Goal: Information Seeking & Learning: Learn about a topic

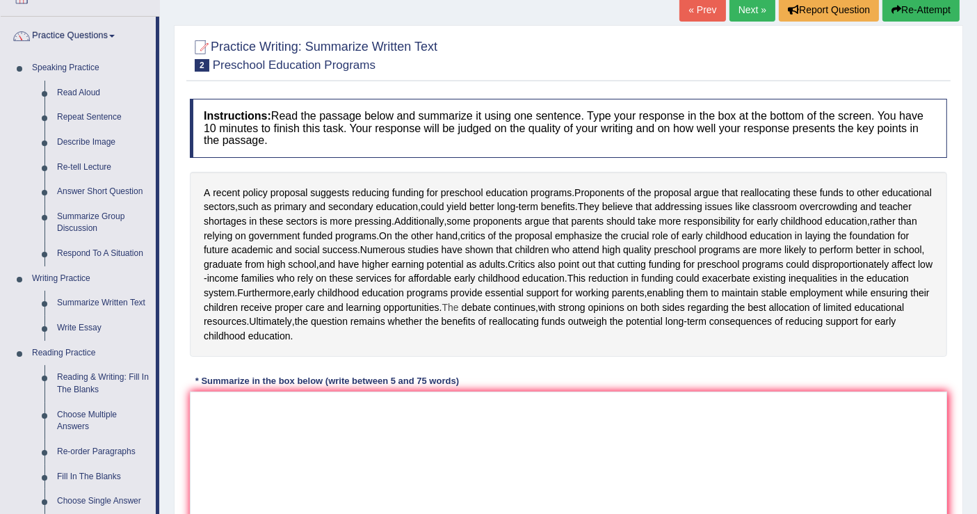
scroll to position [14, 0]
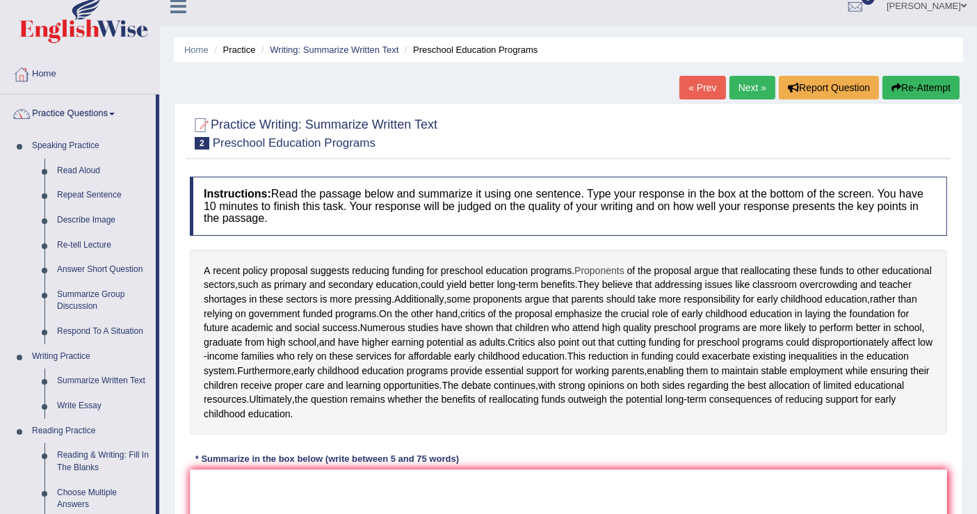
click at [602, 266] on span "Proponents" at bounding box center [599, 271] width 50 height 15
click at [602, 266] on div at bounding box center [607, 254] width 26 height 26
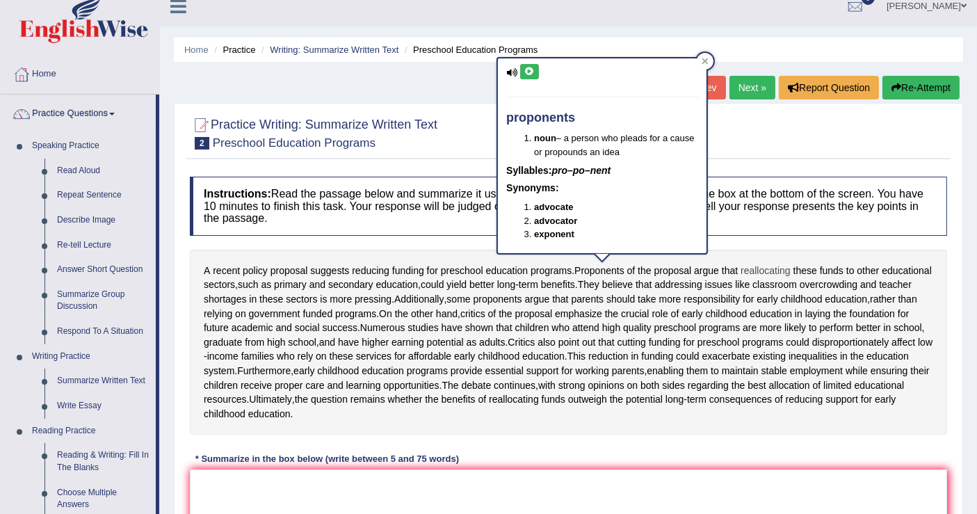
click at [773, 275] on span "reallocating" at bounding box center [766, 271] width 50 height 15
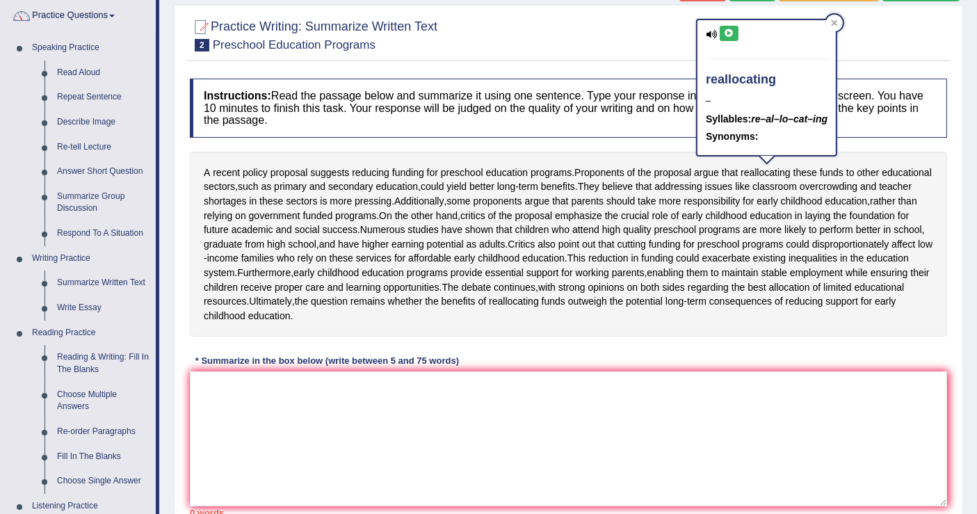
scroll to position [91, 0]
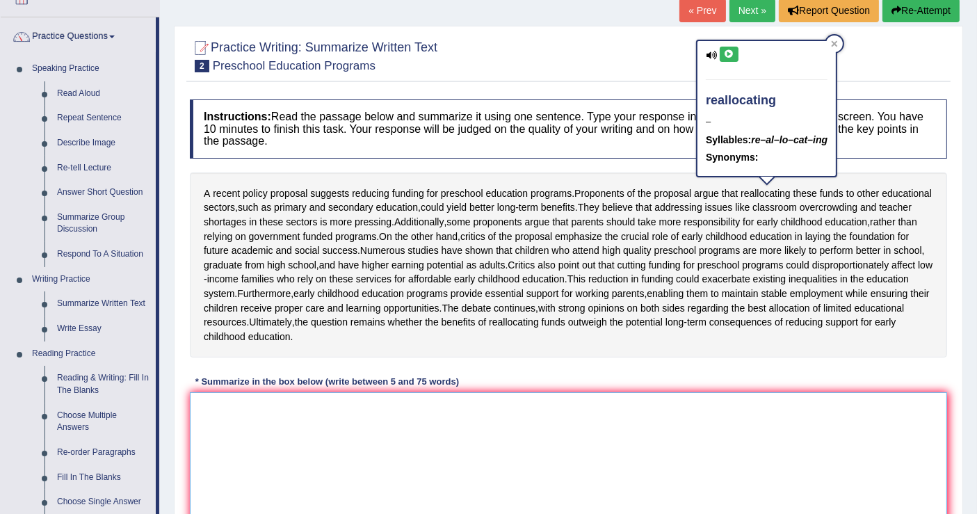
click at [588, 451] on textarea at bounding box center [568, 459] width 757 height 135
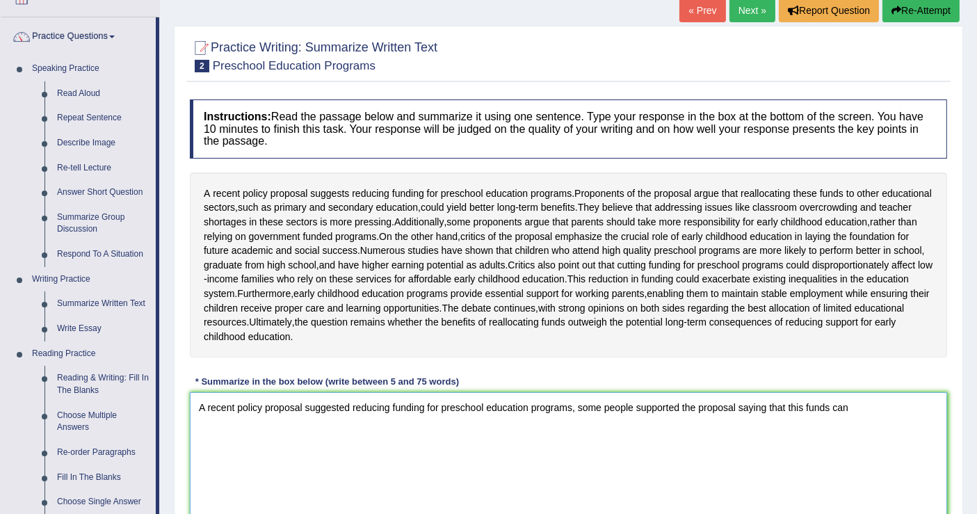
drag, startPoint x: 850, startPoint y: 451, endPoint x: 579, endPoint y: 457, distance: 270.6
click at [579, 457] on textarea "A recent policy proposal suggested reducing funding for preschool education pro…" at bounding box center [568, 459] width 757 height 135
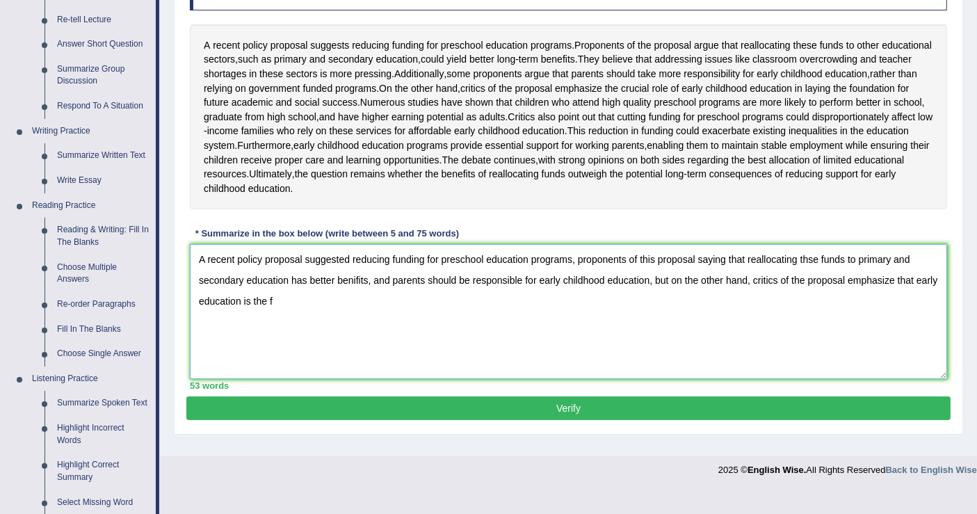
scroll to position [245, 0]
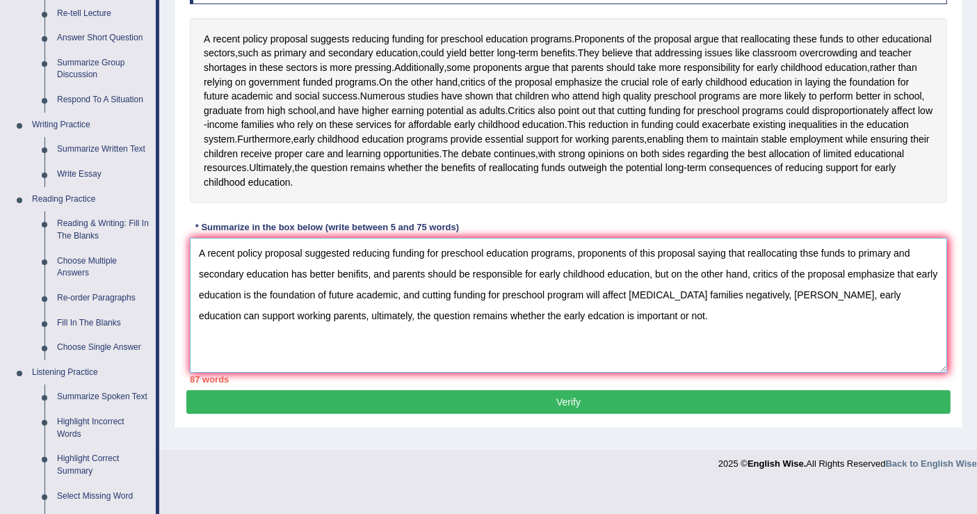
drag, startPoint x: 403, startPoint y: 336, endPoint x: 891, endPoint y: 339, distance: 487.5
click at [891, 339] on textarea "A recent policy proposal suggested reducing funding for preschool education pro…" at bounding box center [568, 305] width 757 height 135
click at [492, 339] on textarea "A recent policy proposal suggested reducing funding for preschool education pro…" at bounding box center [568, 305] width 757 height 135
drag, startPoint x: 423, startPoint y: 337, endPoint x: 891, endPoint y: 341, distance: 468.0
click at [891, 341] on textarea "A recent policy proposal suggested reducing funding for preschool education pro…" at bounding box center [568, 305] width 757 height 135
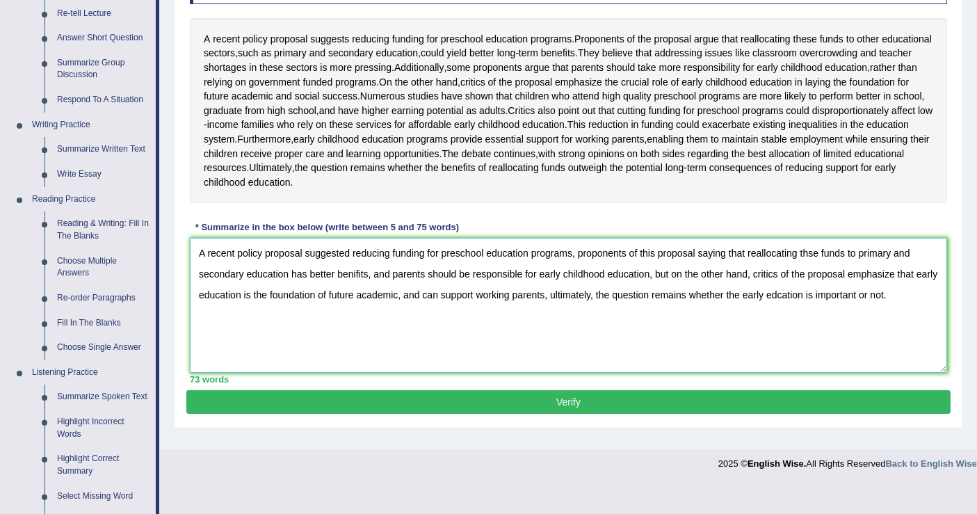
type textarea "A recent policy proposal suggested reducing funding for preschool education pro…"
click at [567, 414] on button "Verify" at bounding box center [568, 402] width 764 height 24
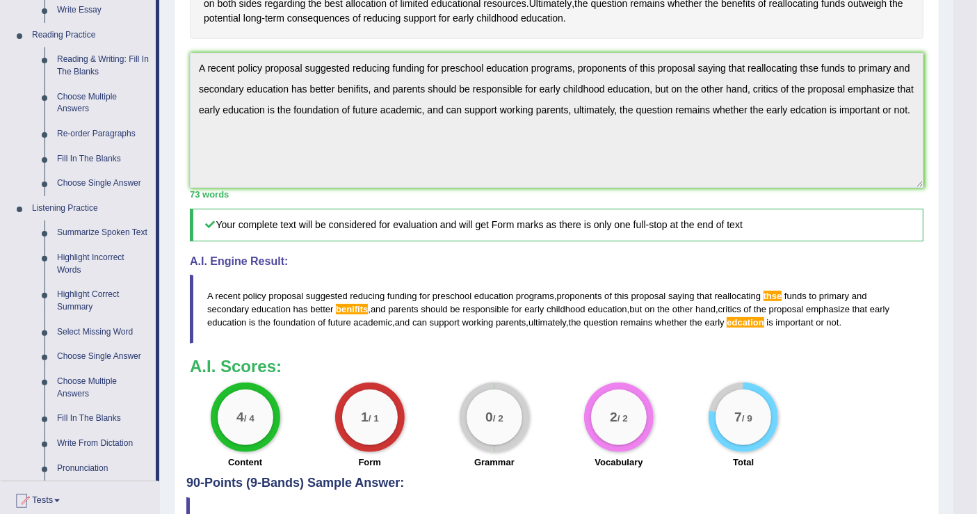
scroll to position [554, 0]
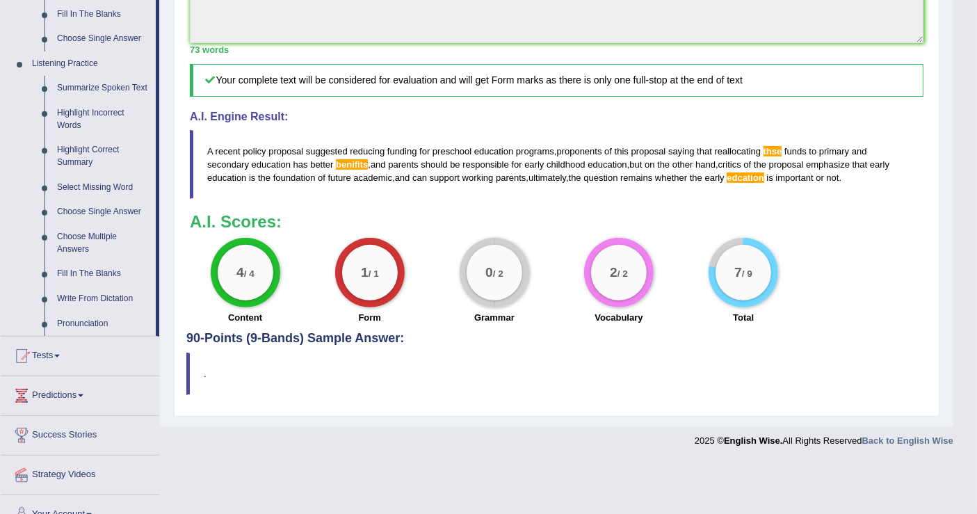
click at [775, 156] on span "thse" at bounding box center [773, 151] width 19 height 10
click at [776, 156] on span "thse" at bounding box center [773, 151] width 19 height 10
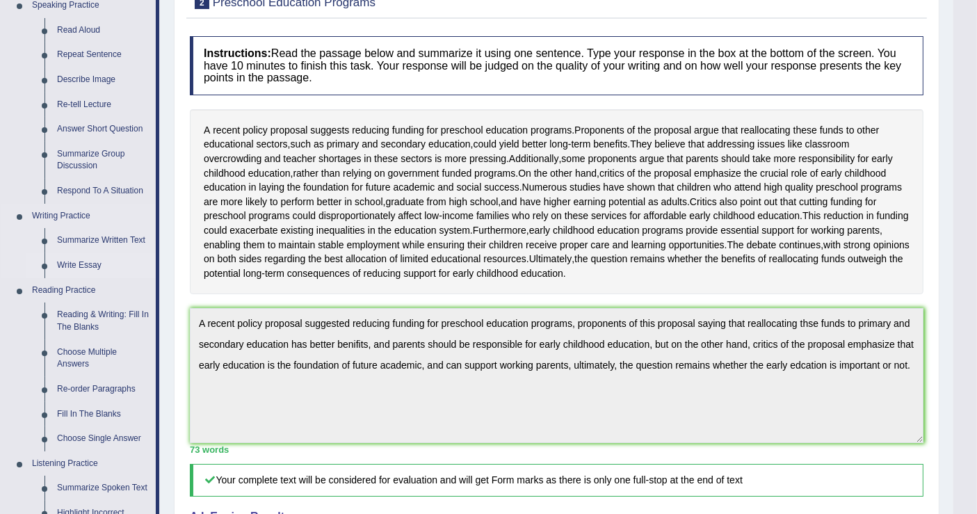
scroll to position [232, 0]
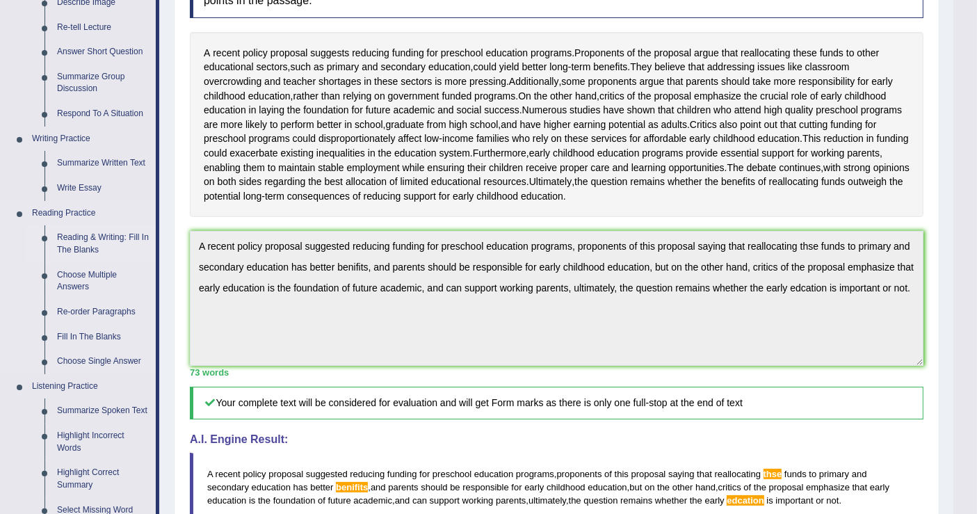
click at [81, 243] on link "Reading & Writing: Fill In The Blanks" at bounding box center [103, 243] width 105 height 37
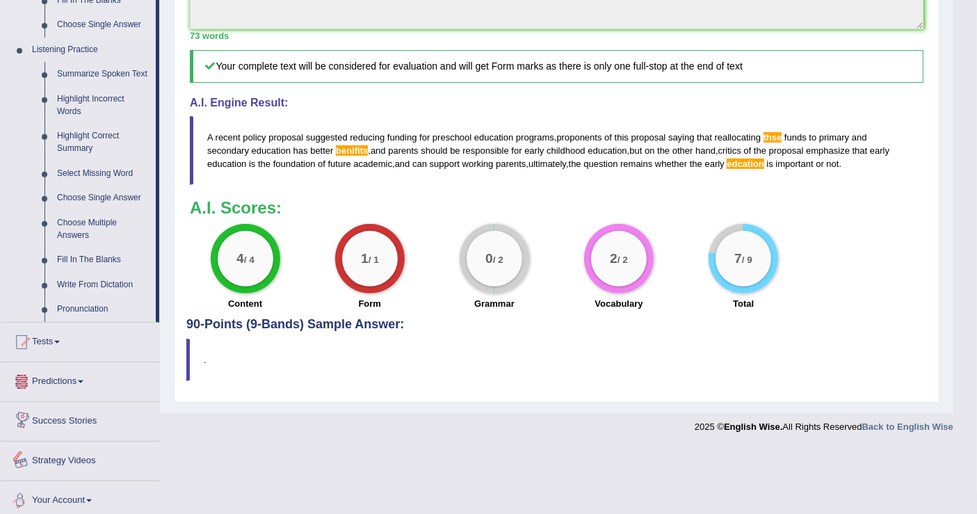
scroll to position [542, 0]
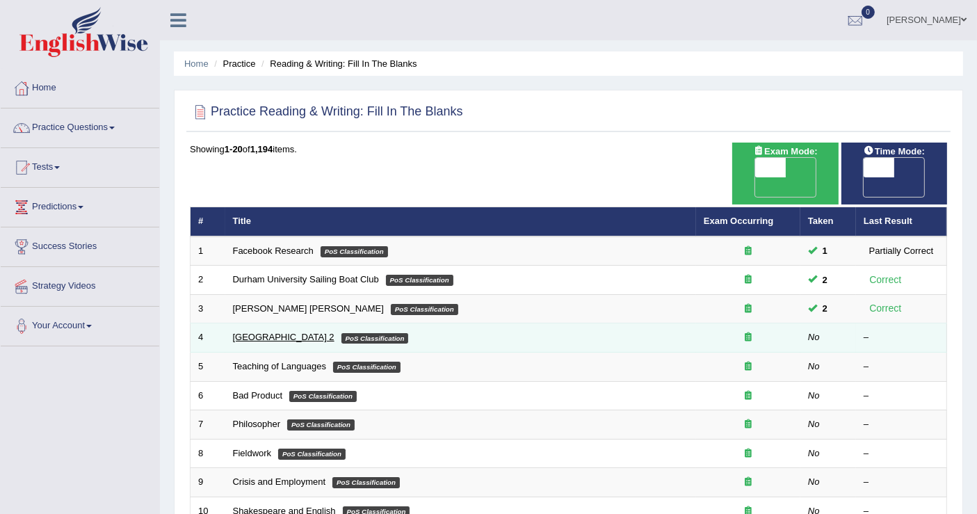
click at [266, 332] on link "[GEOGRAPHIC_DATA] 2" at bounding box center [284, 337] width 102 height 10
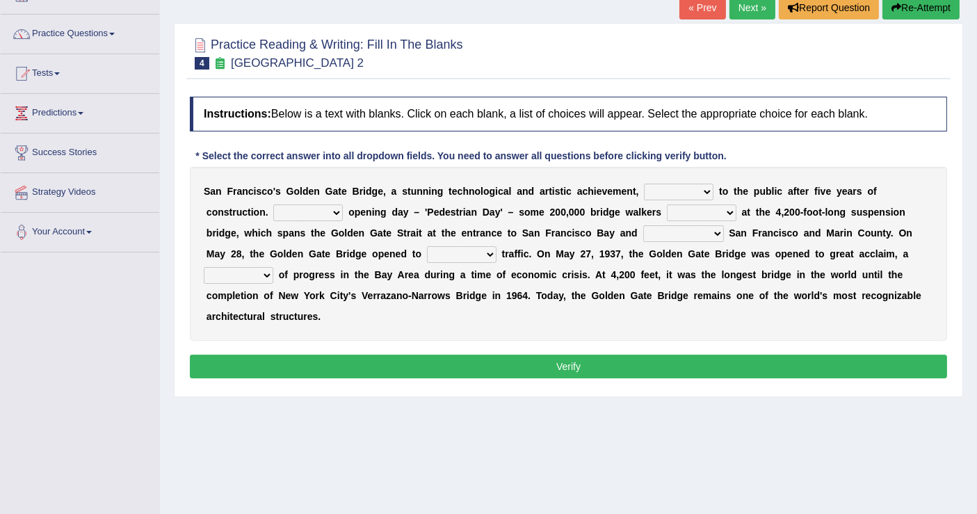
scroll to position [61, 0]
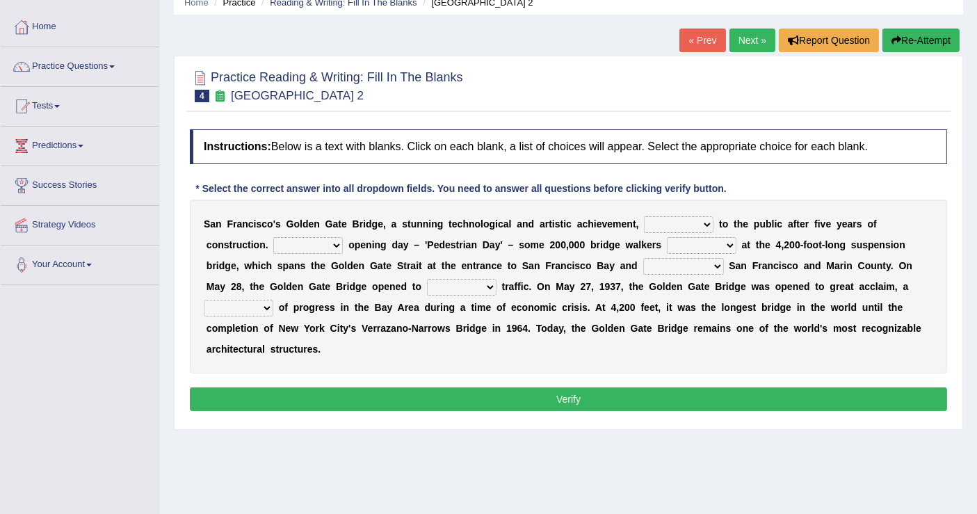
click at [705, 221] on select "opens closes appears equals" at bounding box center [679, 224] width 70 height 17
select select "opens"
click at [644, 216] on select "opens closes appears equals" at bounding box center [679, 224] width 70 height 17
click at [335, 242] on select "On During Since When" at bounding box center [308, 245] width 70 height 17
select select "During"
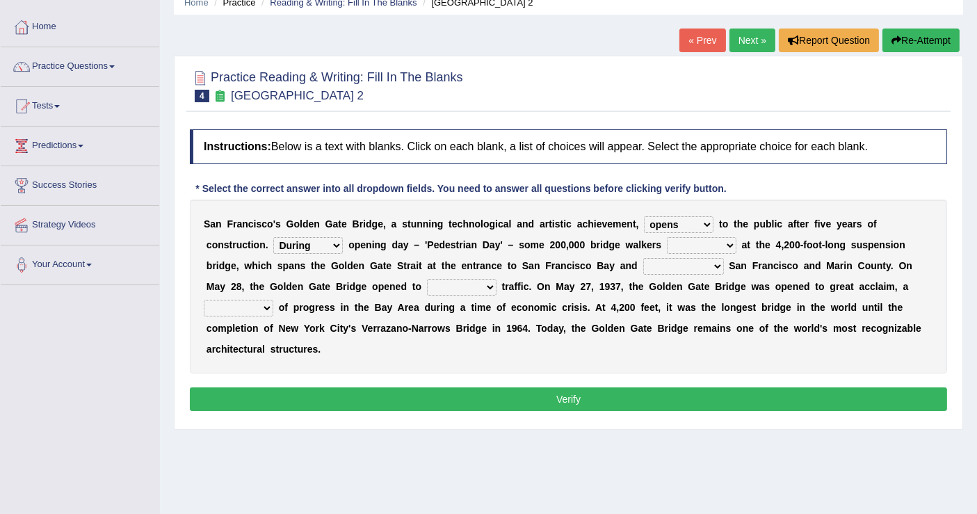
click at [273, 237] on select "On During Since When" at bounding box center [308, 245] width 70 height 17
click at [728, 241] on select "stationed looked marveled laughed" at bounding box center [702, 245] width 70 height 17
select select "stationed"
click at [667, 237] on select "stationed looked marveled laughed" at bounding box center [702, 245] width 70 height 17
click at [716, 264] on select "separates connects channels differentiates" at bounding box center [683, 266] width 81 height 17
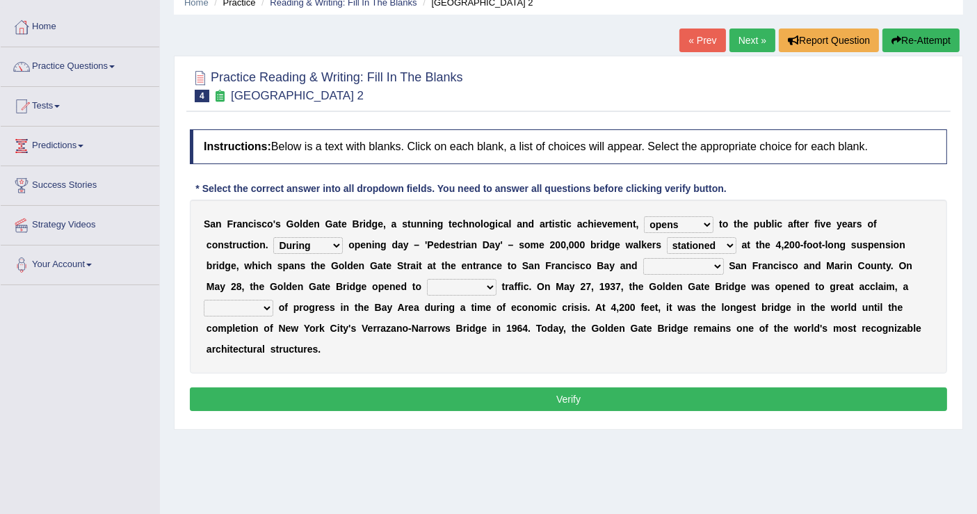
select select "connects"
click at [643, 258] on select "separates connects channels differentiates" at bounding box center [683, 266] width 81 height 17
click at [488, 284] on select "aquatic vehicular airborne watertight" at bounding box center [462, 287] width 70 height 17
click at [403, 283] on b "d" at bounding box center [404, 286] width 6 height 11
click at [267, 305] on select "denial symbol technique yield" at bounding box center [239, 308] width 70 height 17
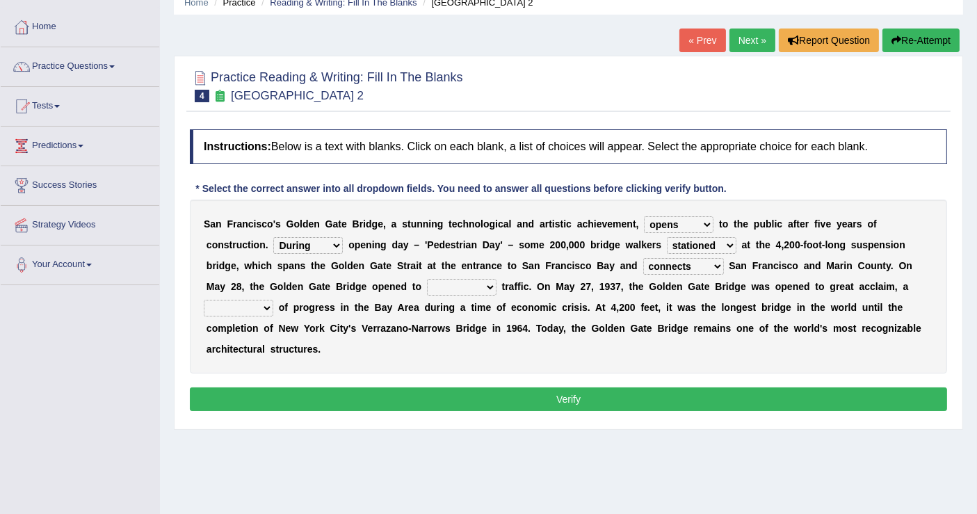
select select "symbol"
click at [204, 300] on select "denial symbol technique yield" at bounding box center [239, 308] width 70 height 17
click at [523, 397] on button "Verify" at bounding box center [568, 399] width 757 height 24
click at [487, 287] on select "aquatic vehicular airborne watertight" at bounding box center [462, 287] width 70 height 17
select select "watertight"
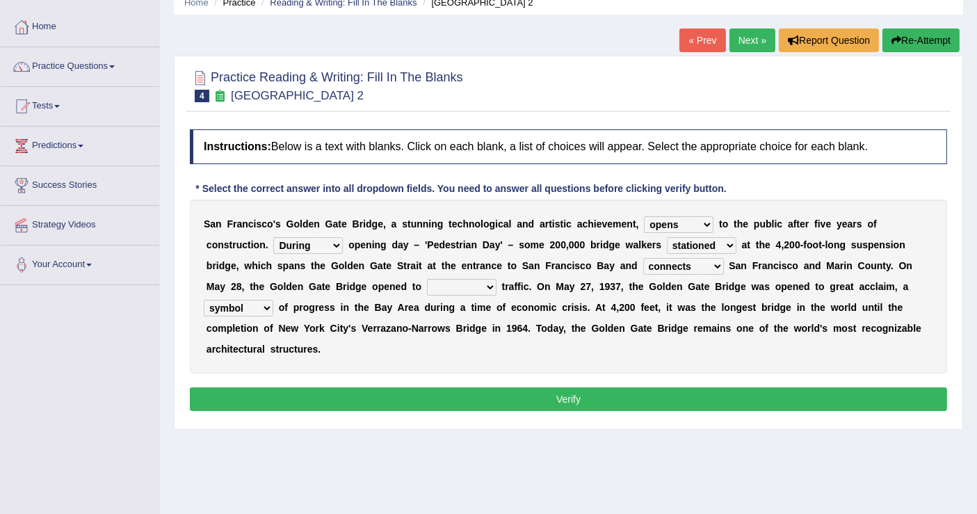
click at [427, 279] on select "aquatic vehicular airborne watertight" at bounding box center [462, 287] width 70 height 17
click at [550, 400] on button "Verify" at bounding box center [568, 399] width 757 height 24
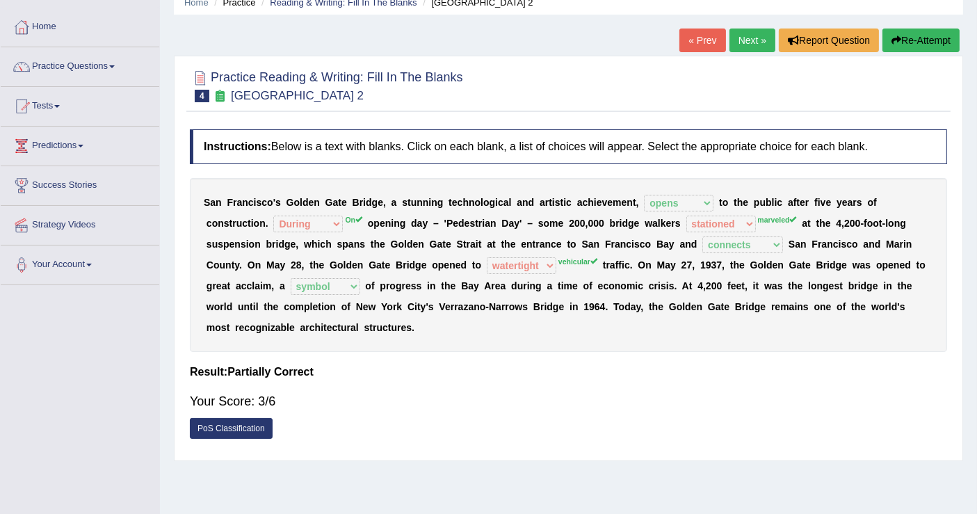
click at [741, 44] on link "Next »" at bounding box center [752, 41] width 46 height 24
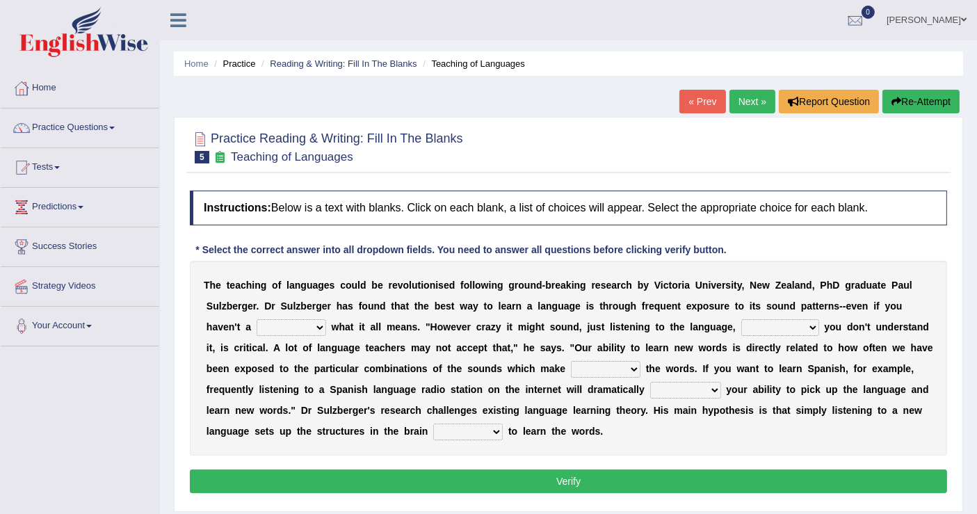
click at [318, 323] on select "dew claw clue due" at bounding box center [292, 327] width 70 height 17
select select "clue"
click at [257, 319] on select "dew claw clue due" at bounding box center [292, 327] width 70 height 17
click at [811, 325] on select "but also all together even though if so" at bounding box center [780, 327] width 78 height 17
select select "even though"
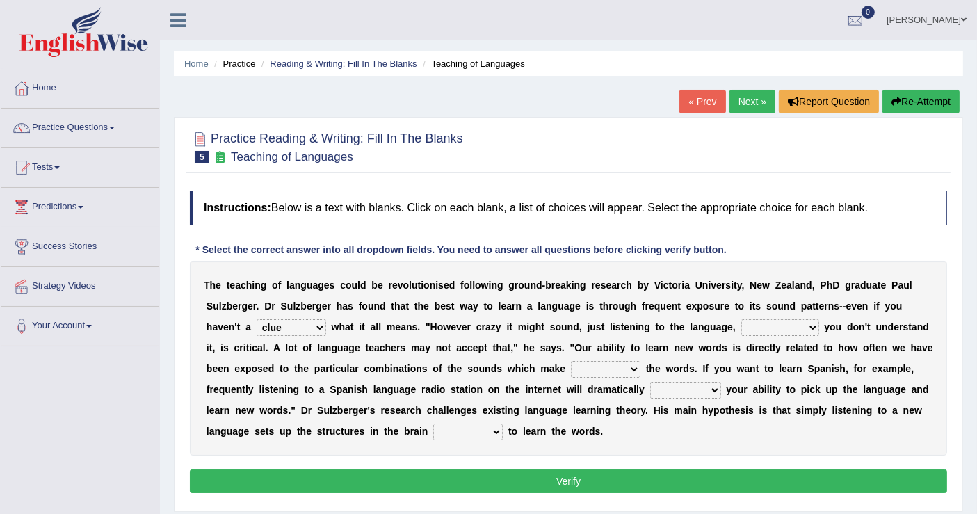
click at [741, 319] on select "but also all together even though if so" at bounding box center [780, 327] width 78 height 17
click at [630, 366] on select "down up of on" at bounding box center [606, 369] width 70 height 17
select select "up"
click at [571, 361] on select "down up of on" at bounding box center [606, 369] width 70 height 17
click at [711, 386] on select "evaluate exaggerate describe boost" at bounding box center [685, 390] width 71 height 17
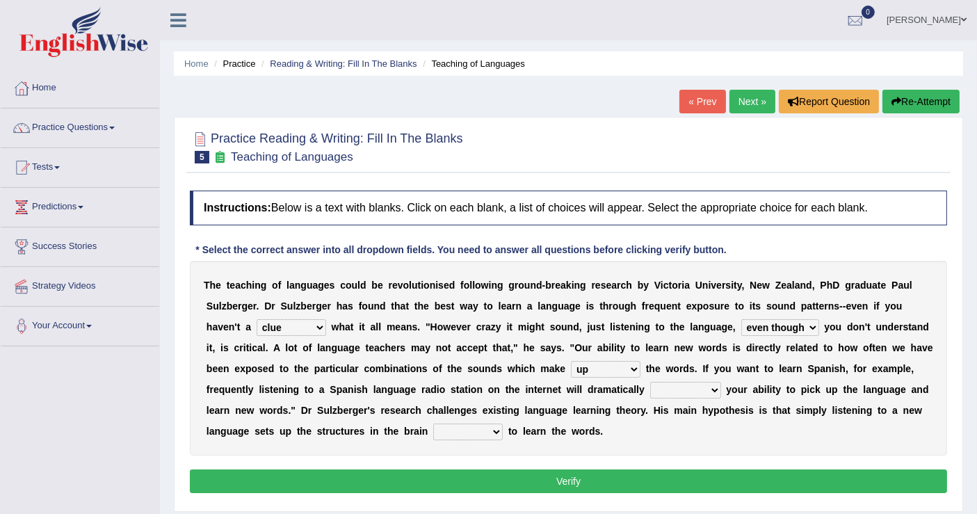
select select "boost"
click at [650, 382] on select "evaluate exaggerate describe boost" at bounding box center [685, 390] width 71 height 17
click at [494, 430] on select "requiring required directed to require" at bounding box center [468, 431] width 70 height 17
select select "directed"
click at [433, 423] on select "requiring required directed to require" at bounding box center [468, 431] width 70 height 17
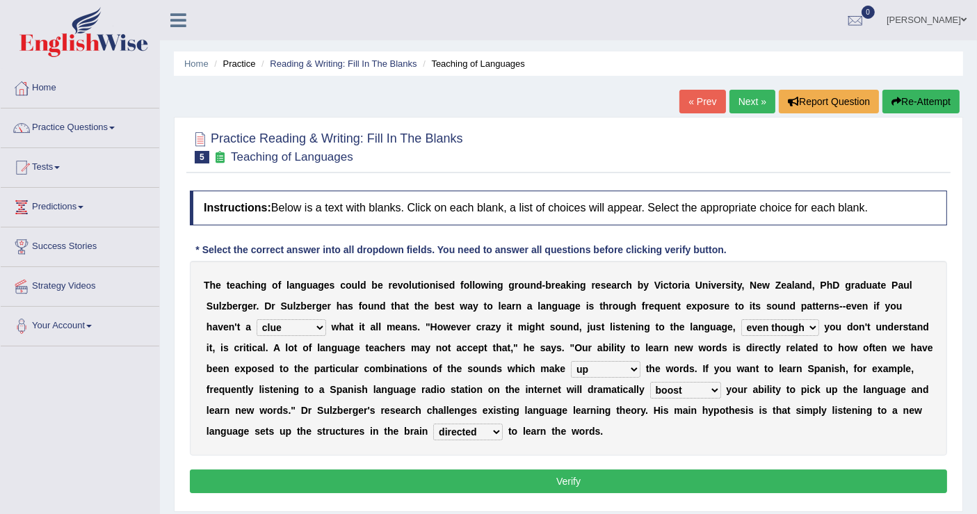
click at [558, 478] on button "Verify" at bounding box center [568, 481] width 757 height 24
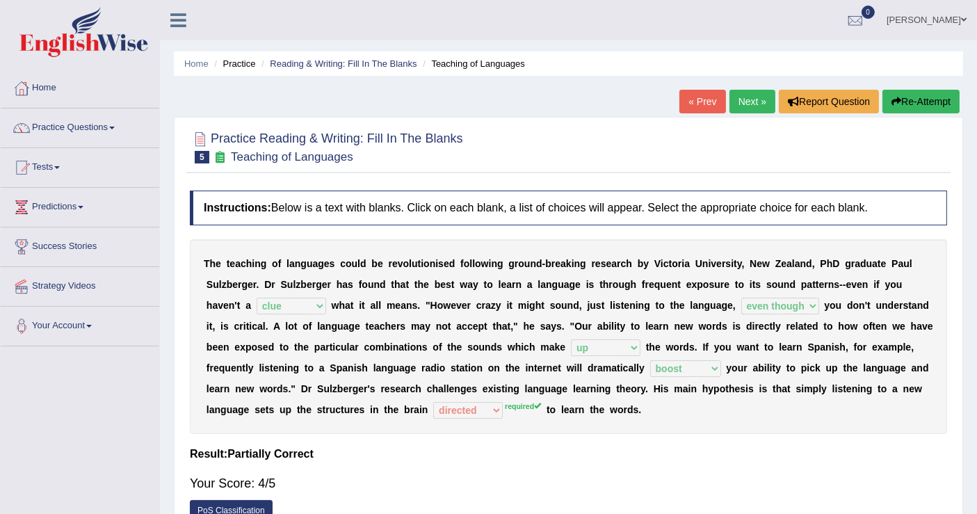
click at [739, 99] on link "Next »" at bounding box center [752, 102] width 46 height 24
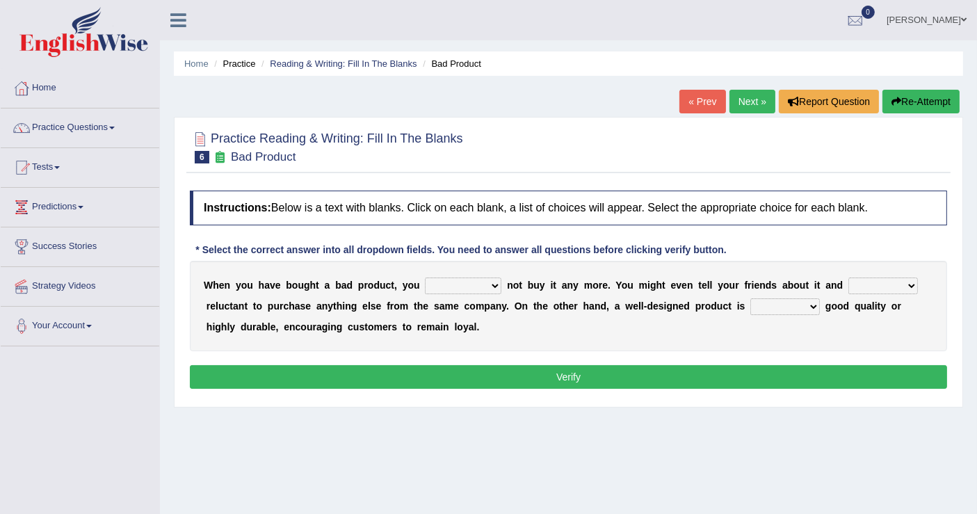
click at [488, 285] on select "would have should have should" at bounding box center [463, 285] width 76 height 17
select select "would"
click at [425, 277] on select "would have should have should" at bounding box center [463, 285] width 76 height 17
click at [906, 284] on select "is are be being" at bounding box center [883, 285] width 70 height 17
select select "be"
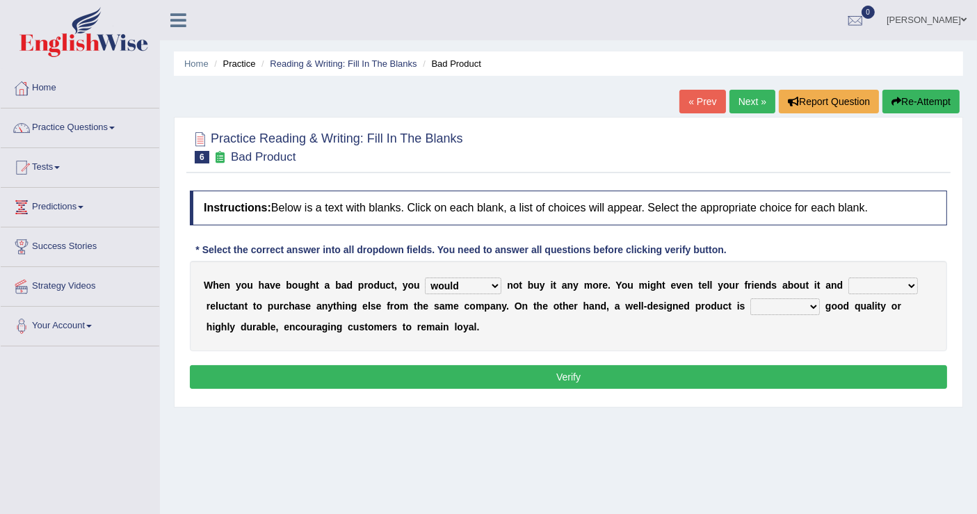
click at [848, 277] on select "is are be being" at bounding box center [883, 285] width 70 height 17
click at [812, 302] on select "both also neither either" at bounding box center [785, 306] width 70 height 17
select select "either"
click at [750, 298] on select "both also neither either" at bounding box center [785, 306] width 70 height 17
click at [596, 370] on button "Verify" at bounding box center [568, 377] width 757 height 24
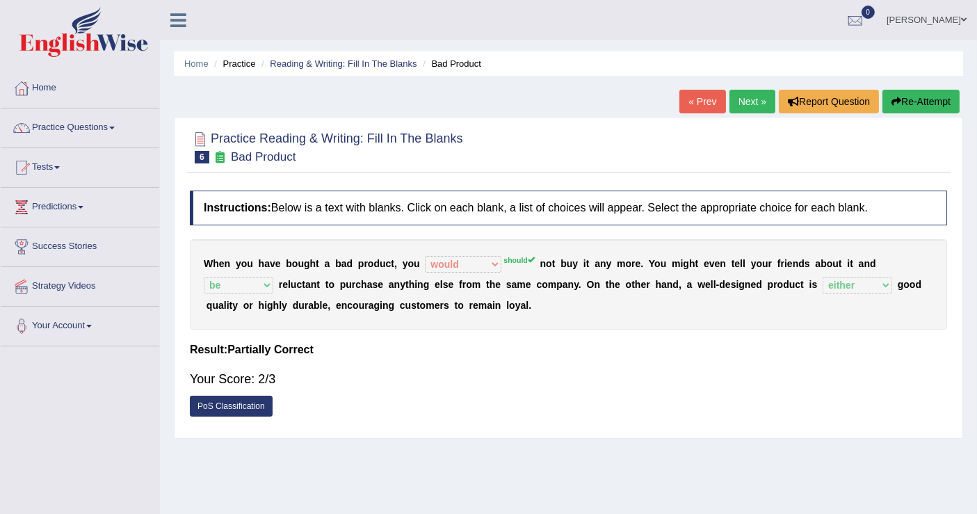
click at [740, 98] on link "Next »" at bounding box center [752, 102] width 46 height 24
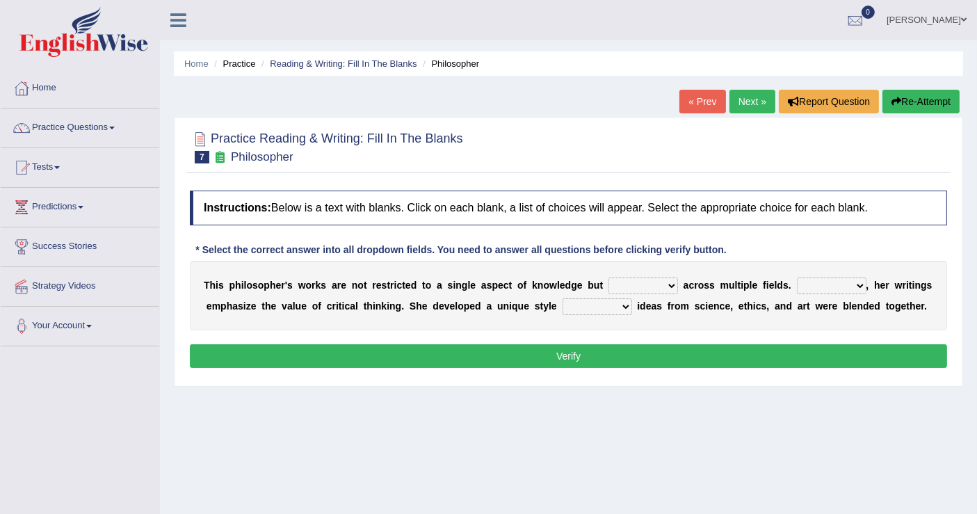
click at [671, 283] on select "constrain contain assemble extend" at bounding box center [643, 285] width 70 height 17
select select "extend"
click at [608, 277] on select "constrain contain assemble extend" at bounding box center [643, 285] width 70 height 17
click at [857, 280] on select "Rather So Moreover Likely" at bounding box center [832, 285] width 70 height 17
select select "Likely"
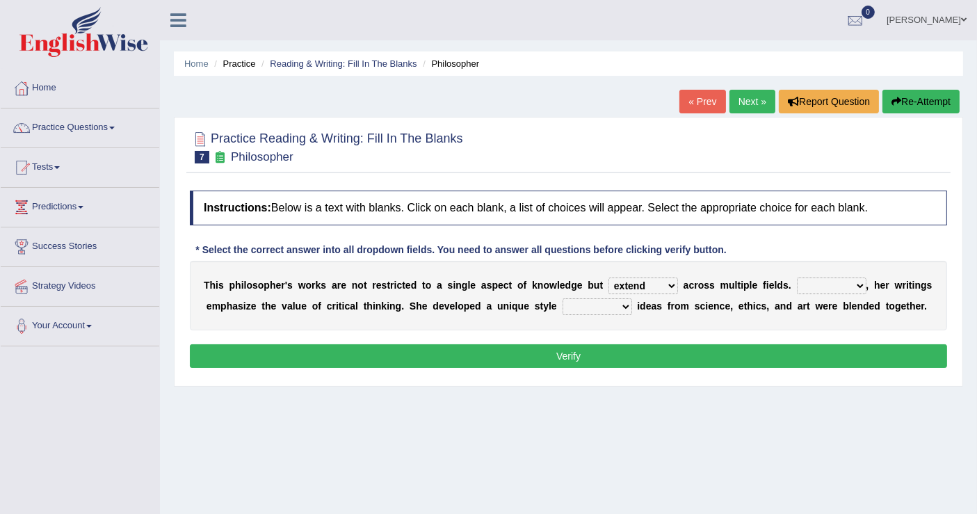
click at [797, 277] on select "Rather So Moreover Likely" at bounding box center [832, 285] width 70 height 17
click at [624, 304] on select "in that that which in which" at bounding box center [598, 306] width 70 height 17
select select "in which"
click at [563, 298] on select "in that that which in which" at bounding box center [598, 306] width 70 height 17
click at [622, 302] on select "in that that which in which" at bounding box center [598, 306] width 70 height 17
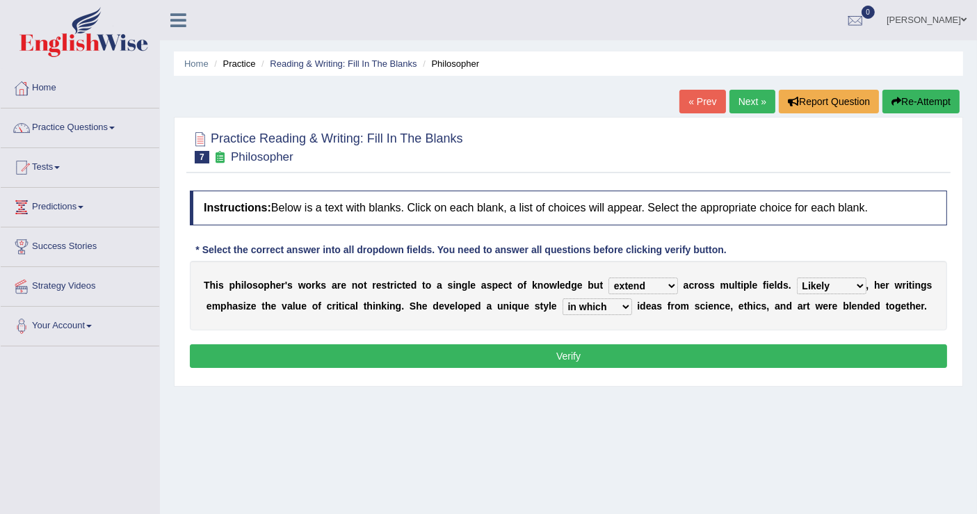
drag, startPoint x: 695, startPoint y: 447, endPoint x: 679, endPoint y: 437, distance: 19.1
click at [695, 447] on div "Home Practice Reading & Writing: Fill In The Blanks Philosopher « Prev Next » R…" at bounding box center [568, 347] width 817 height 695
click at [567, 356] on button "Verify" at bounding box center [568, 356] width 757 height 24
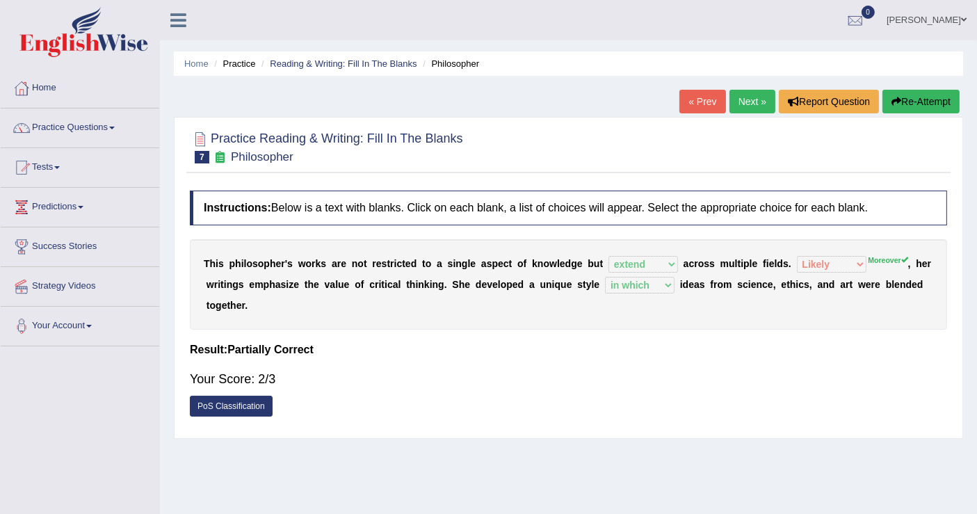
click at [743, 101] on link "Next »" at bounding box center [752, 102] width 46 height 24
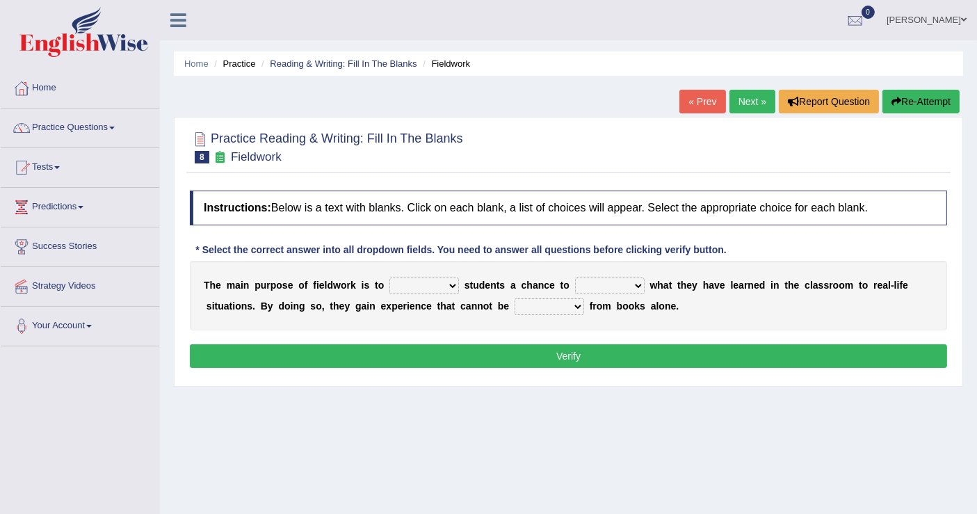
click at [451, 285] on select "resemble stow rave offer" at bounding box center [424, 285] width 70 height 17
select select "offer"
click at [389, 277] on select "resemble stow rave offer" at bounding box center [424, 285] width 70 height 17
click at [636, 282] on select "compare align apply dismount" at bounding box center [610, 285] width 70 height 17
select select "apply"
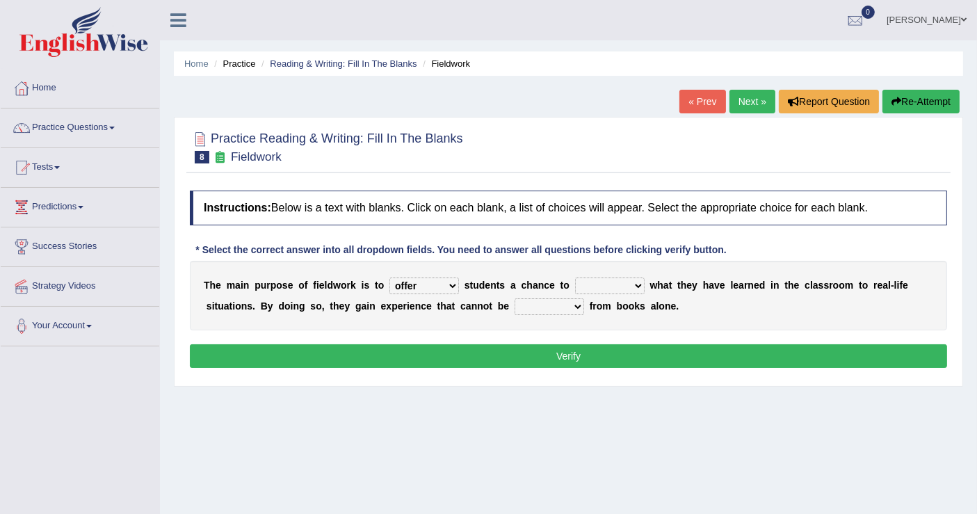
click at [575, 277] on select "compare align apply dismount" at bounding box center [610, 285] width 70 height 17
click at [638, 281] on select "compare align apply dismount" at bounding box center [610, 285] width 70 height 17
click at [282, 309] on b "d" at bounding box center [281, 305] width 6 height 11
click at [576, 304] on select "originated prepared obtained touted" at bounding box center [550, 306] width 70 height 17
select select "originated"
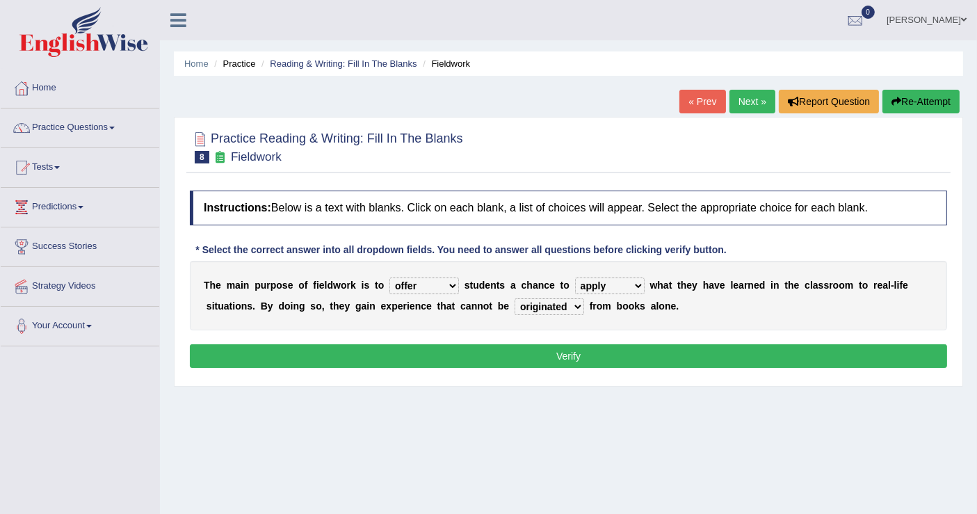
click at [515, 298] on select "originated prepared obtained touted" at bounding box center [550, 306] width 70 height 17
click at [550, 354] on button "Verify" at bounding box center [568, 356] width 757 height 24
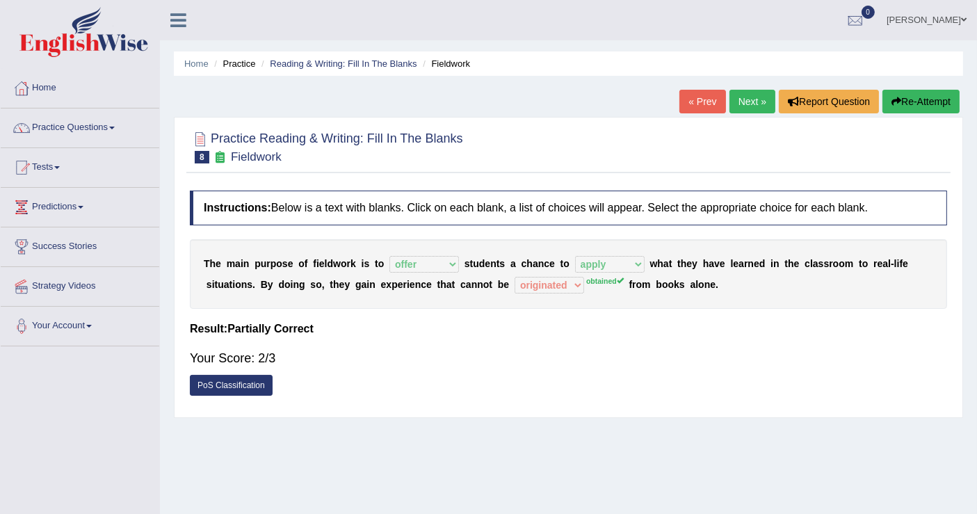
click at [743, 100] on link "Next »" at bounding box center [752, 102] width 46 height 24
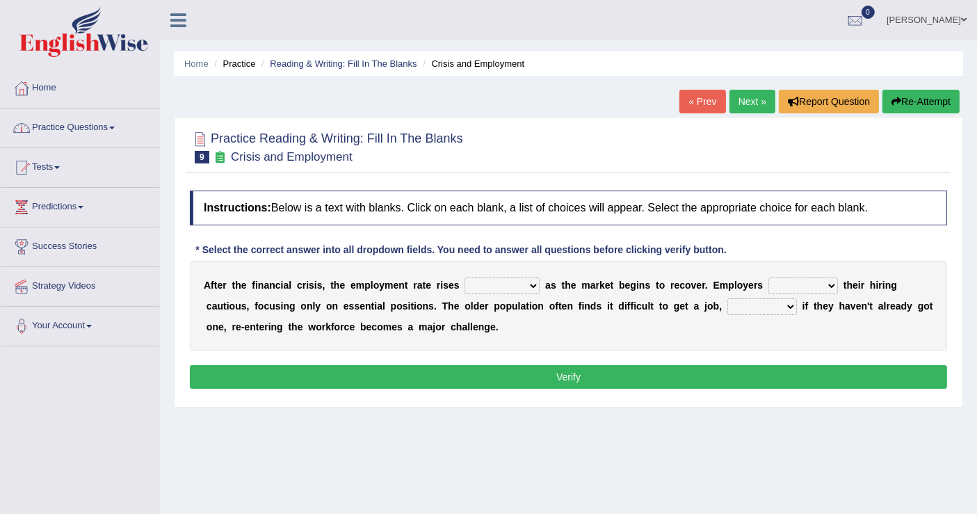
click at [88, 129] on link "Practice Questions" at bounding box center [80, 125] width 159 height 35
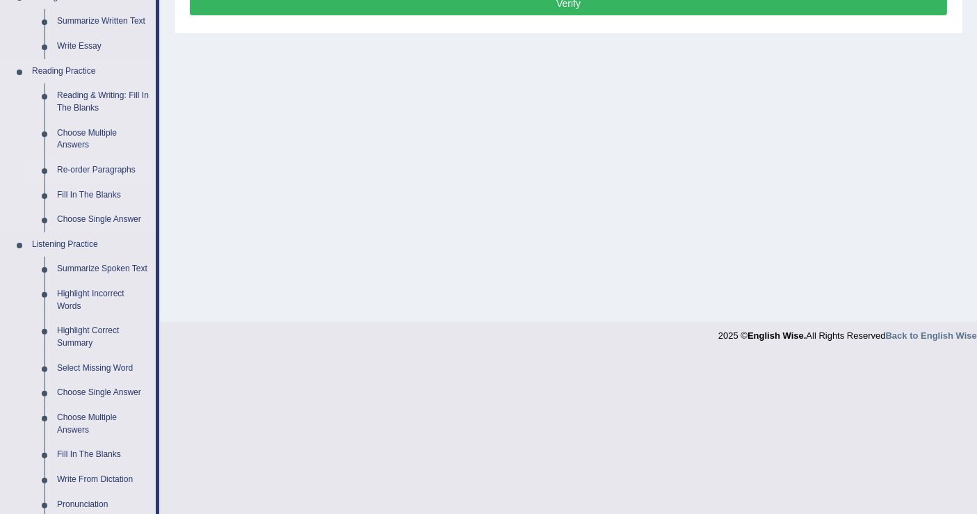
scroll to position [386, 0]
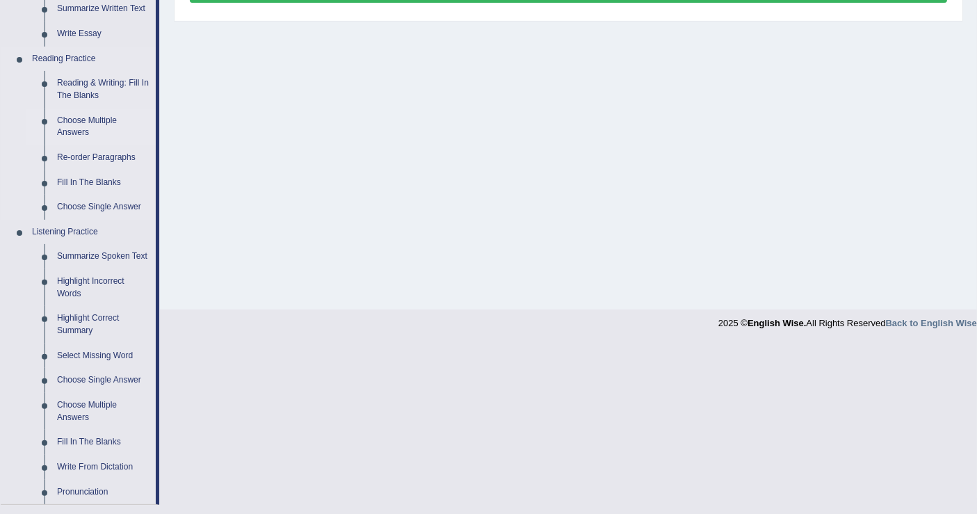
click at [77, 124] on link "Choose Multiple Answers" at bounding box center [103, 126] width 105 height 37
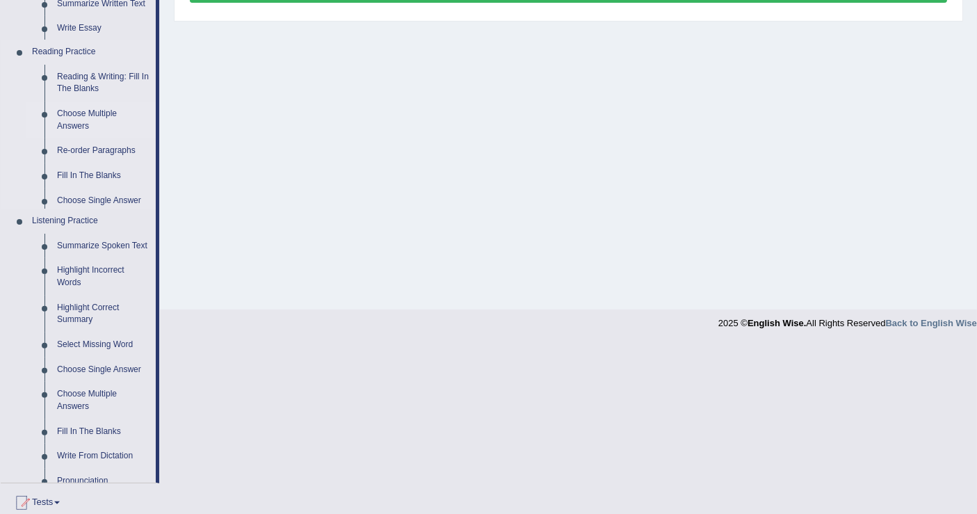
scroll to position [216, 0]
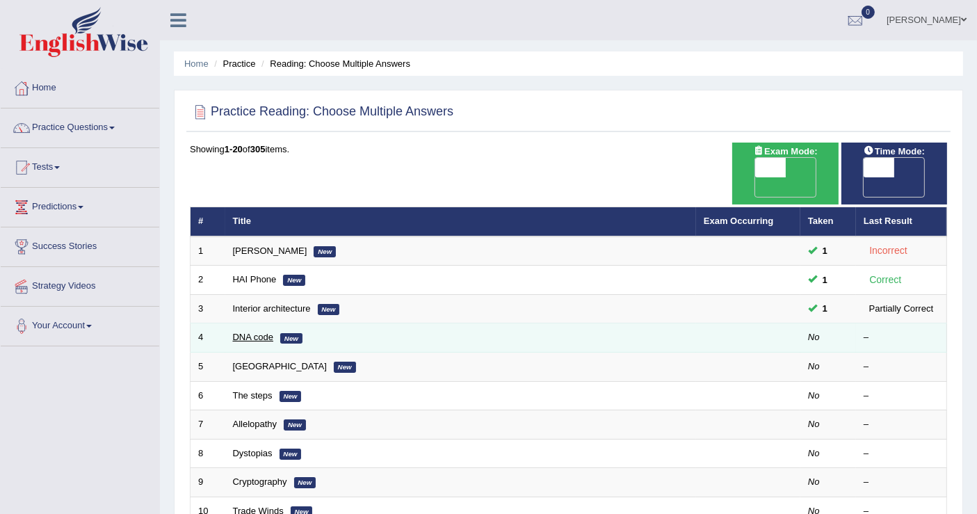
click at [240, 332] on link "DNA code" at bounding box center [253, 337] width 41 height 10
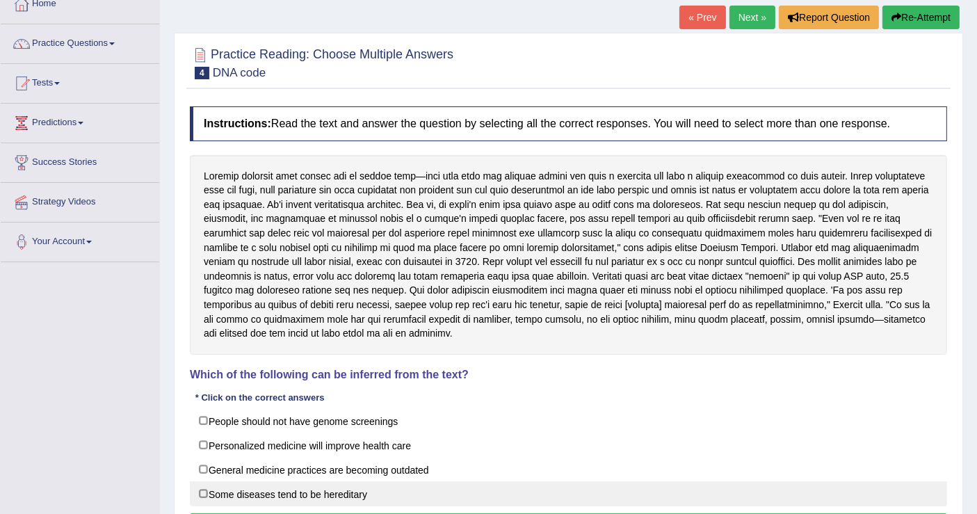
scroll to position [61, 0]
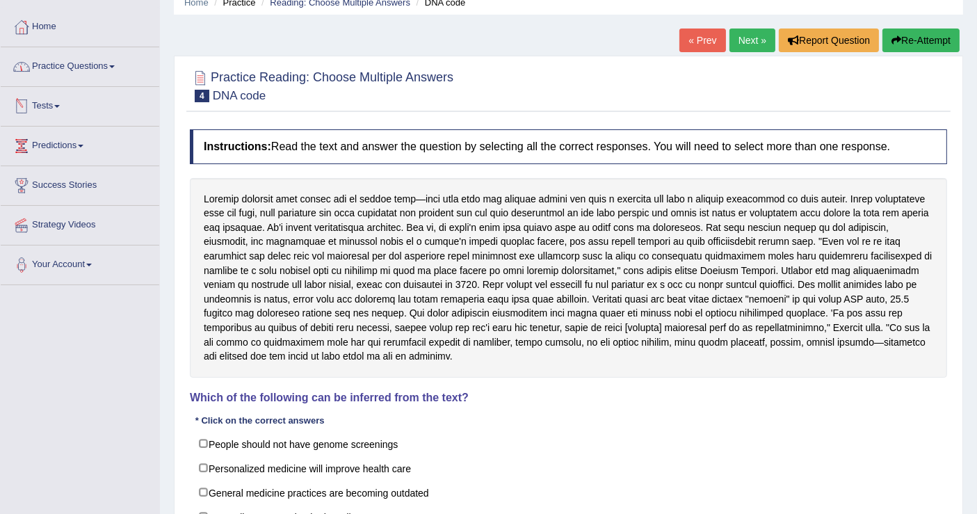
click at [86, 67] on link "Practice Questions" at bounding box center [80, 64] width 159 height 35
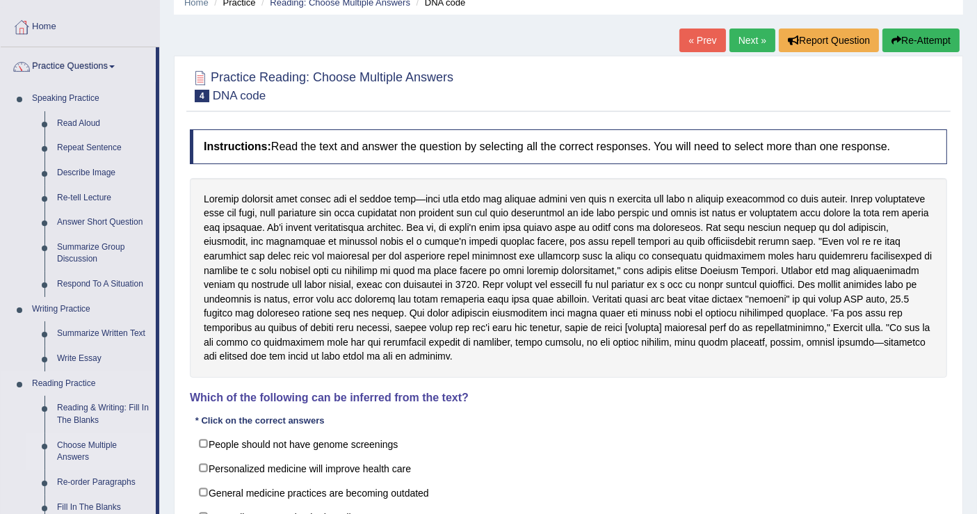
click at [86, 447] on link "Choose Multiple Answers" at bounding box center [103, 451] width 105 height 37
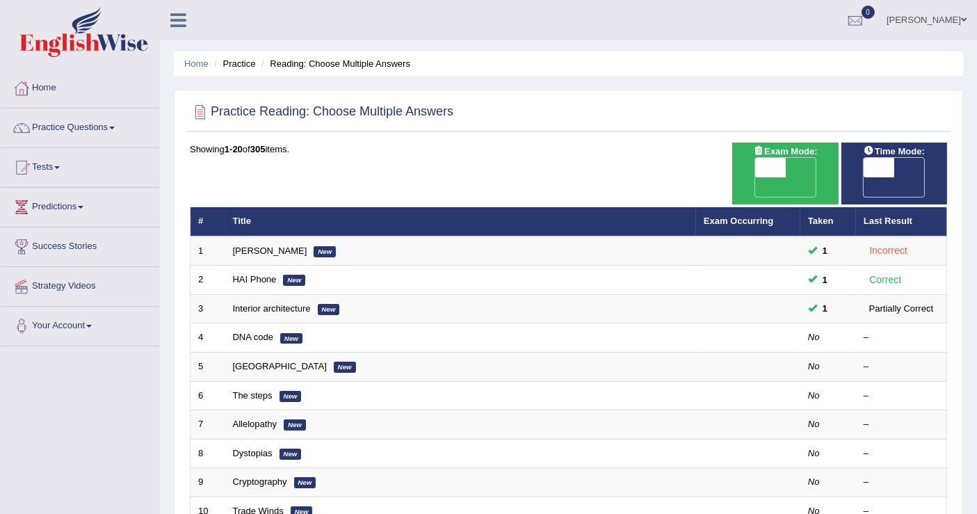
click at [864, 177] on span "OFF" at bounding box center [848, 186] width 31 height 19
checkbox input "true"
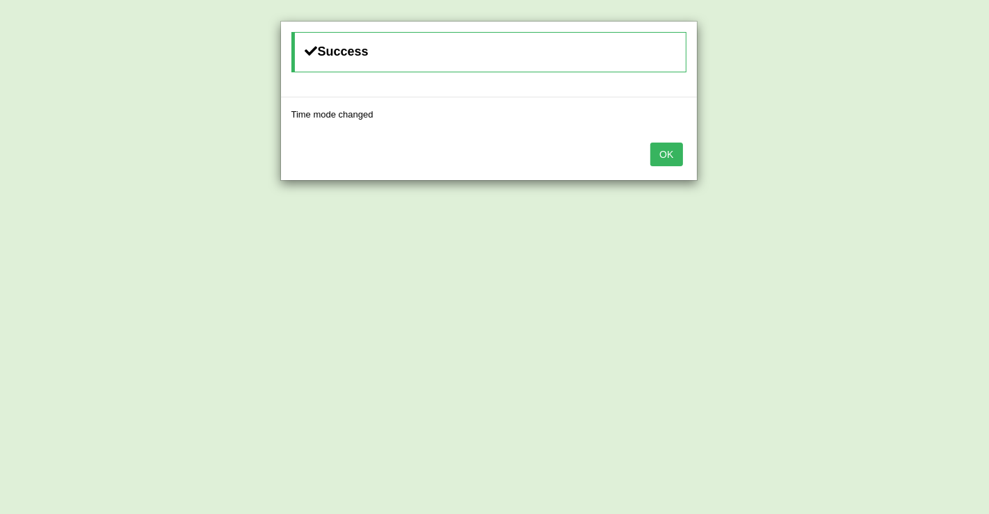
click at [670, 153] on button "OK" at bounding box center [666, 155] width 32 height 24
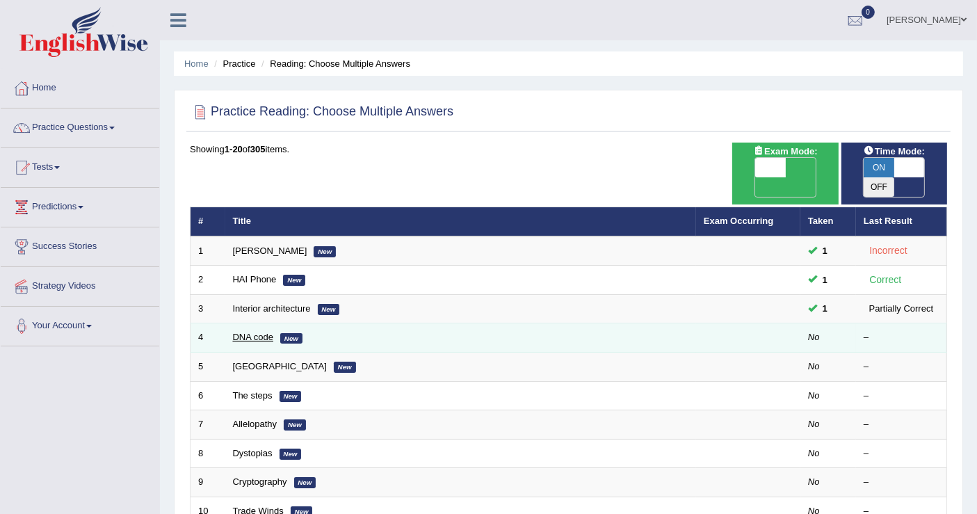
click at [252, 332] on link "DNA code" at bounding box center [253, 337] width 41 height 10
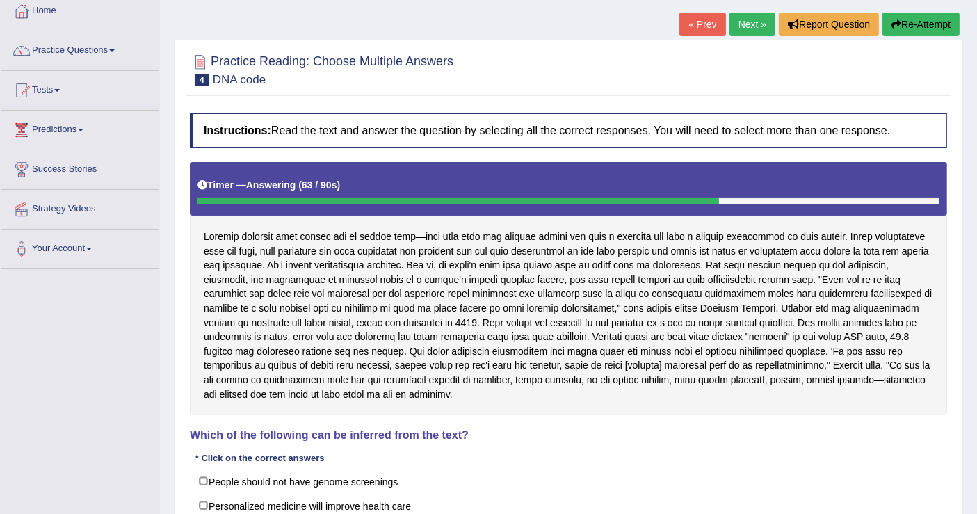
scroll to position [154, 0]
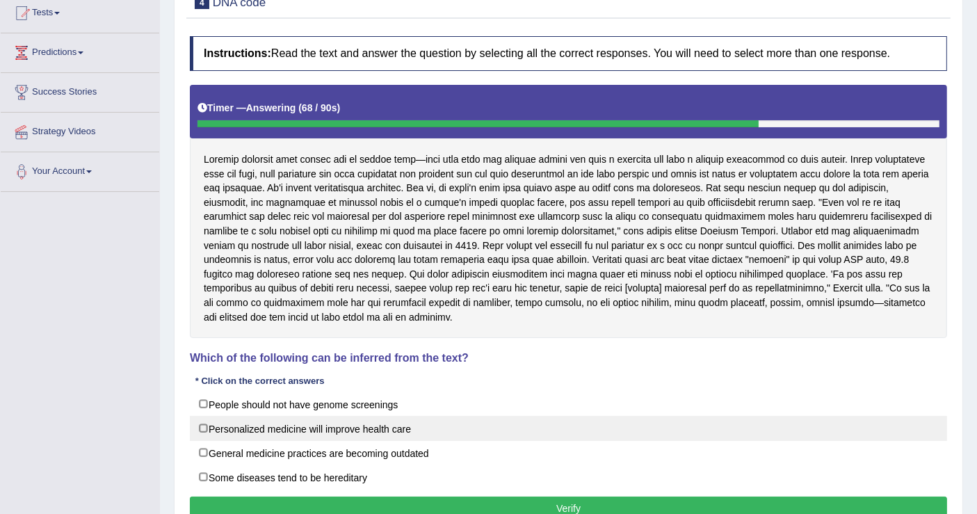
click at [268, 422] on label "Personalized medicine will improve health care" at bounding box center [568, 428] width 757 height 25
checkbox input "true"
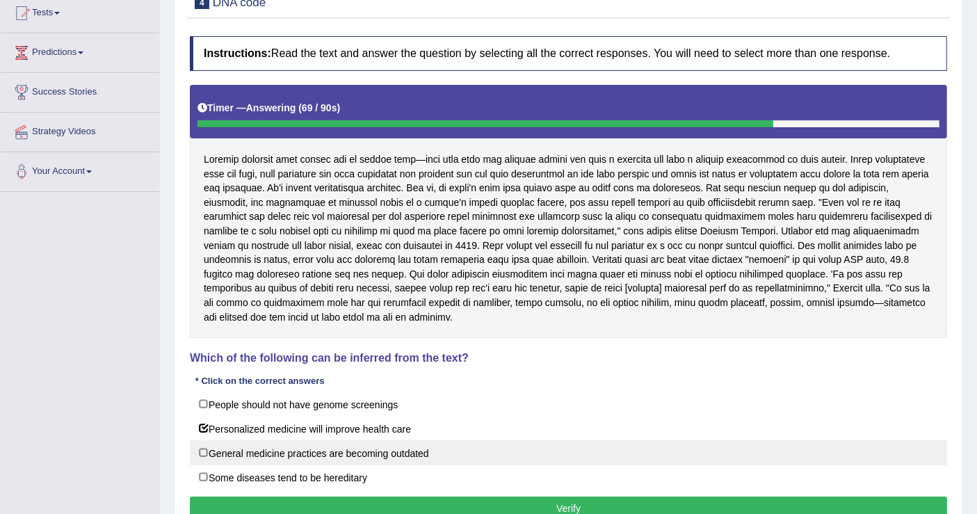
click at [248, 451] on label "General medicine practices are becoming outdated" at bounding box center [568, 452] width 757 height 25
checkbox input "true"
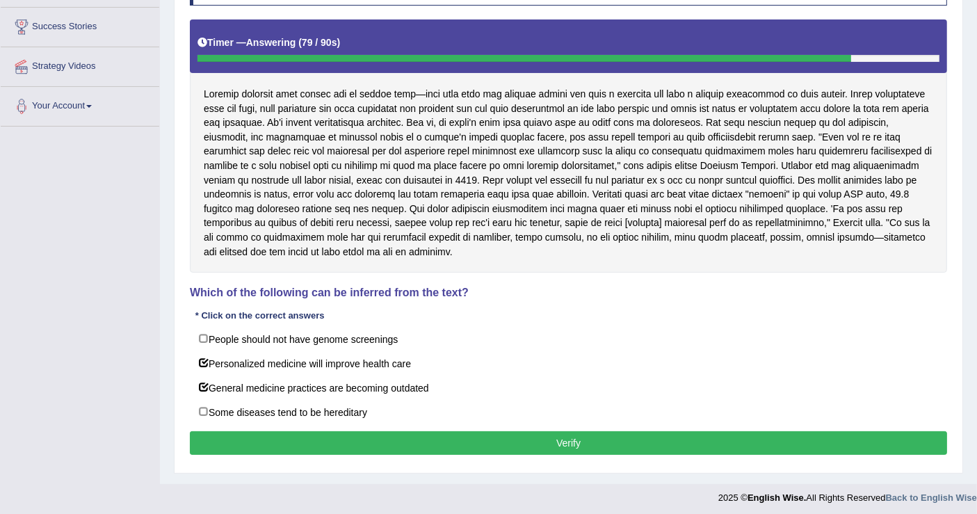
click at [533, 436] on button "Verify" at bounding box center [568, 443] width 757 height 24
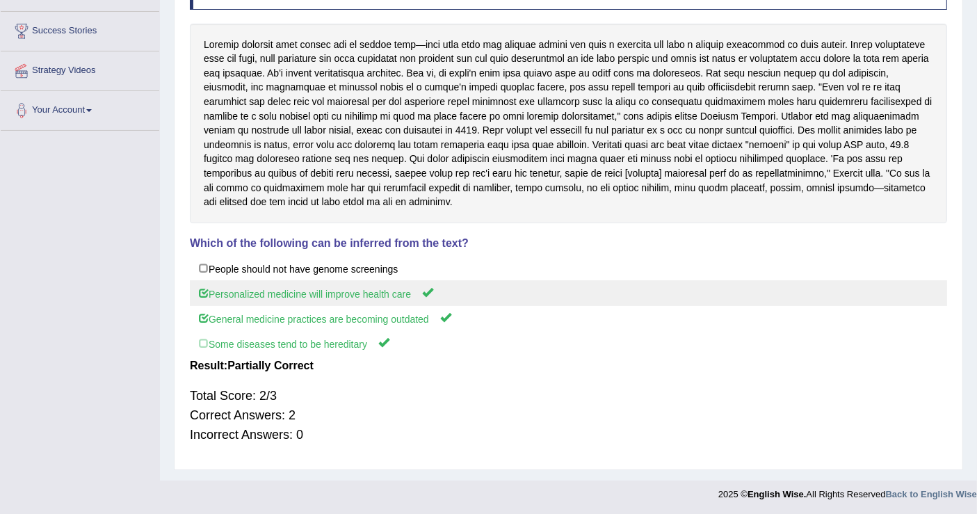
scroll to position [0, 0]
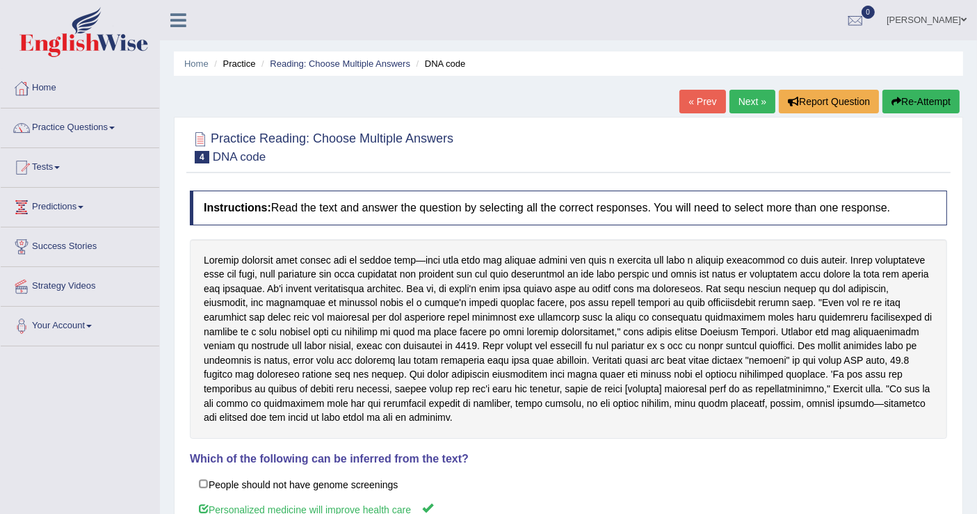
click at [745, 101] on link "Next »" at bounding box center [752, 102] width 46 height 24
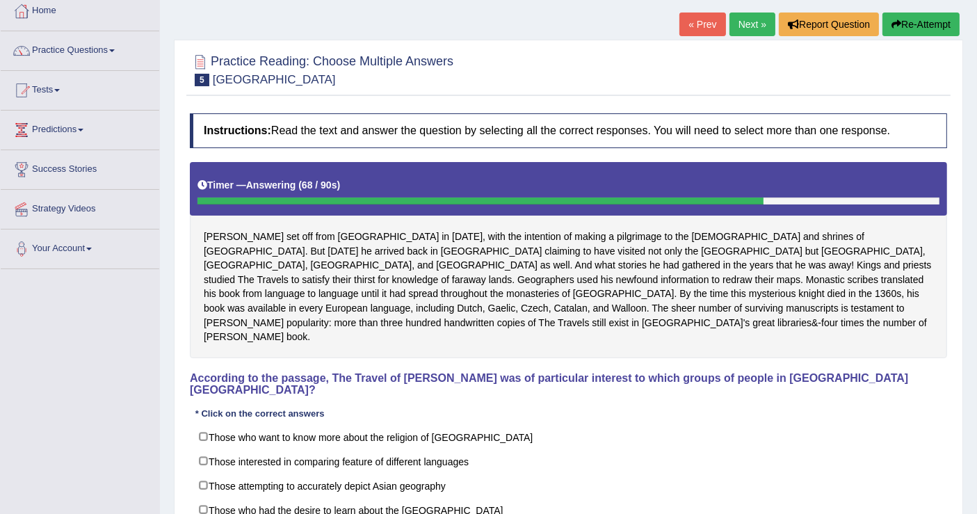
scroll to position [154, 0]
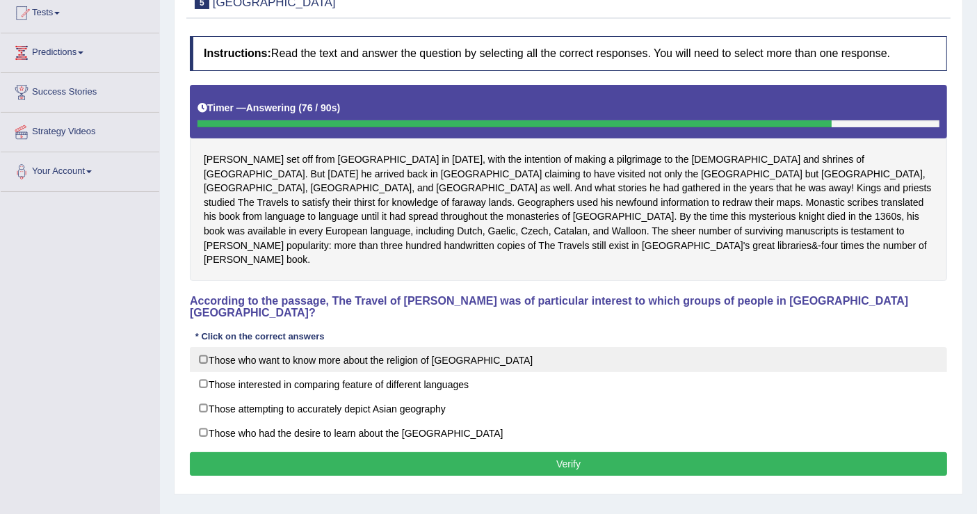
click at [325, 347] on label "Those who want to know more about the religion of Asia" at bounding box center [568, 359] width 757 height 25
checkbox input "true"
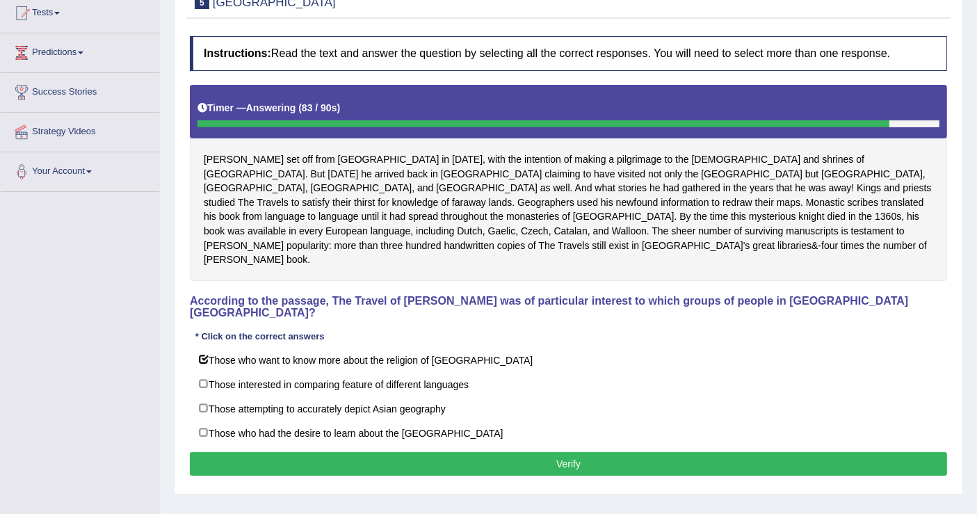
click at [352, 452] on button "Verify" at bounding box center [568, 464] width 757 height 24
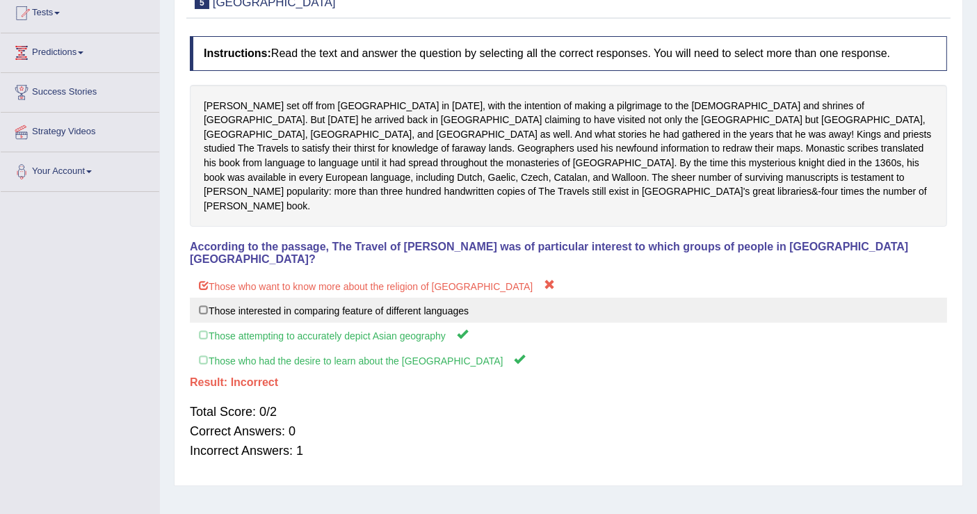
scroll to position [0, 0]
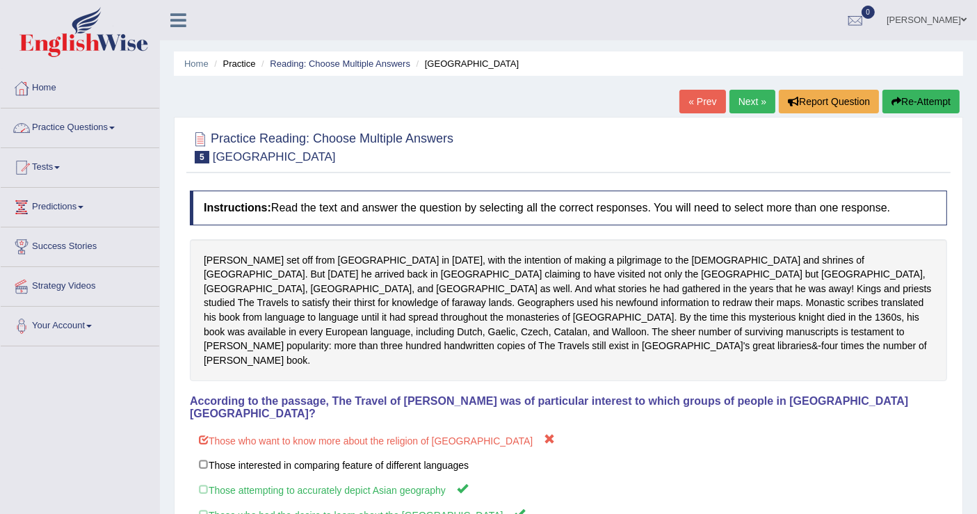
click at [102, 128] on link "Practice Questions" at bounding box center [80, 125] width 159 height 35
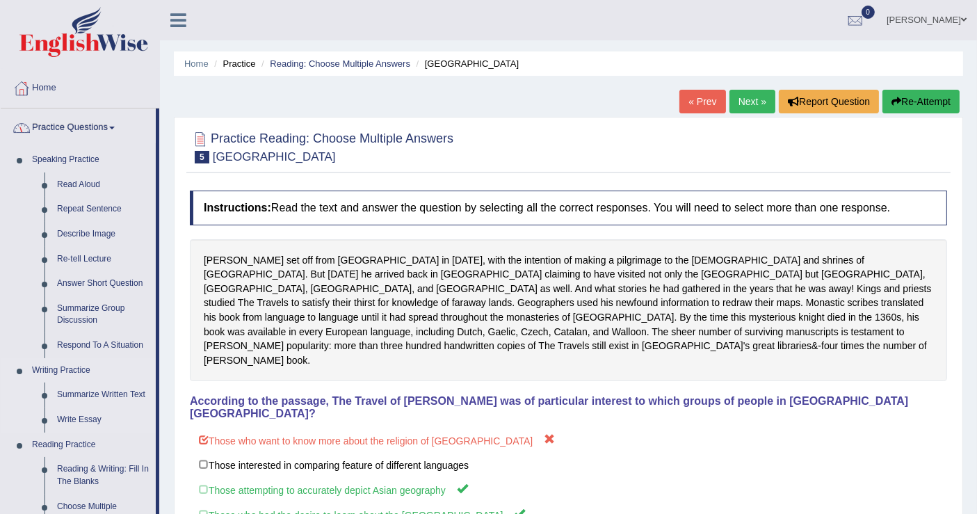
scroll to position [154, 0]
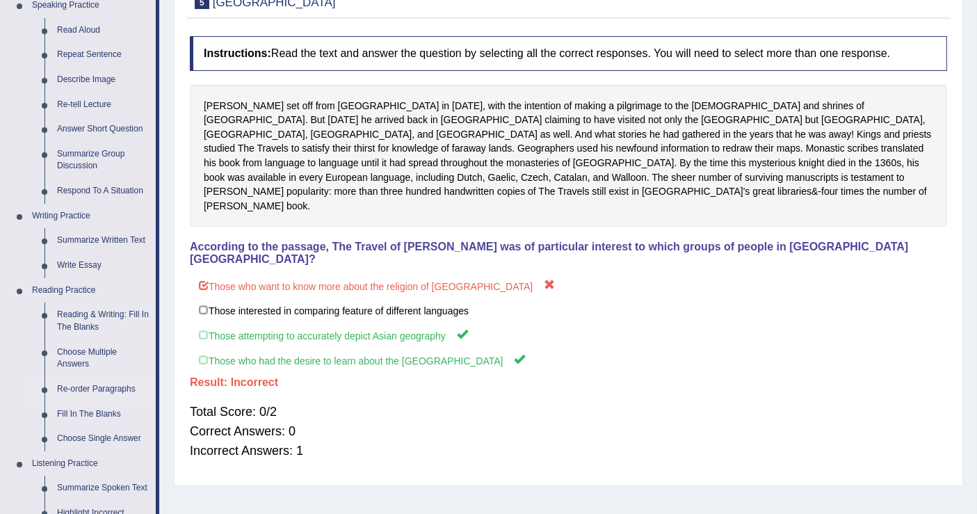
click at [79, 391] on link "Re-order Paragraphs" at bounding box center [103, 389] width 105 height 25
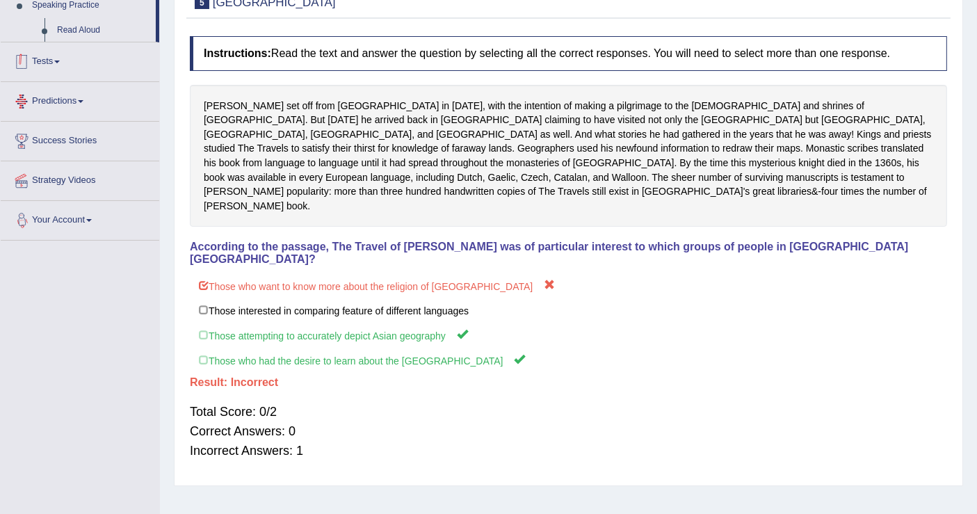
scroll to position [216, 0]
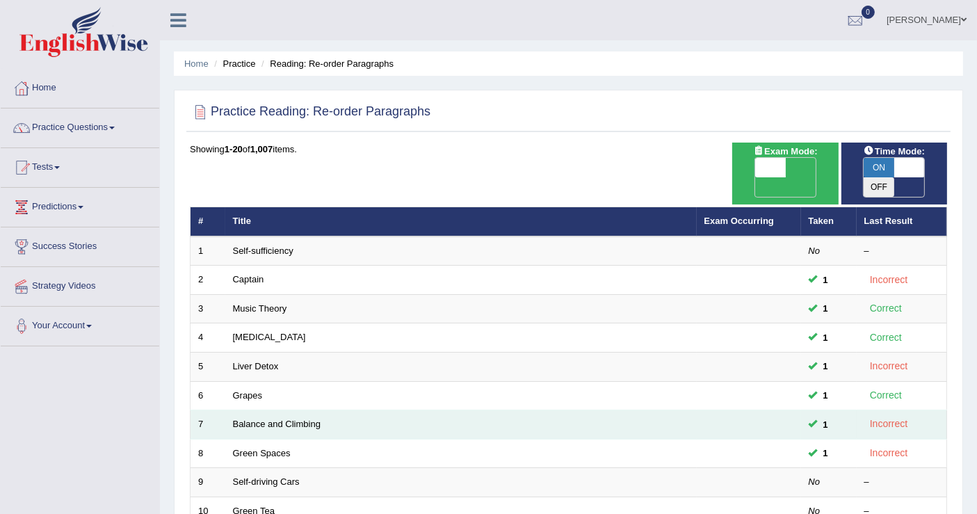
scroll to position [77, 0]
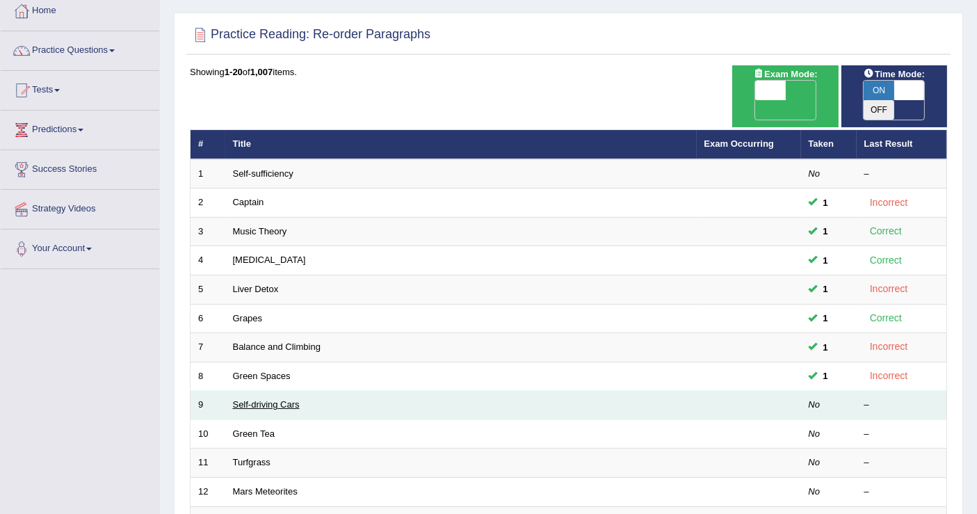
click at [248, 399] on link "Self-driving Cars" at bounding box center [266, 404] width 67 height 10
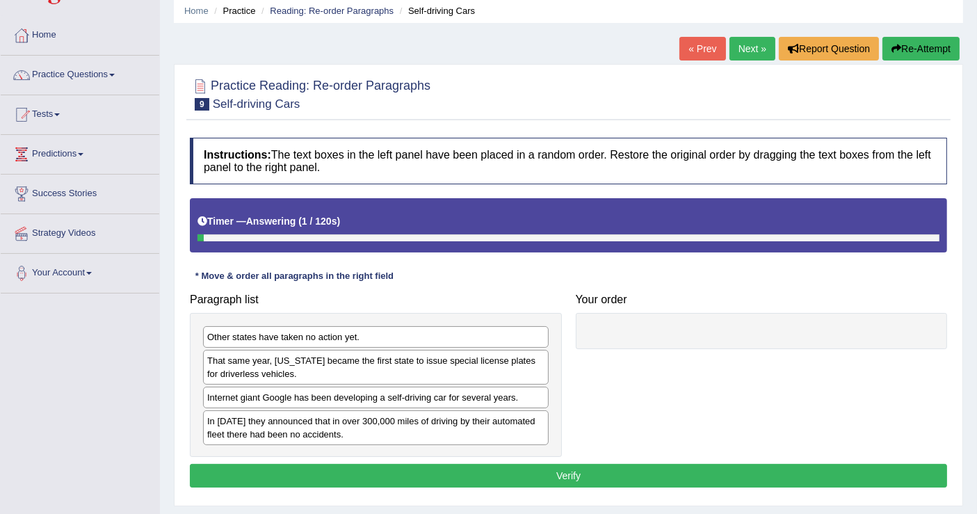
scroll to position [77, 0]
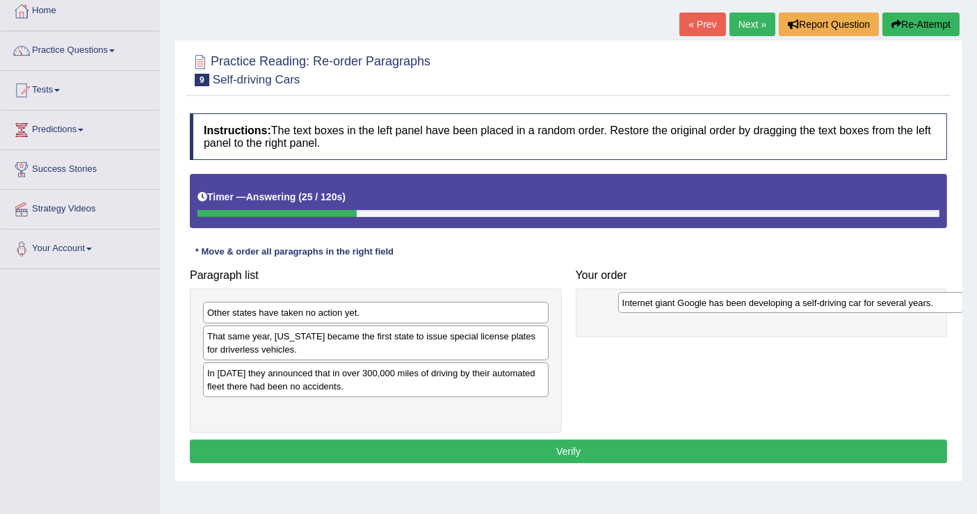
drag, startPoint x: 266, startPoint y: 369, endPoint x: 681, endPoint y: 300, distance: 420.9
click at [681, 300] on div "Internet giant Google has been developing a self-driving car for several years." at bounding box center [791, 303] width 346 height 22
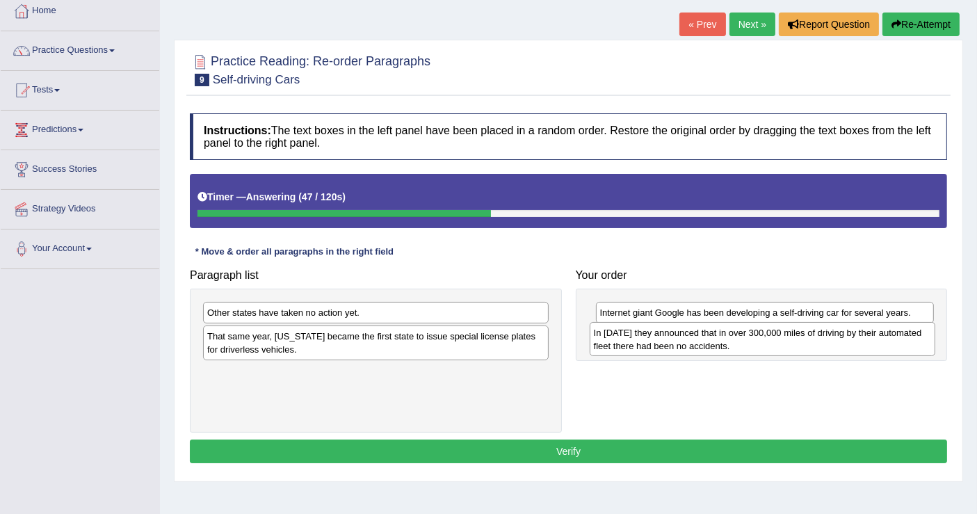
drag, startPoint x: 252, startPoint y: 378, endPoint x: 638, endPoint y: 338, distance: 388.0
click at [638, 338] on div "In [DATE] they announced that in over 300,000 miles of driving by their automat…" at bounding box center [763, 339] width 346 height 35
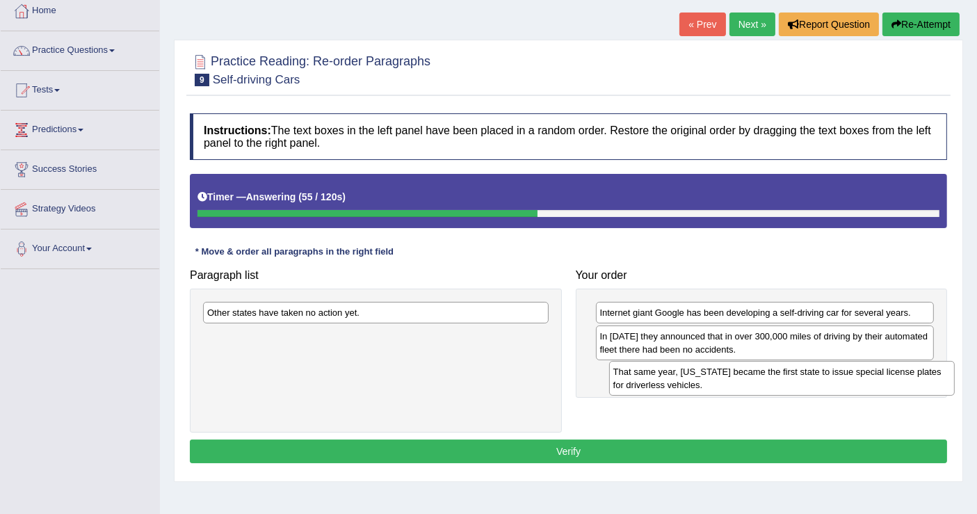
drag, startPoint x: 317, startPoint y: 344, endPoint x: 723, endPoint y: 380, distance: 407.7
click at [723, 380] on div "That same year, [US_STATE] became the first state to issue special license plat…" at bounding box center [782, 378] width 346 height 35
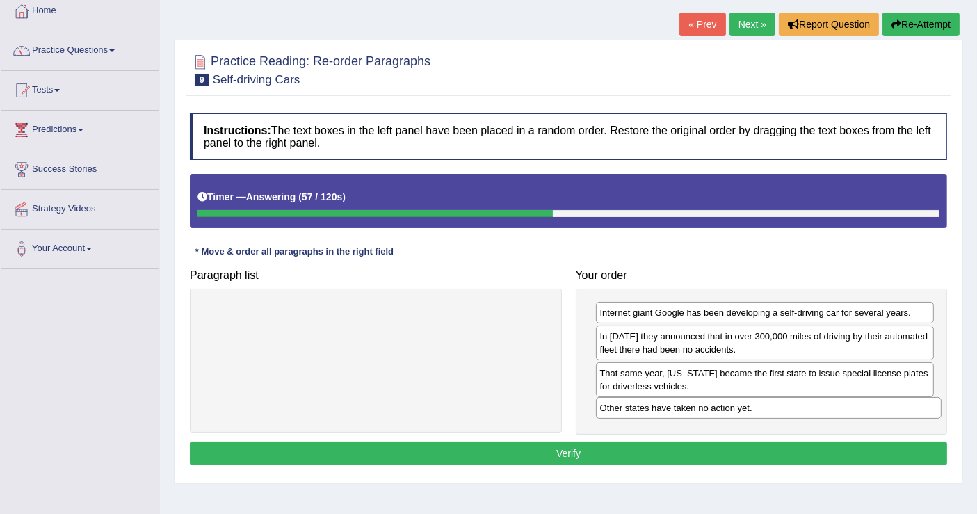
drag, startPoint x: 241, startPoint y: 310, endPoint x: 634, endPoint y: 406, distance: 404.4
click at [634, 406] on div "Other states have taken no action yet." at bounding box center [769, 408] width 346 height 22
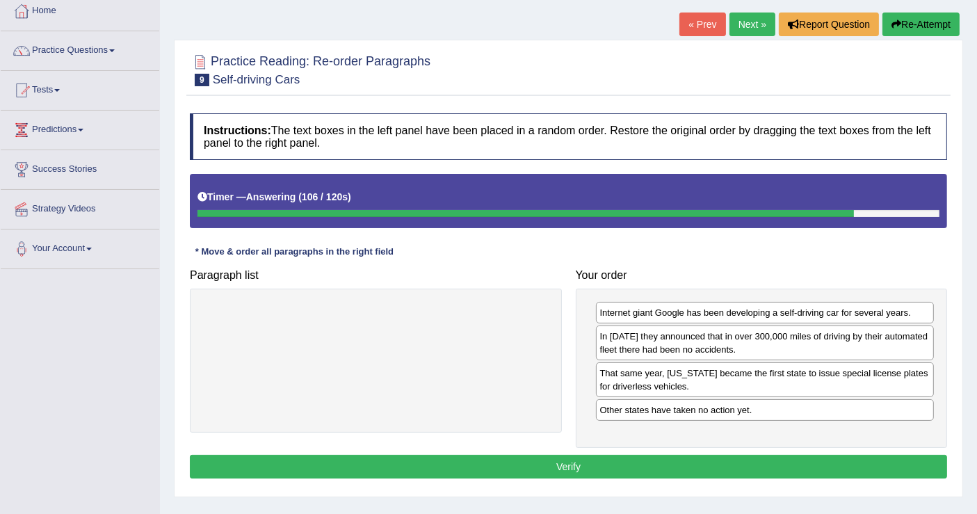
click at [558, 465] on button "Verify" at bounding box center [568, 467] width 757 height 24
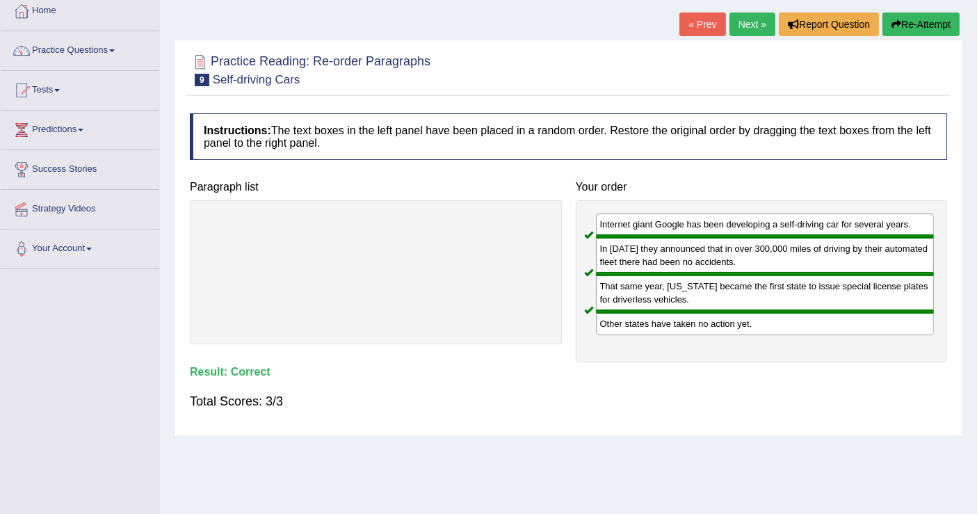
click at [742, 21] on link "Next »" at bounding box center [752, 25] width 46 height 24
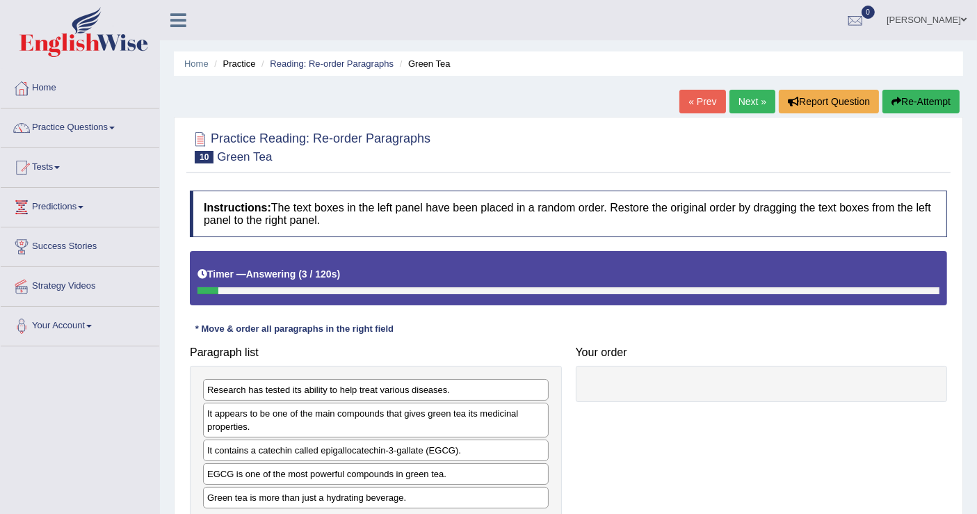
scroll to position [77, 0]
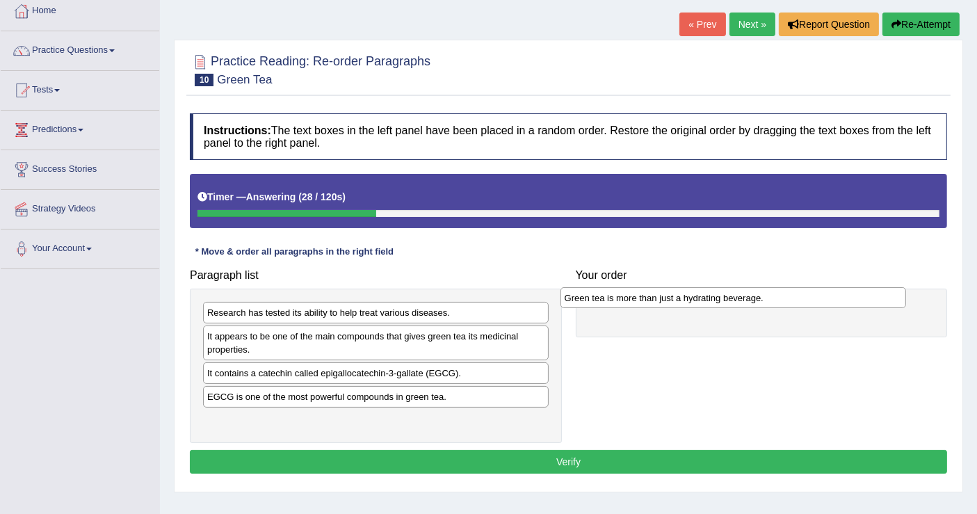
drag, startPoint x: 248, startPoint y: 418, endPoint x: 606, endPoint y: 297, distance: 377.4
click at [606, 297] on div "Green tea is more than just a hydrating beverage." at bounding box center [733, 298] width 346 height 22
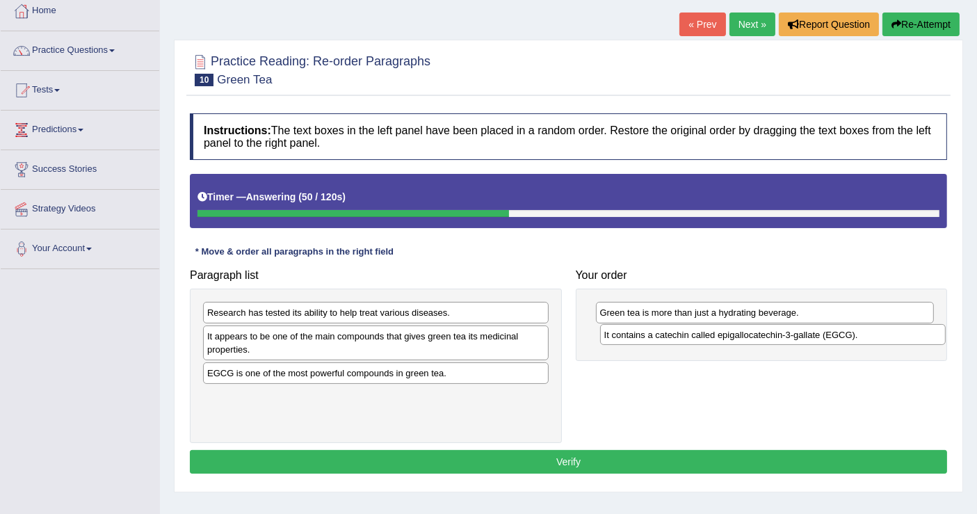
drag, startPoint x: 248, startPoint y: 371, endPoint x: 645, endPoint y: 332, distance: 398.9
click at [645, 332] on div "It contains a catechin called epigallocatechin-3-gallate (EGCG)." at bounding box center [773, 335] width 346 height 22
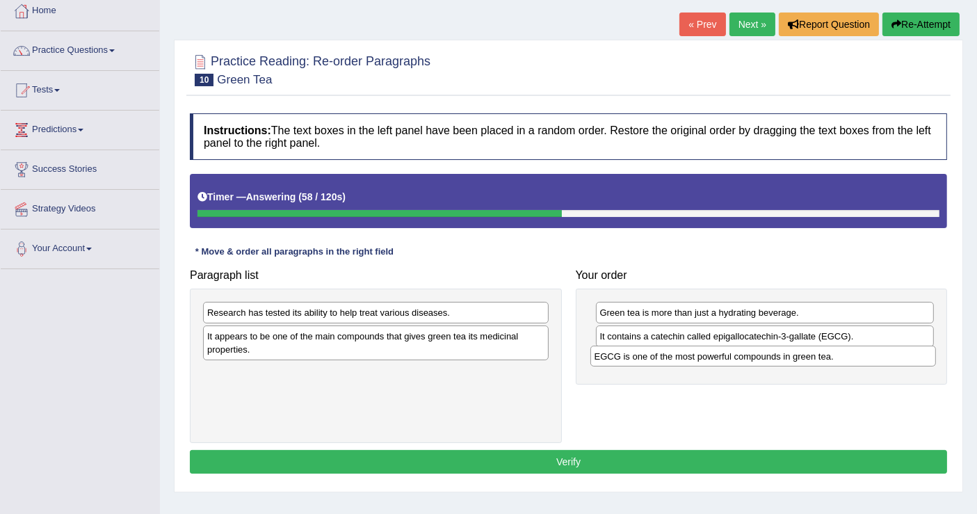
drag, startPoint x: 239, startPoint y: 371, endPoint x: 626, endPoint y: 355, distance: 387.7
click at [626, 355] on div "EGCG is one of the most powerful compounds in green tea." at bounding box center [763, 357] width 346 height 22
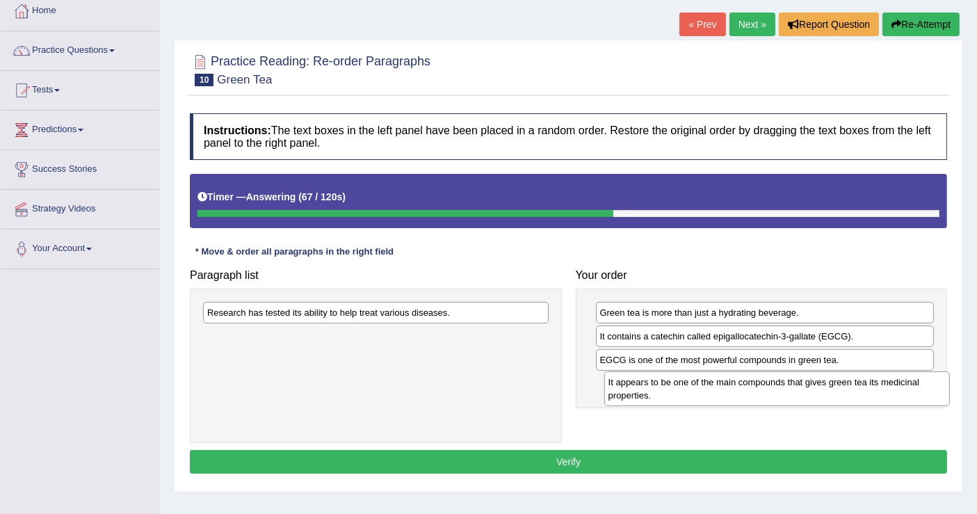
drag, startPoint x: 254, startPoint y: 339, endPoint x: 655, endPoint y: 385, distance: 403.9
click at [655, 385] on div "It appears to be one of the main compounds that gives green tea its medicinal p…" at bounding box center [777, 388] width 346 height 35
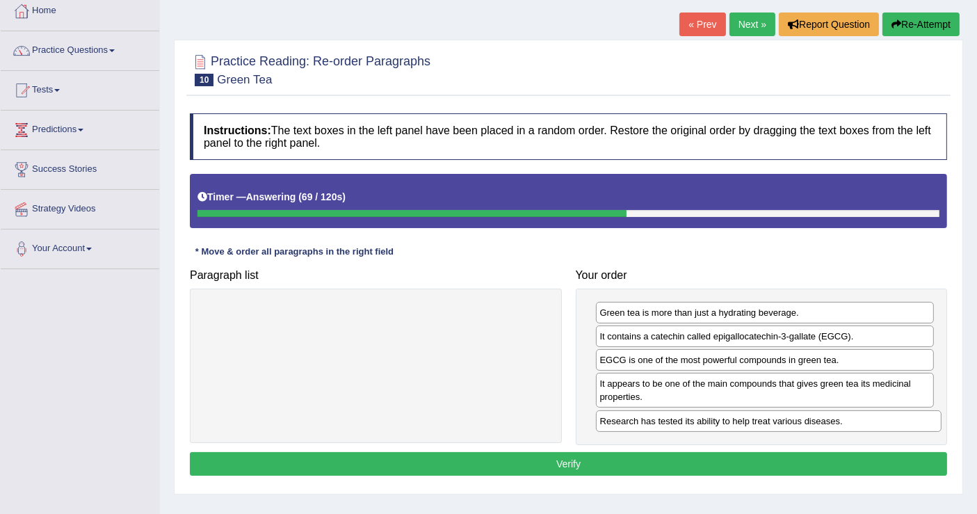
drag, startPoint x: 403, startPoint y: 311, endPoint x: 791, endPoint y: 416, distance: 401.3
click at [792, 417] on div "Research has tested its ability to help treat various diseases." at bounding box center [769, 421] width 346 height 22
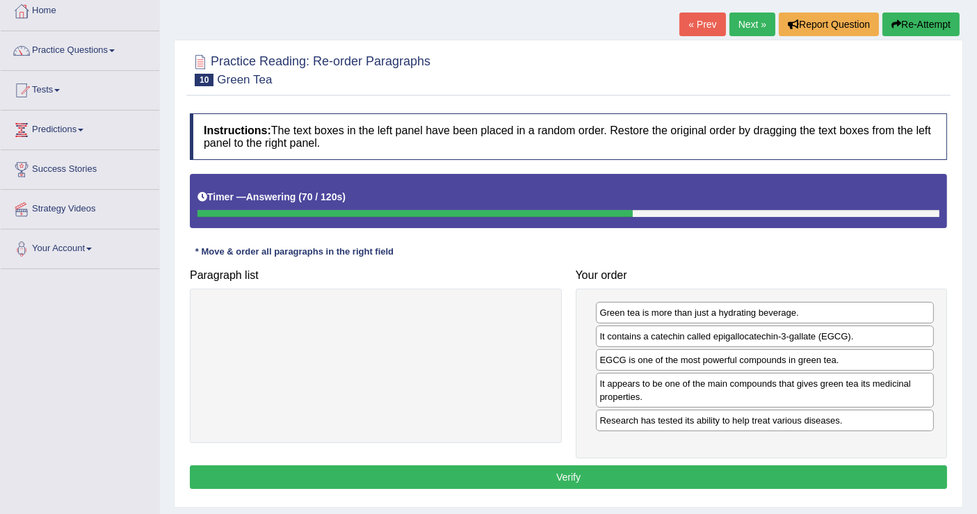
click at [575, 472] on button "Verify" at bounding box center [568, 477] width 757 height 24
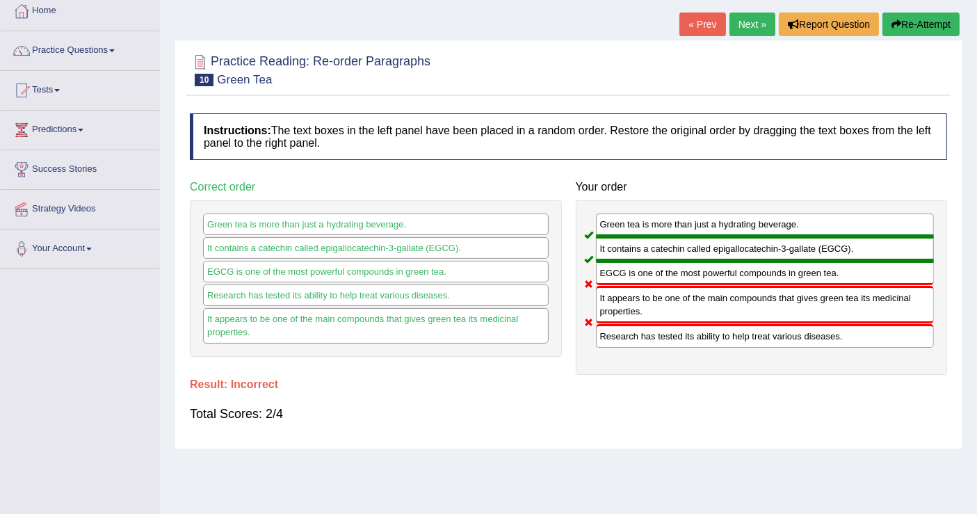
click at [750, 20] on link "Next »" at bounding box center [752, 25] width 46 height 24
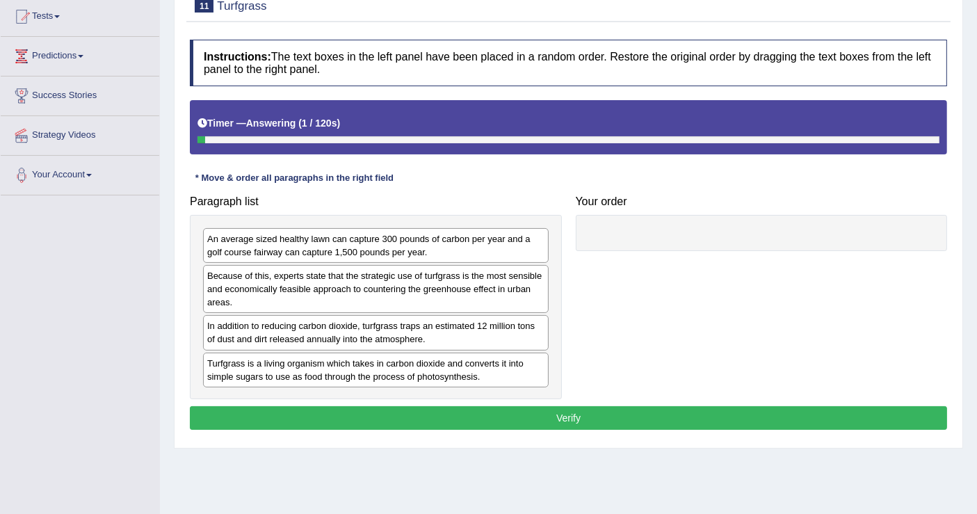
scroll to position [154, 0]
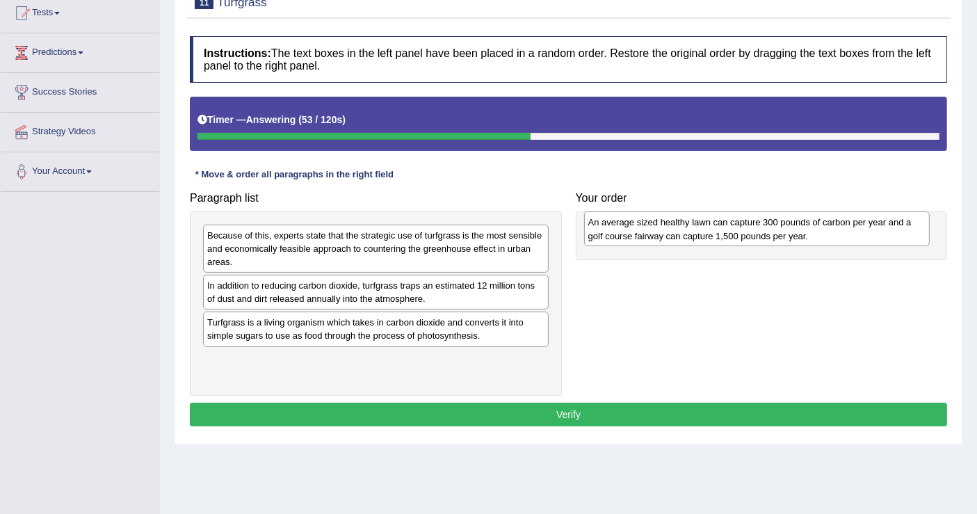
drag, startPoint x: 296, startPoint y: 244, endPoint x: 677, endPoint y: 232, distance: 381.3
click at [677, 232] on div "An average sized healthy lawn can capture 300 pounds of carbon per year and a g…" at bounding box center [757, 228] width 346 height 35
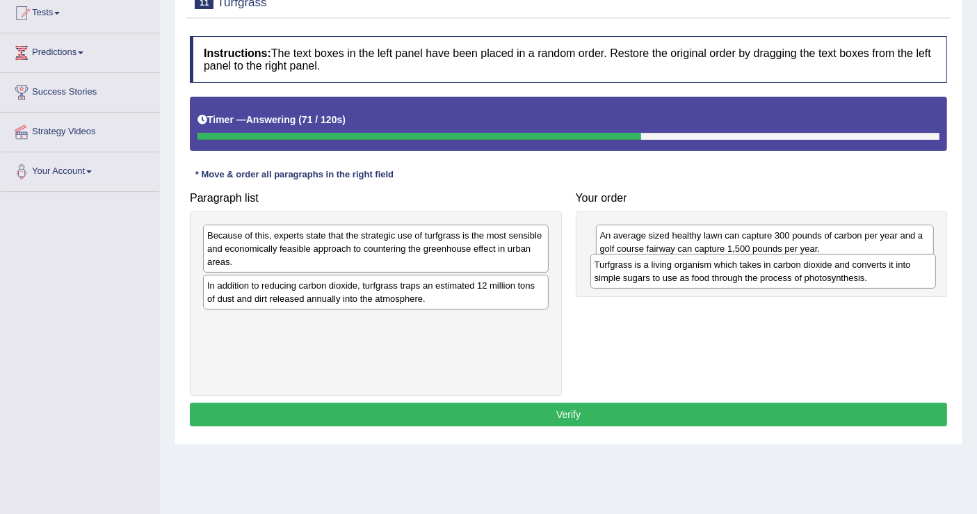
drag, startPoint x: 248, startPoint y: 327, endPoint x: 636, endPoint y: 270, distance: 392.2
click at [636, 270] on div "Turfgrass is a living organism which takes in carbon dioxide and converts it in…" at bounding box center [763, 271] width 346 height 35
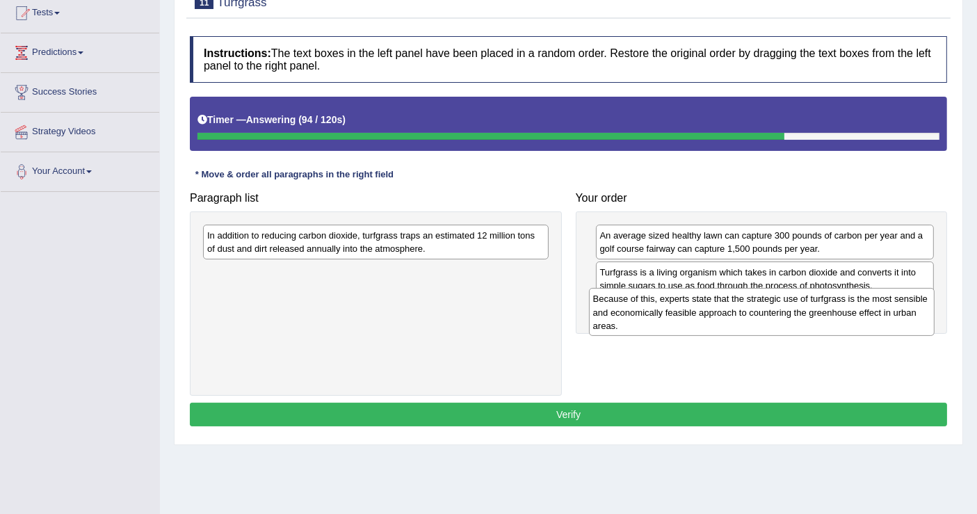
drag, startPoint x: 276, startPoint y: 250, endPoint x: 662, endPoint y: 314, distance: 391.2
click at [662, 314] on div "Because of this, experts state that the strategic use of turfgrass is the most …" at bounding box center [762, 312] width 346 height 48
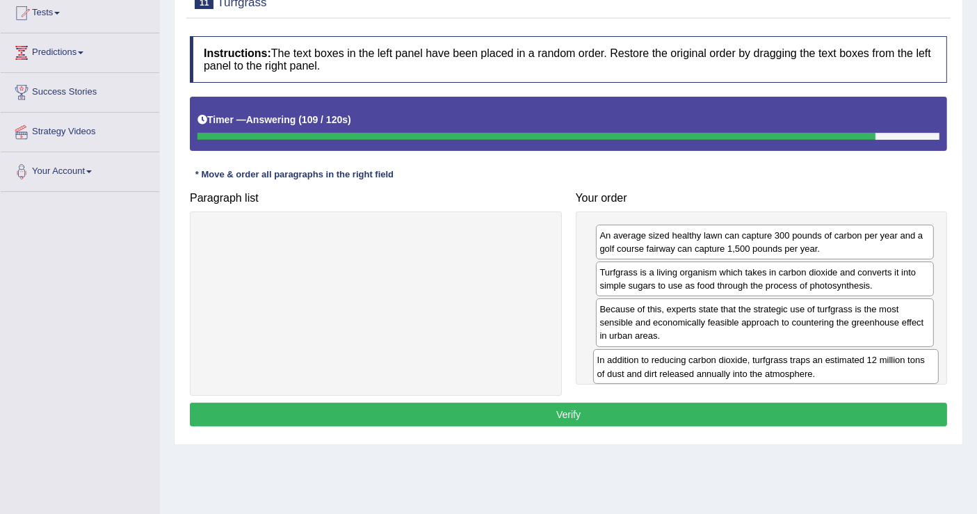
drag, startPoint x: 323, startPoint y: 241, endPoint x: 713, endPoint y: 365, distance: 408.6
click at [713, 365] on div "In addition to reducing carbon dioxide, turfgrass traps an estimated 12 million…" at bounding box center [766, 366] width 346 height 35
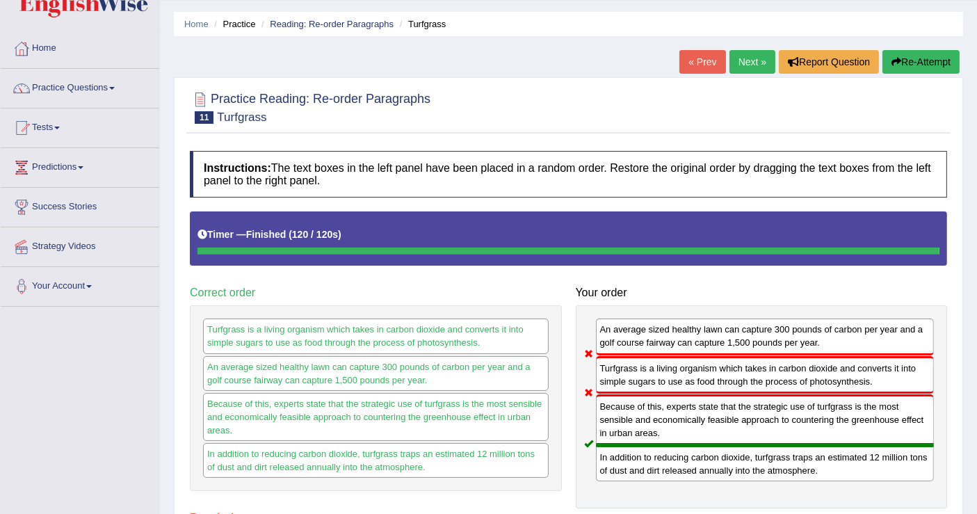
scroll to position [0, 0]
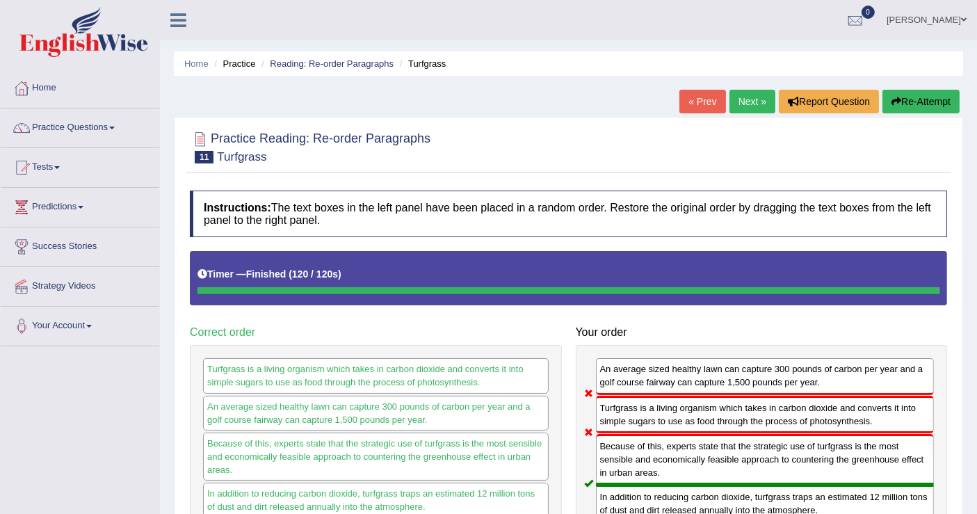
click at [914, 104] on button "Re-Attempt" at bounding box center [920, 102] width 77 height 24
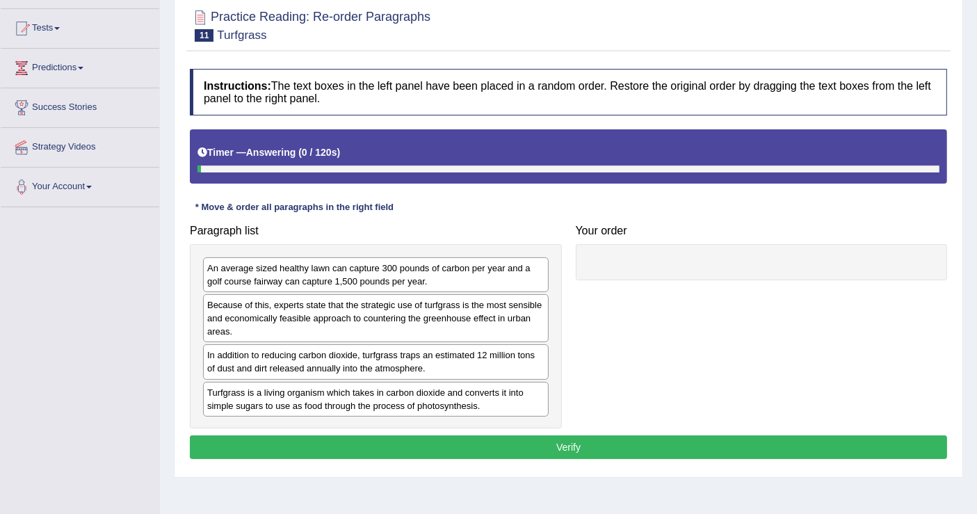
scroll to position [154, 0]
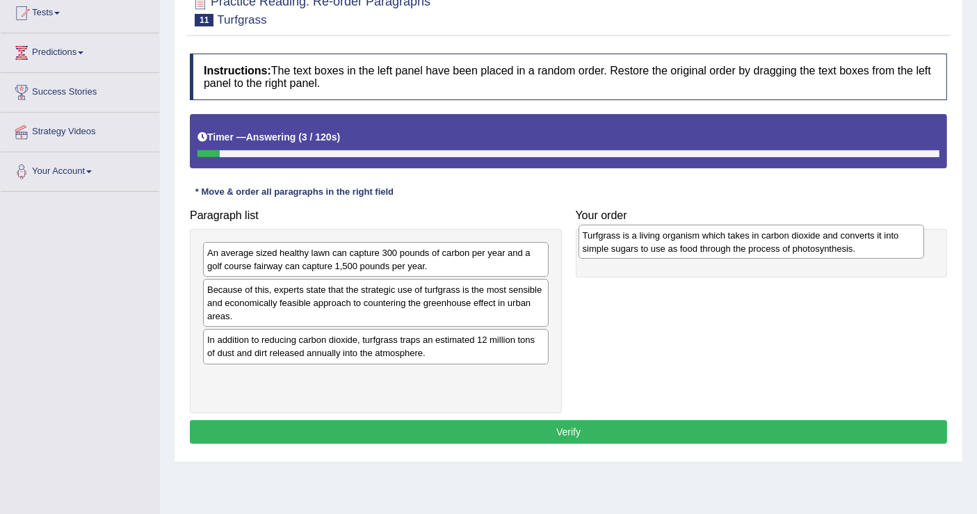
drag, startPoint x: 243, startPoint y: 377, endPoint x: 619, endPoint y: 236, distance: 400.9
click at [619, 236] on div "Turfgrass is a living organism which takes in carbon dioxide and converts it in…" at bounding box center [752, 242] width 346 height 35
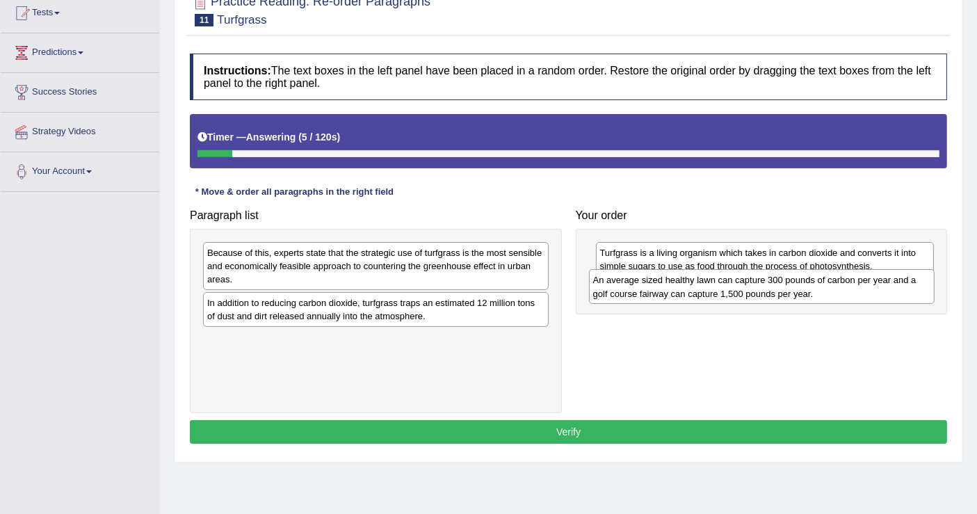
drag, startPoint x: 246, startPoint y: 255, endPoint x: 632, endPoint y: 282, distance: 386.9
click at [632, 282] on div "An average sized healthy lawn can capture 300 pounds of carbon per year and a g…" at bounding box center [762, 286] width 346 height 35
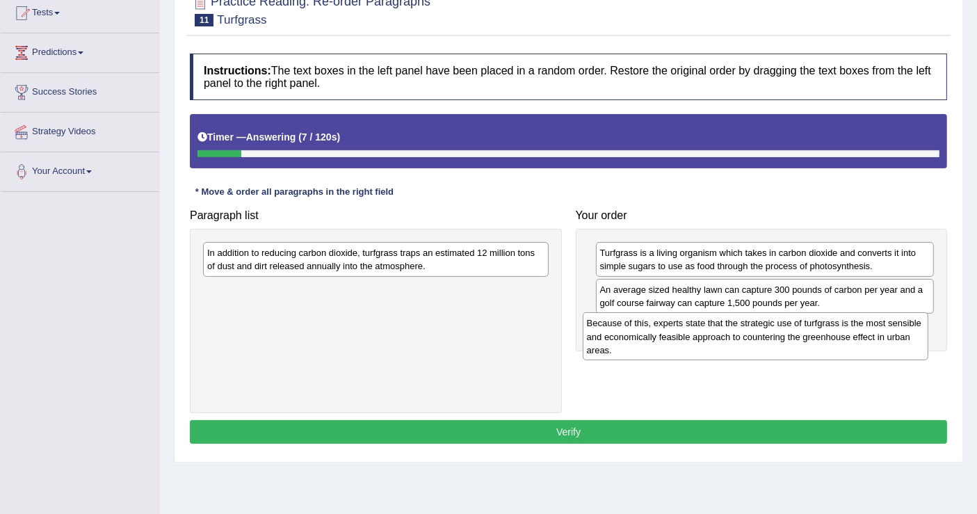
drag, startPoint x: 423, startPoint y: 262, endPoint x: 803, endPoint y: 333, distance: 386.3
click at [803, 333] on div "Because of this, experts state that the strategic use of turfgrass is the most …" at bounding box center [756, 336] width 346 height 48
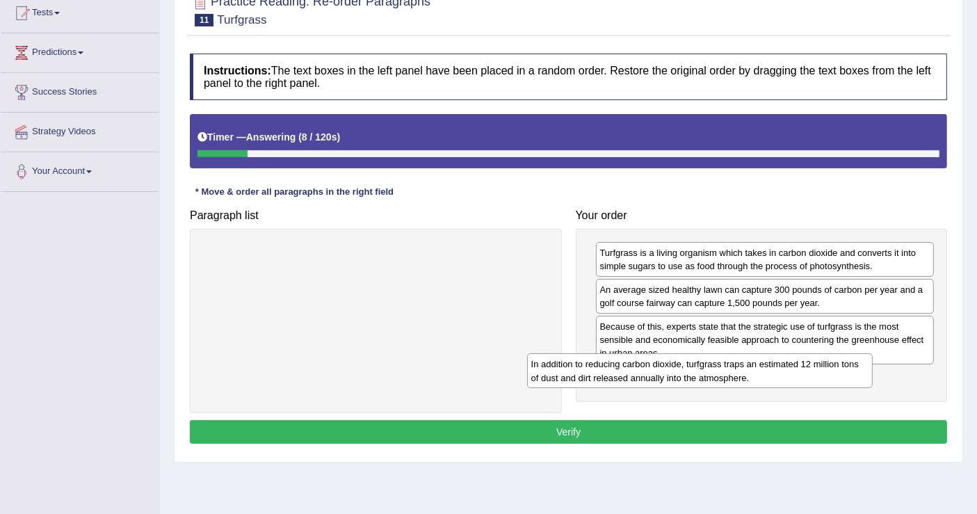
drag, startPoint x: 430, startPoint y: 250, endPoint x: 766, endPoint y: 378, distance: 359.7
click at [779, 371] on div "In addition to reducing carbon dioxide, turfgrass traps an estimated 12 million…" at bounding box center [700, 370] width 346 height 35
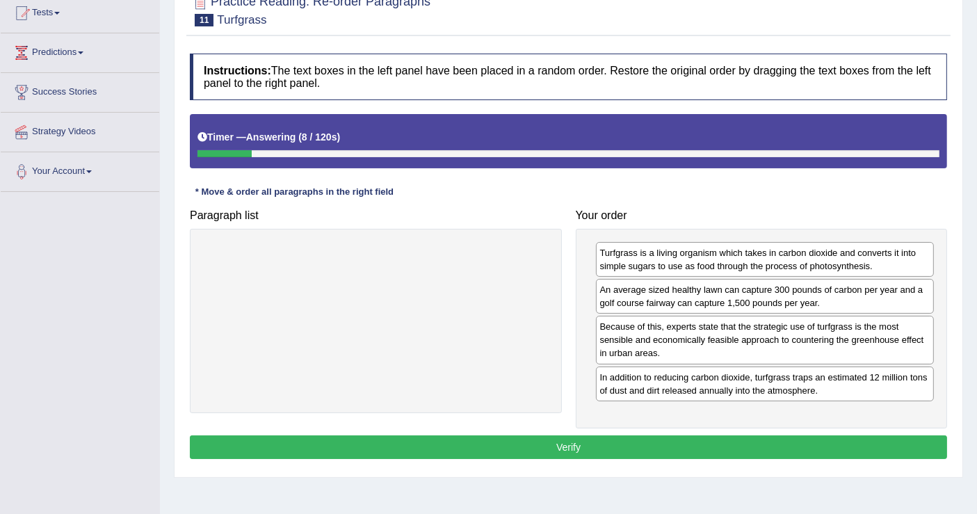
click at [590, 437] on button "Verify" at bounding box center [568, 447] width 757 height 24
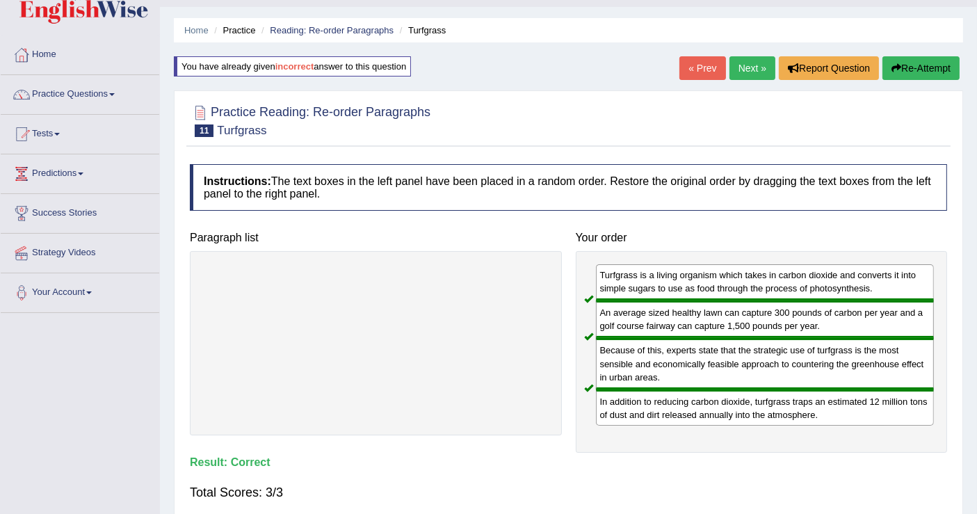
scroll to position [0, 0]
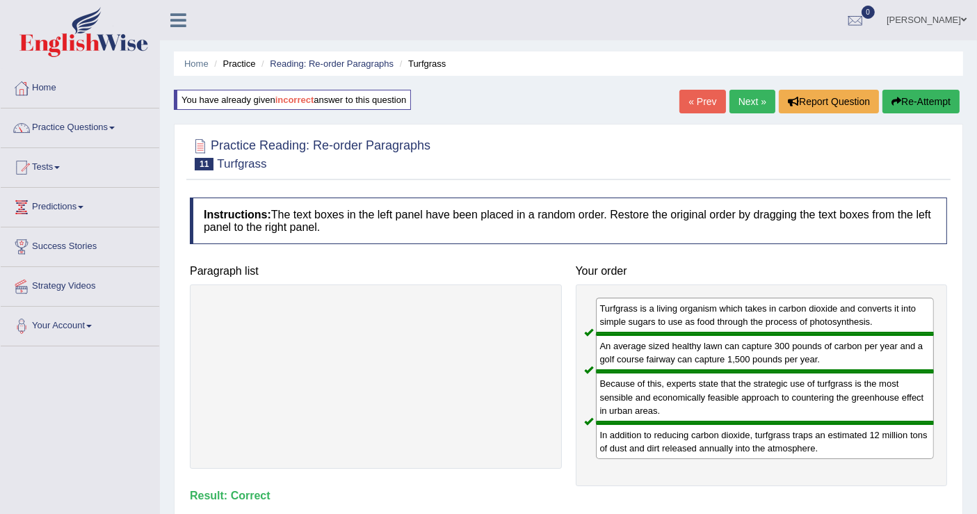
click at [736, 99] on link "Next »" at bounding box center [752, 102] width 46 height 24
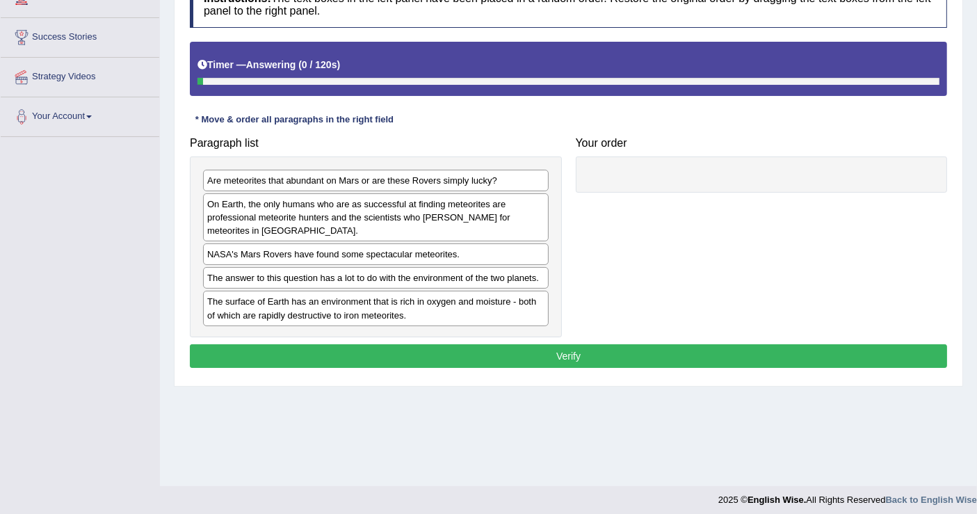
scroll to position [216, 0]
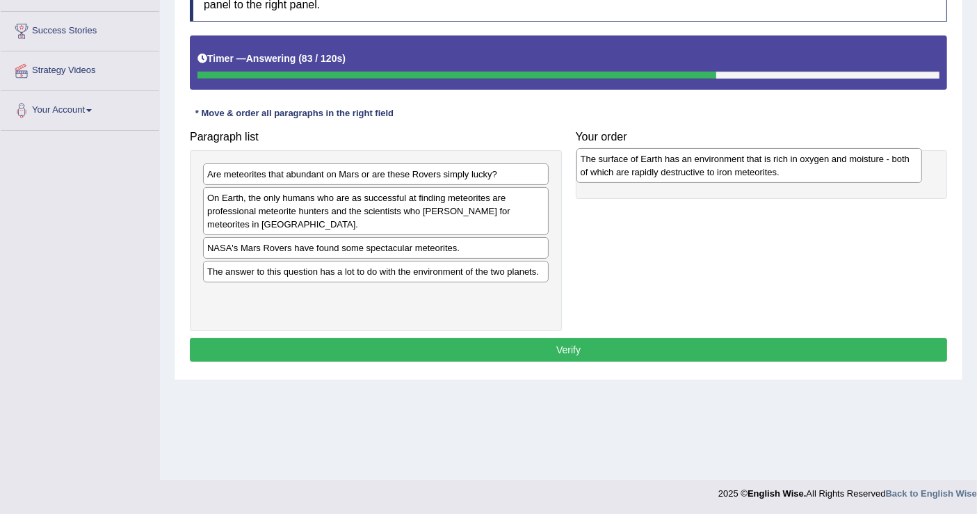
drag, startPoint x: 264, startPoint y: 300, endPoint x: 638, endPoint y: 165, distance: 397.0
click at [638, 165] on div "The surface of Earth has an environment that is rich in oxygen and moisture - b…" at bounding box center [749, 165] width 346 height 35
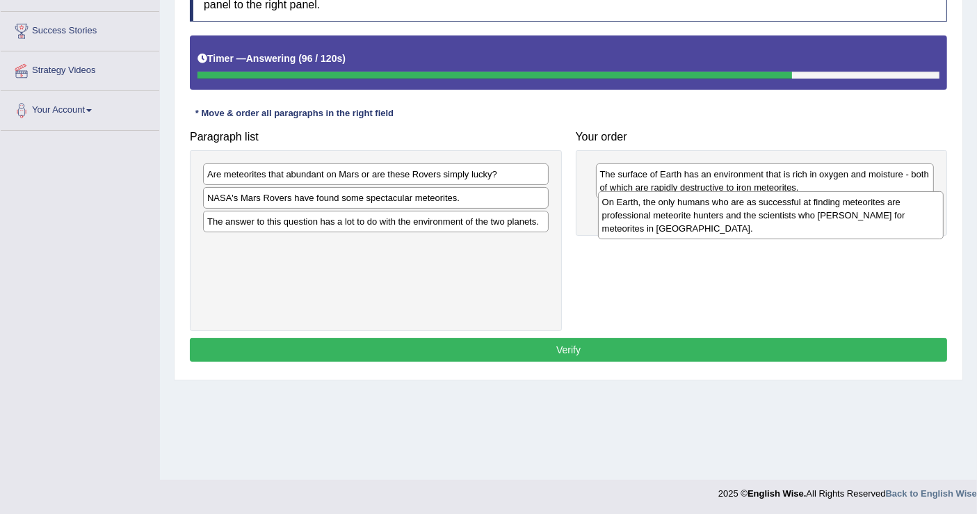
drag, startPoint x: 236, startPoint y: 202, endPoint x: 631, endPoint y: 207, distance: 395.0
click at [631, 207] on div "On Earth, the only humans who are as successful at finding meteorites are profe…" at bounding box center [771, 215] width 346 height 48
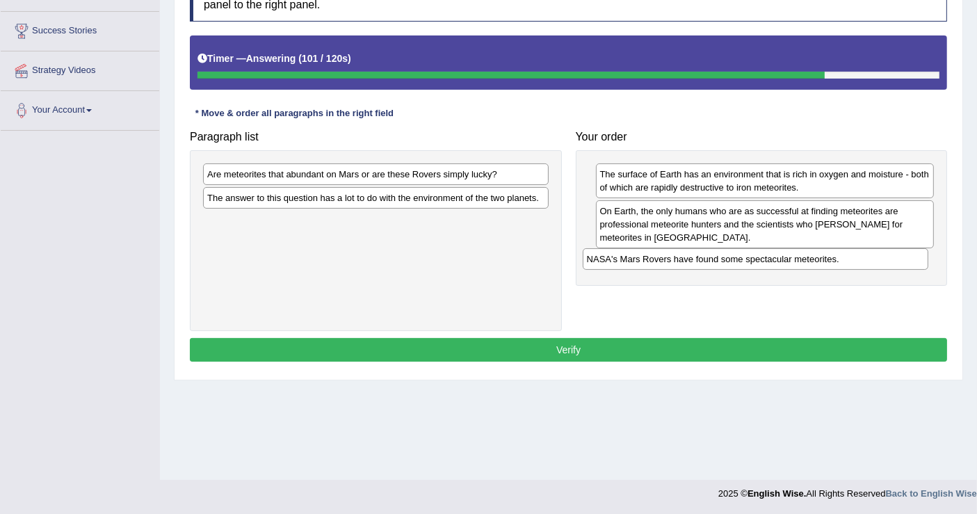
drag, startPoint x: 238, startPoint y: 195, endPoint x: 618, endPoint y: 258, distance: 384.8
click at [618, 258] on div "NASA's Mars Rovers have found some spectacular meteorites." at bounding box center [756, 259] width 346 height 22
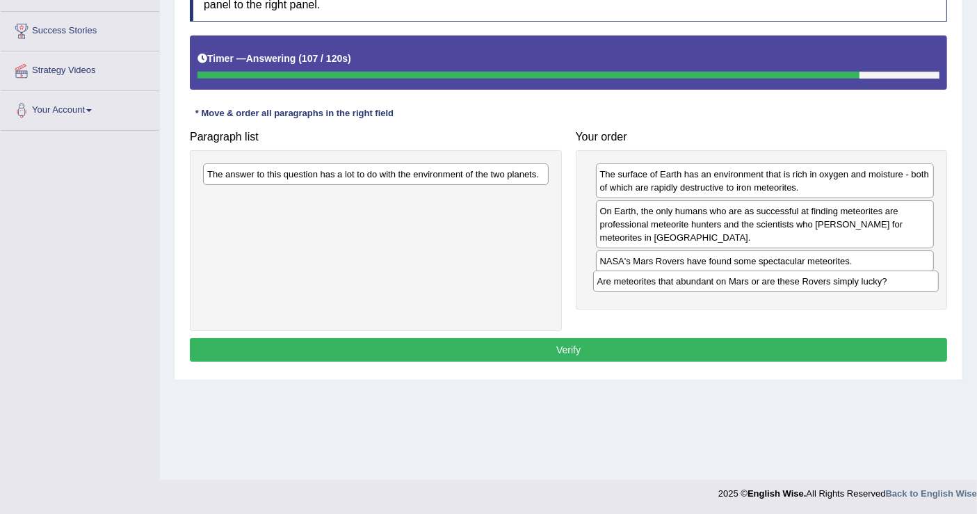
drag, startPoint x: 250, startPoint y: 171, endPoint x: 640, endPoint y: 278, distance: 404.5
click at [640, 278] on div "Are meteorites that abundant on Mars or are these Rovers simply lucky?" at bounding box center [766, 282] width 346 height 22
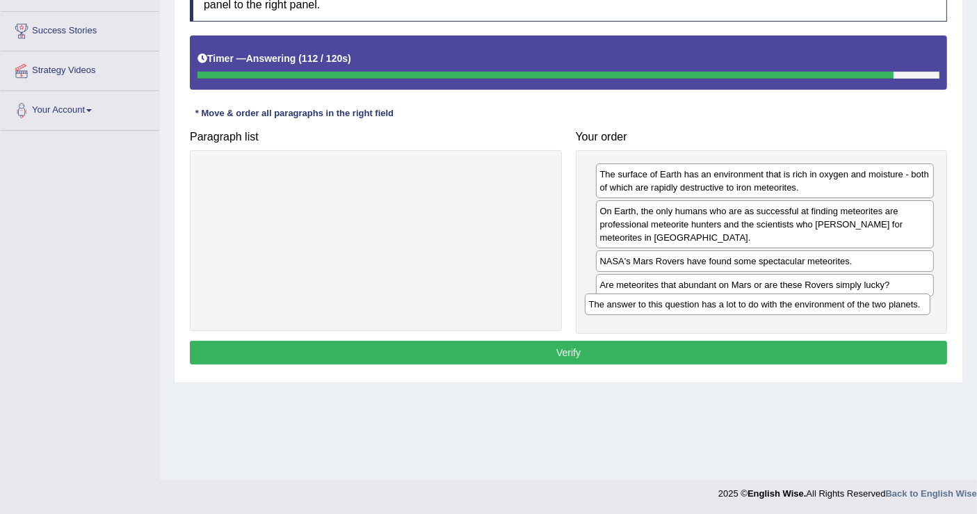
drag, startPoint x: 369, startPoint y: 170, endPoint x: 751, endPoint y: 301, distance: 403.5
click at [751, 301] on div "The answer to this question has a lot to do with the environment of the two pla…" at bounding box center [758, 304] width 346 height 22
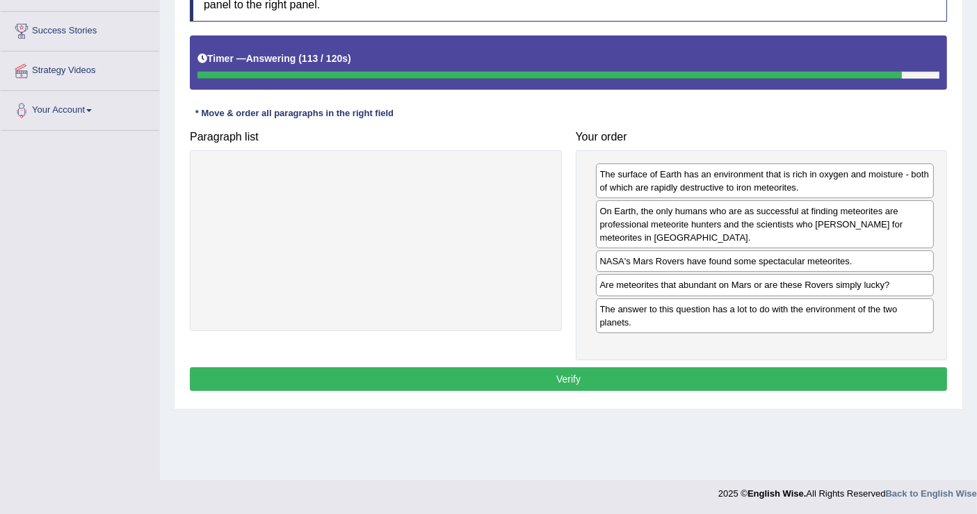
click at [568, 369] on button "Verify" at bounding box center [568, 379] width 757 height 24
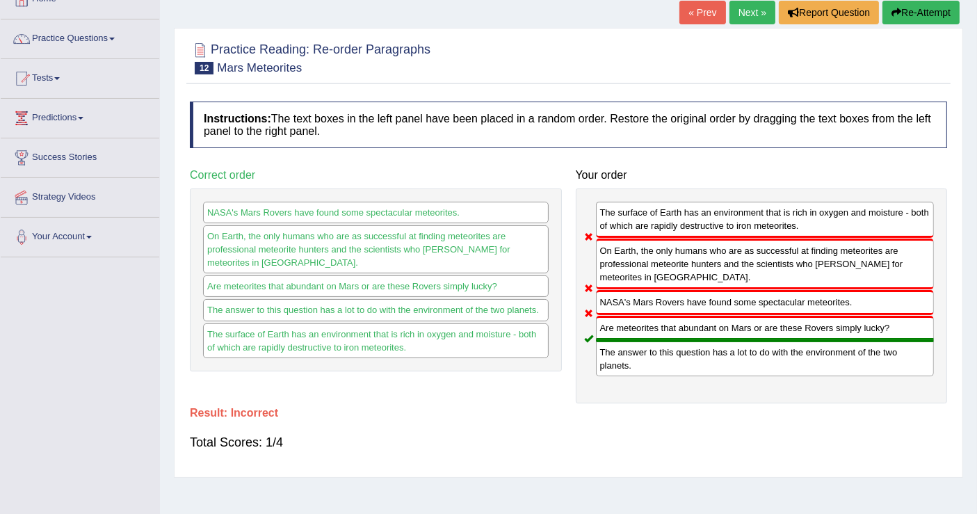
scroll to position [0, 0]
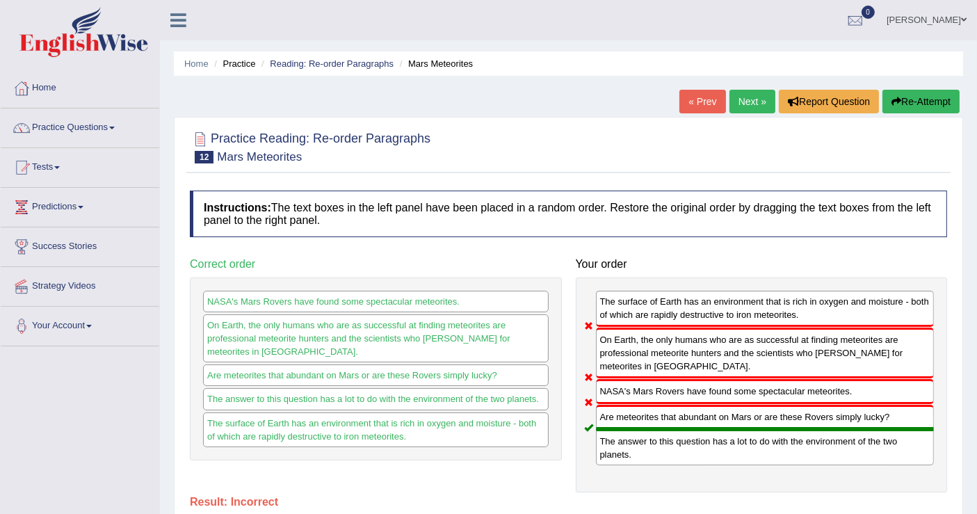
click at [748, 105] on link "Next »" at bounding box center [752, 102] width 46 height 24
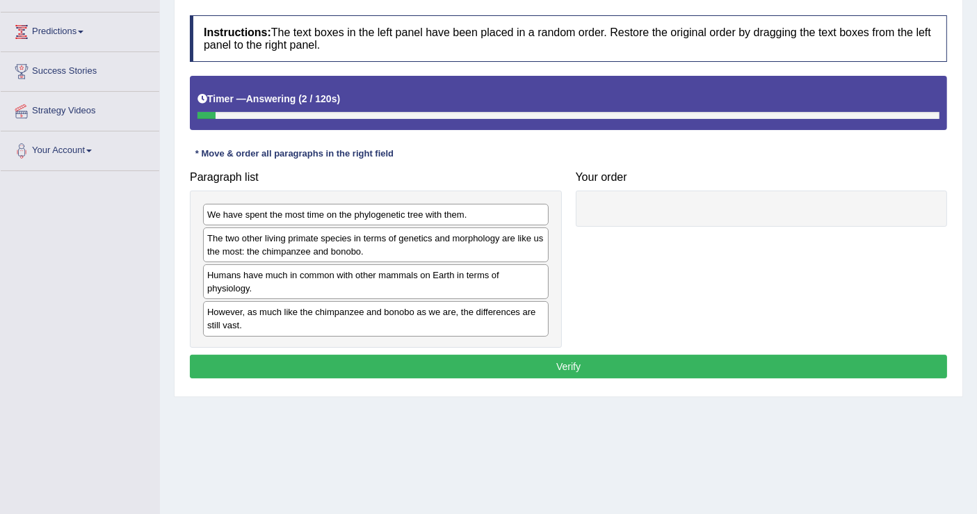
scroll to position [216, 0]
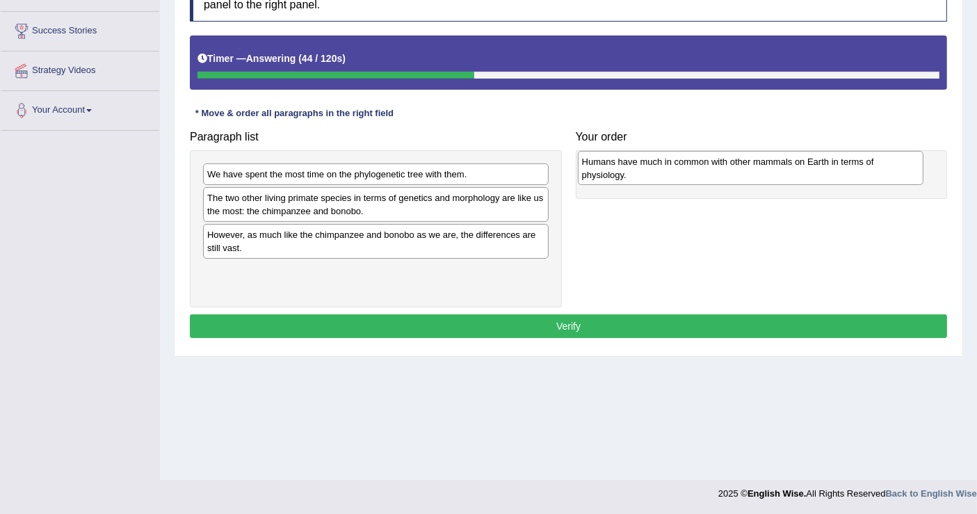
drag, startPoint x: 252, startPoint y: 245, endPoint x: 627, endPoint y: 172, distance: 381.7
click at [627, 172] on div "Humans have much in common with other mammals on Earth in terms of physiology." at bounding box center [751, 168] width 346 height 35
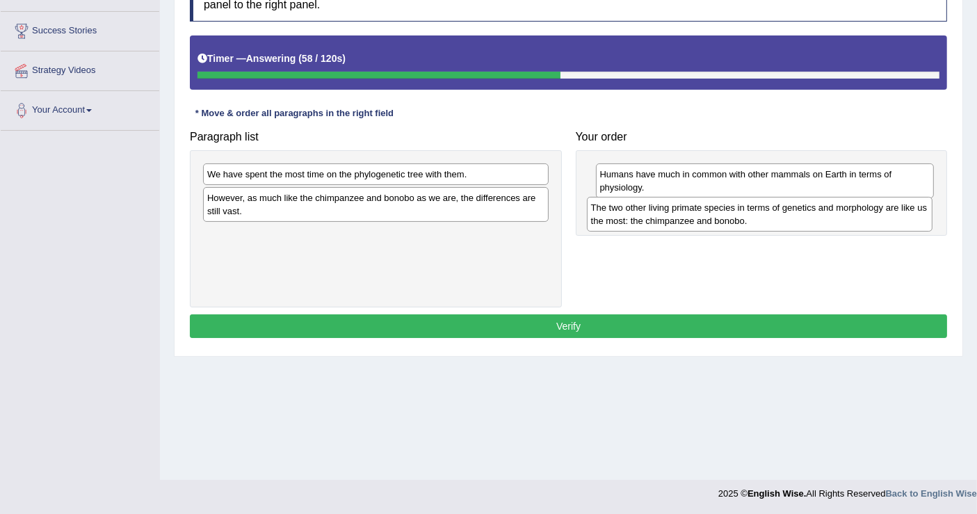
drag, startPoint x: 261, startPoint y: 204, endPoint x: 645, endPoint y: 215, distance: 384.0
click at [645, 215] on div "The two other living primate species in terms of genetics and morphology are li…" at bounding box center [760, 214] width 346 height 35
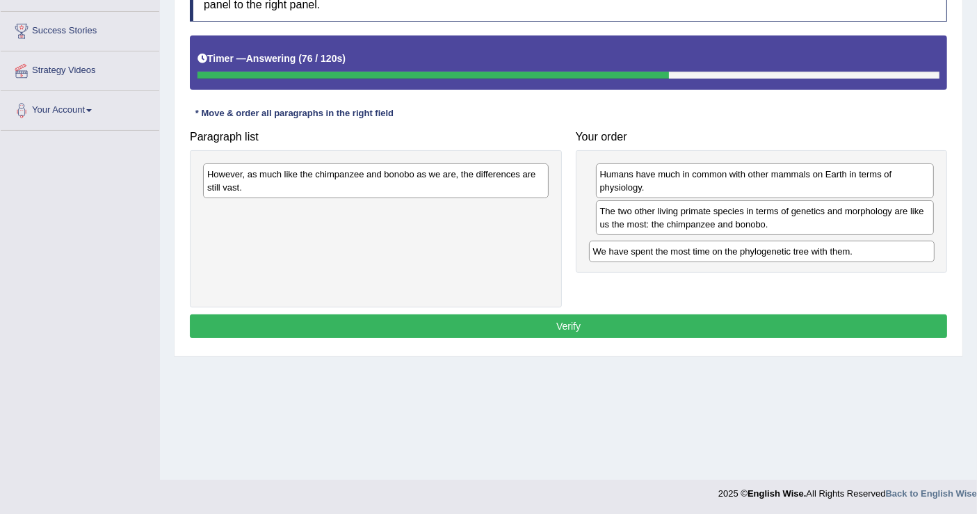
drag, startPoint x: 264, startPoint y: 170, endPoint x: 650, endPoint y: 249, distance: 393.9
click at [650, 249] on div "We have spent the most time on the phylogenetic tree with them." at bounding box center [762, 252] width 346 height 22
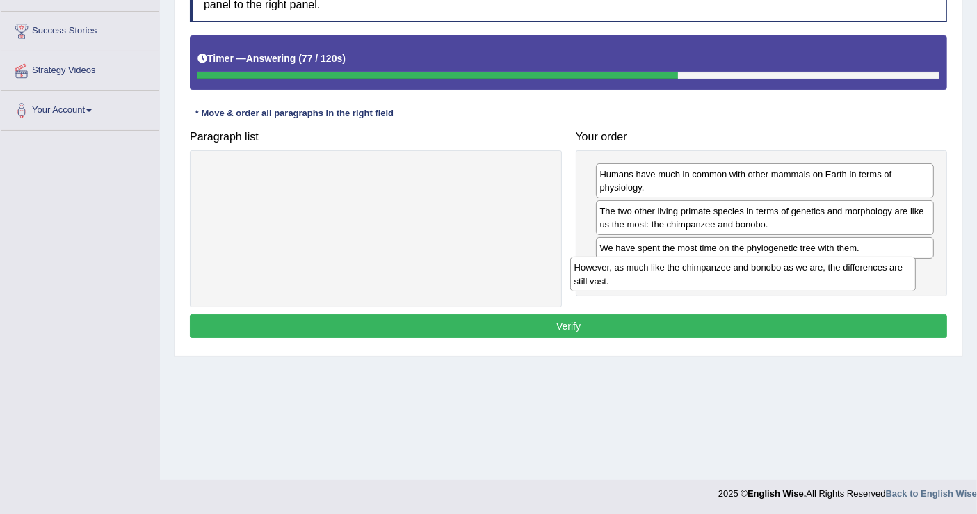
drag, startPoint x: 412, startPoint y: 180, endPoint x: 798, endPoint y: 275, distance: 398.0
click at [798, 275] on div "However, as much like the chimpanzee and bonobo as we are, the differences are …" at bounding box center [743, 274] width 346 height 35
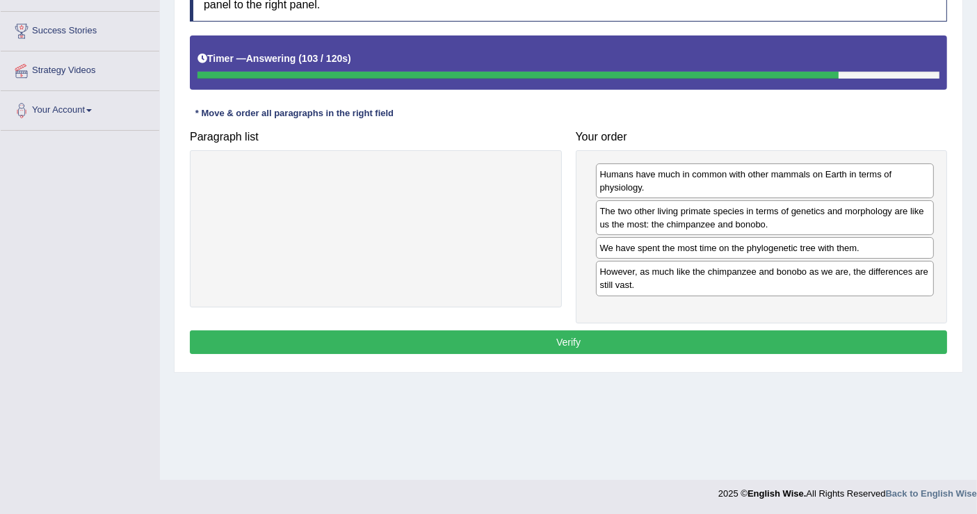
click at [611, 339] on button "Verify" at bounding box center [568, 342] width 757 height 24
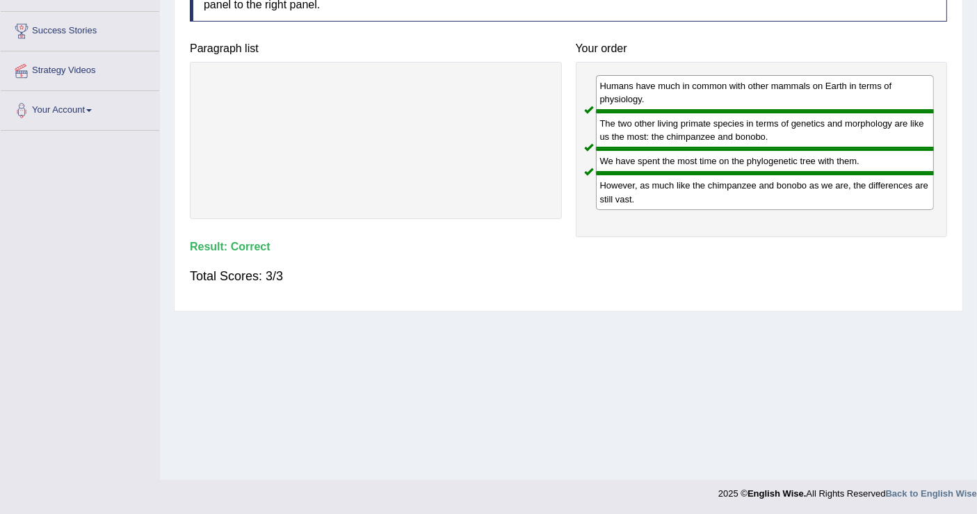
scroll to position [0, 0]
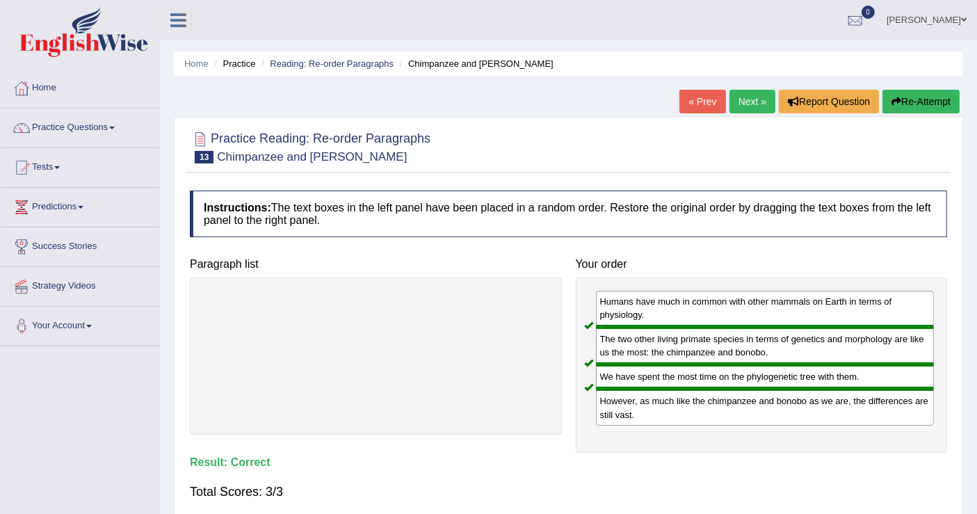
click at [754, 102] on link "Next »" at bounding box center [752, 102] width 46 height 24
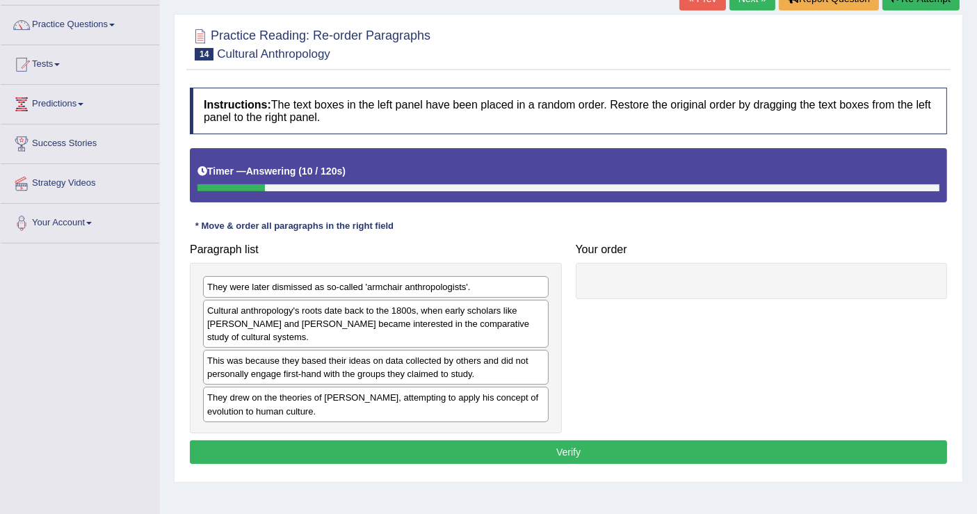
scroll to position [154, 0]
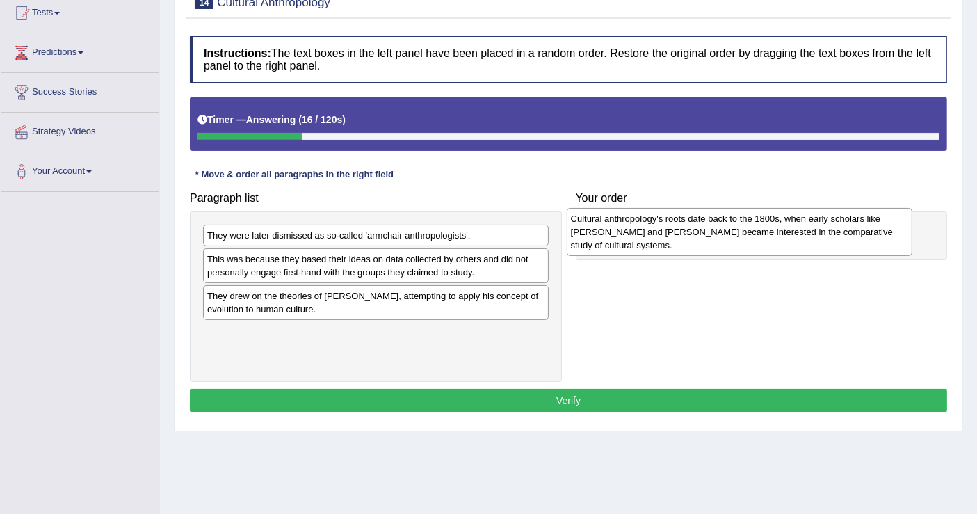
drag, startPoint x: 230, startPoint y: 271, endPoint x: 593, endPoint y: 232, distance: 365.2
click at [593, 232] on div "Cultural anthropology's roots date back to the 1800s, when early scholars like …" at bounding box center [740, 232] width 346 height 48
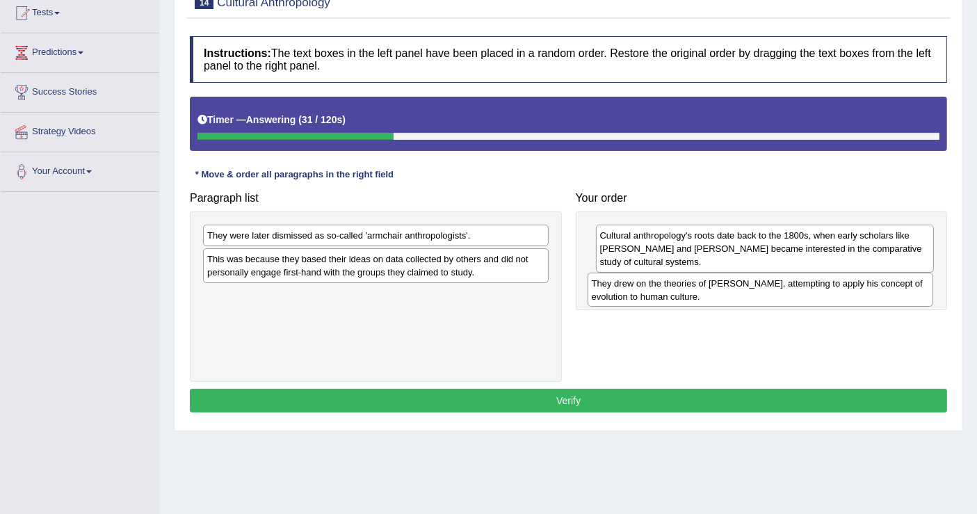
drag, startPoint x: 337, startPoint y: 304, endPoint x: 645, endPoint y: 291, distance: 308.3
click at [645, 291] on div "They drew on the theories of [PERSON_NAME], attempting to apply his concept of …" at bounding box center [761, 290] width 346 height 35
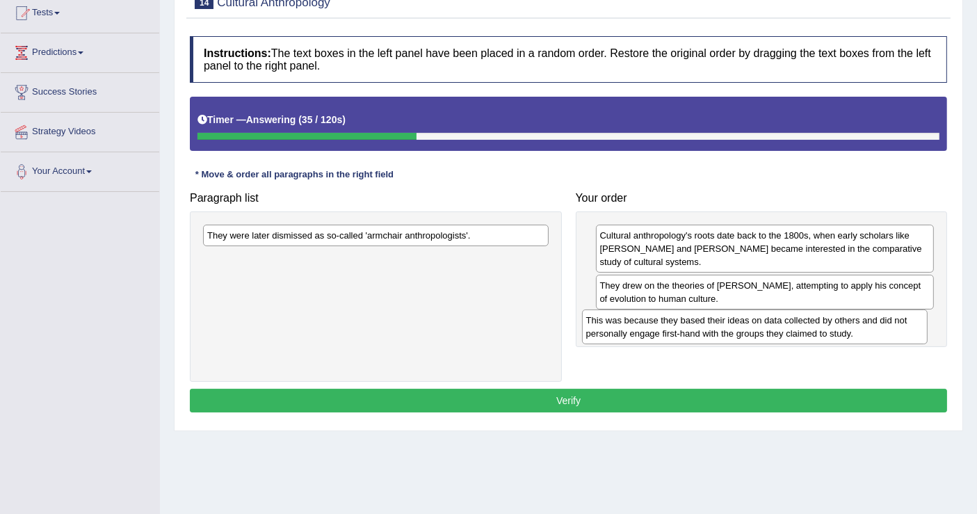
drag, startPoint x: 273, startPoint y: 261, endPoint x: 652, endPoint y: 323, distance: 384.0
click at [652, 323] on div "This was because they based their ideas on data collected by others and did not…" at bounding box center [755, 326] width 346 height 35
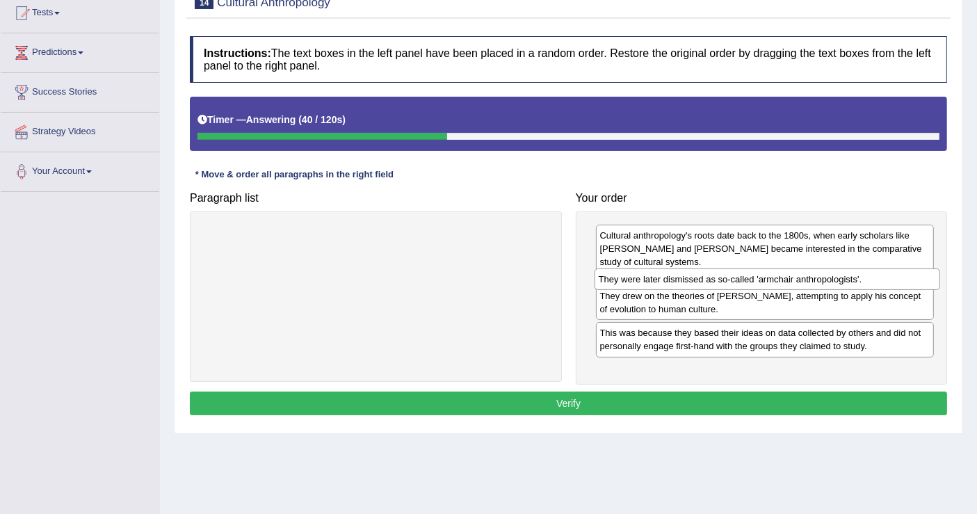
drag, startPoint x: 246, startPoint y: 236, endPoint x: 638, endPoint y: 280, distance: 394.0
click at [638, 280] on div "They were later dismissed as so-called 'armchair anthropologists'." at bounding box center [768, 279] width 346 height 22
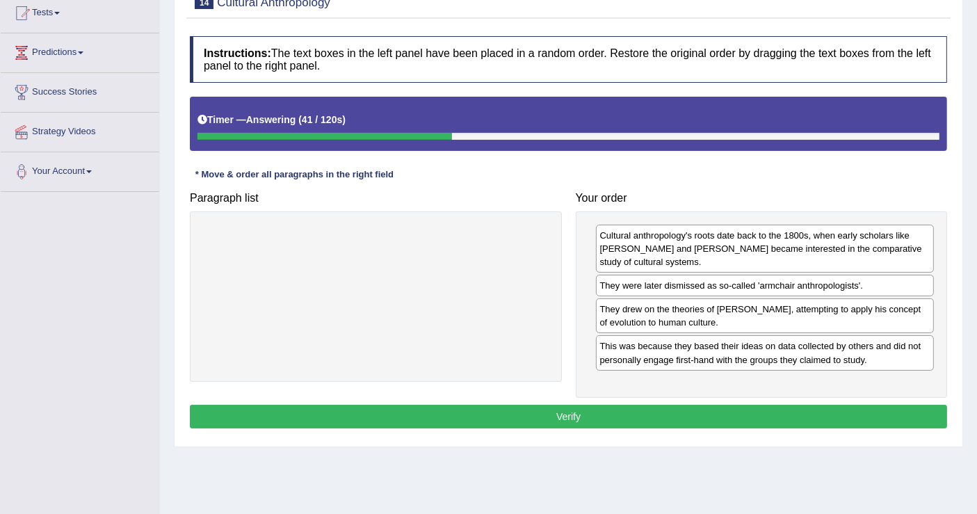
click at [562, 414] on button "Verify" at bounding box center [568, 417] width 757 height 24
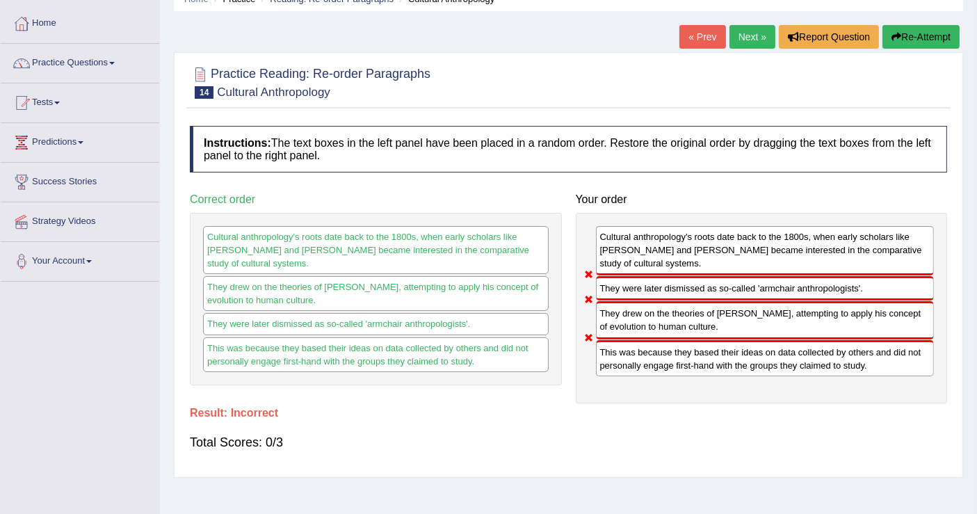
scroll to position [0, 0]
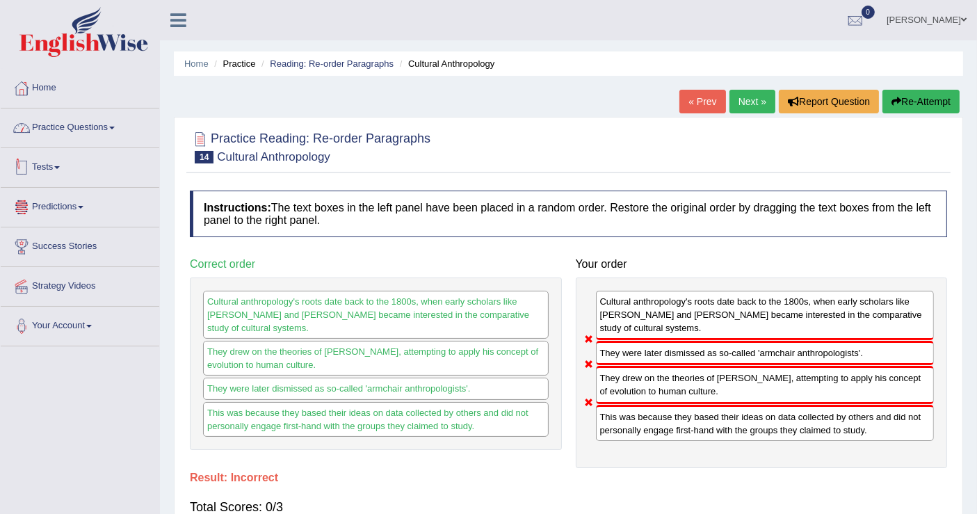
click at [97, 127] on link "Practice Questions" at bounding box center [80, 125] width 159 height 35
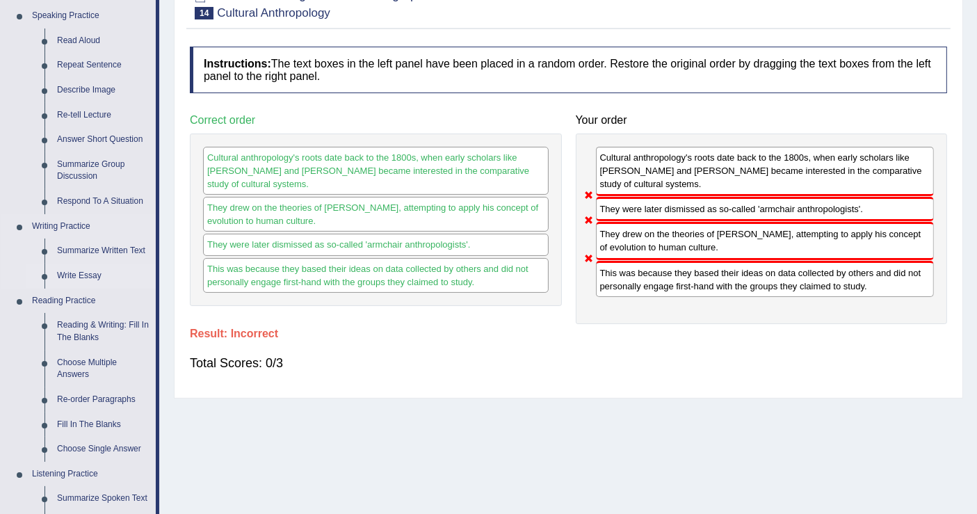
scroll to position [154, 0]
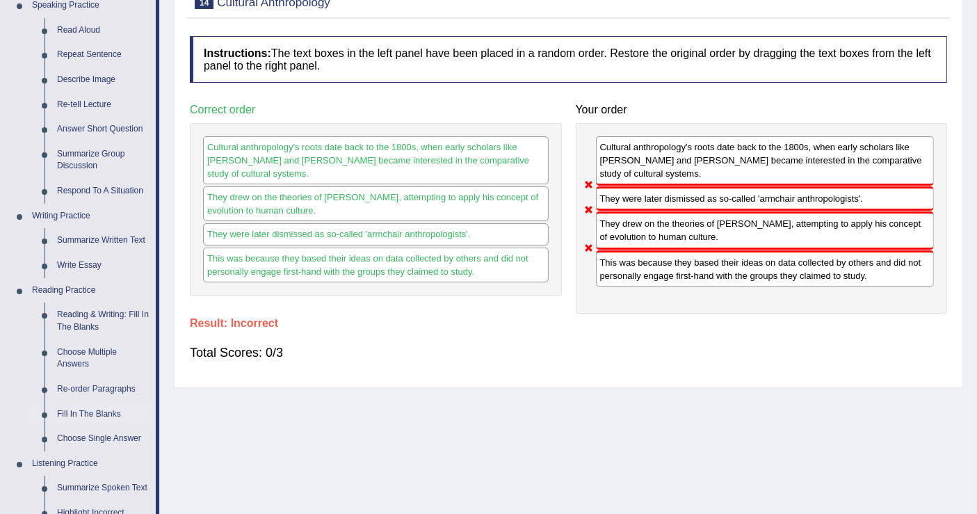
click at [75, 415] on link "Fill In The Blanks" at bounding box center [103, 414] width 105 height 25
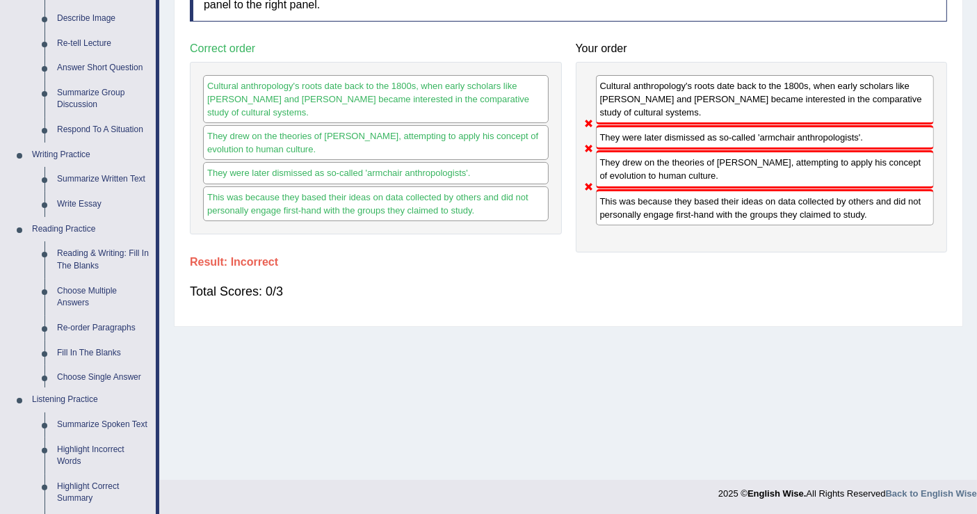
scroll to position [499, 0]
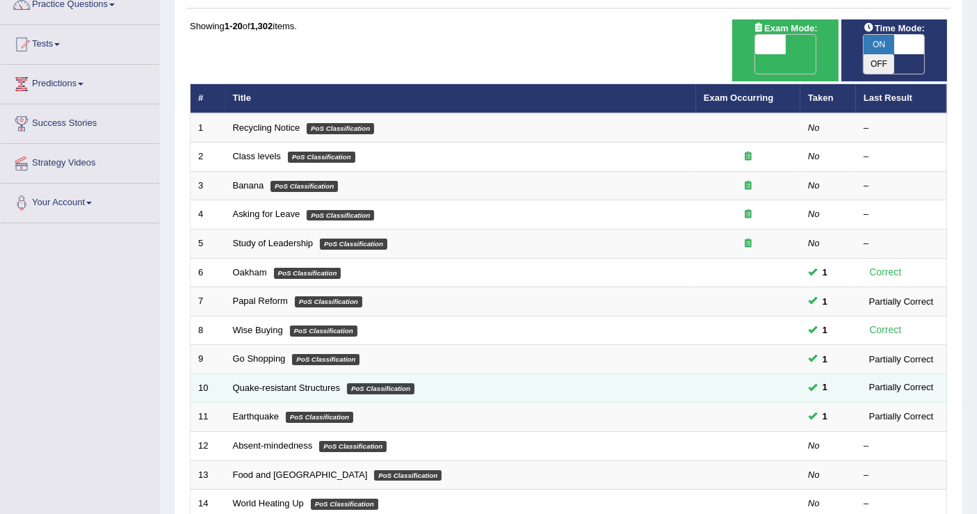
scroll to position [232, 0]
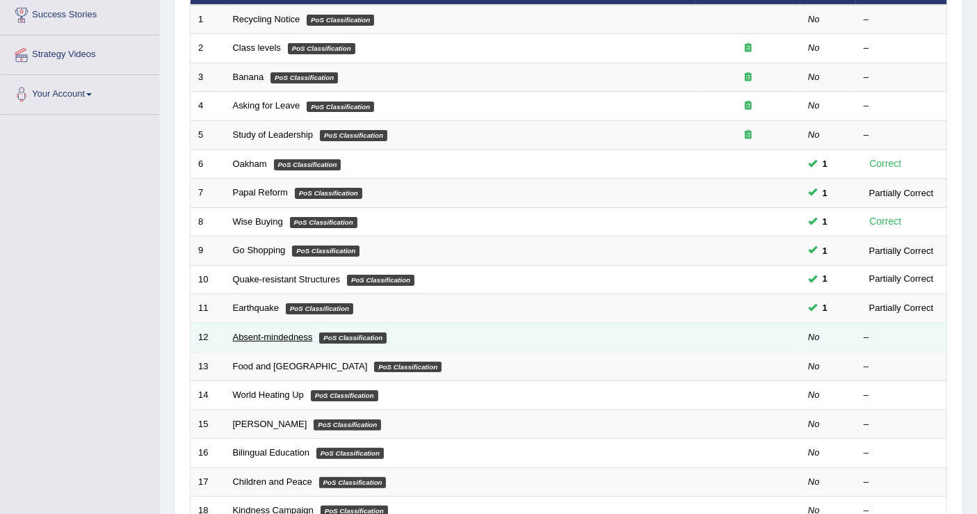
click at [268, 332] on link "Absent-mindedness" at bounding box center [273, 337] width 80 height 10
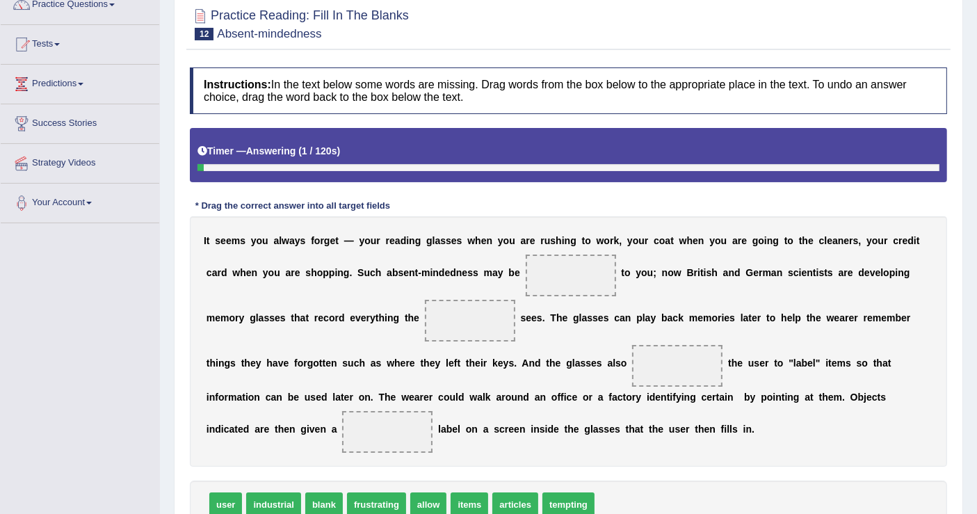
scroll to position [236, 0]
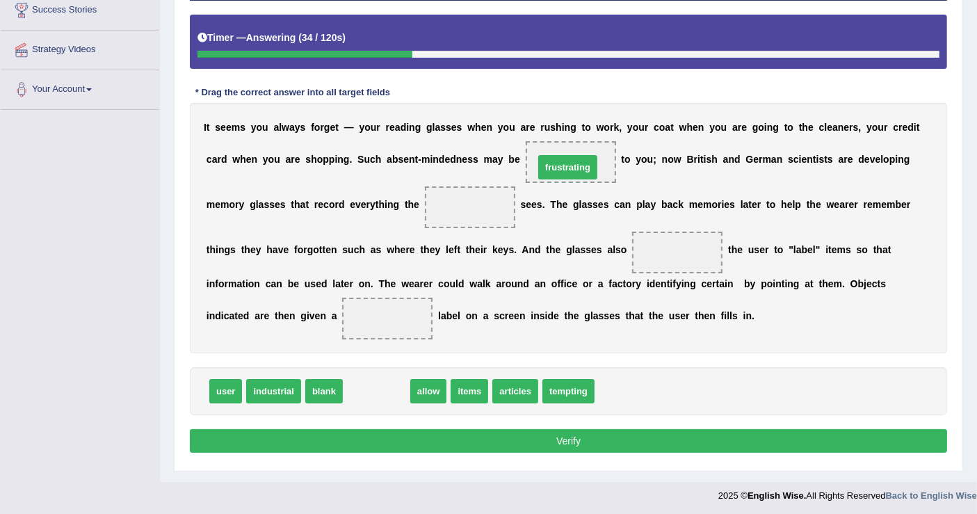
drag, startPoint x: 373, startPoint y: 392, endPoint x: 560, endPoint y: 165, distance: 294.4
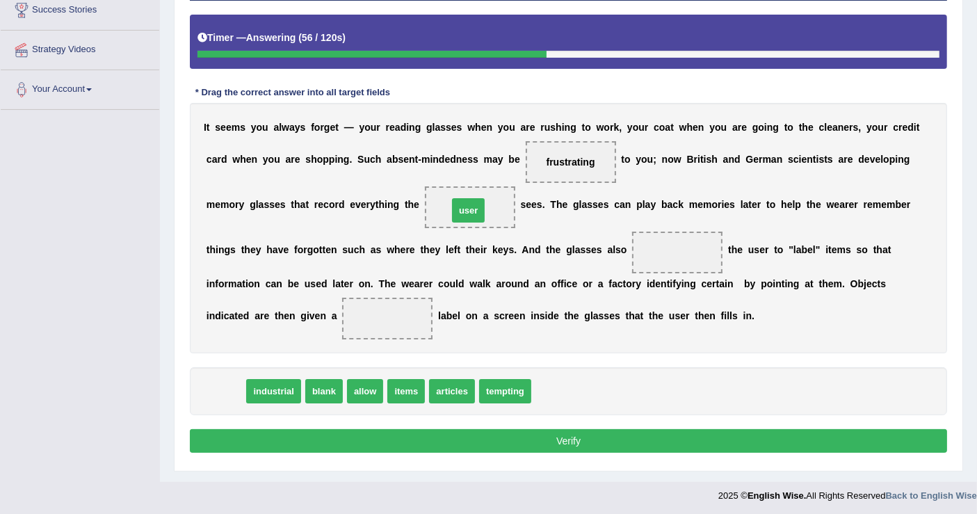
drag, startPoint x: 226, startPoint y: 390, endPoint x: 469, endPoint y: 209, distance: 302.6
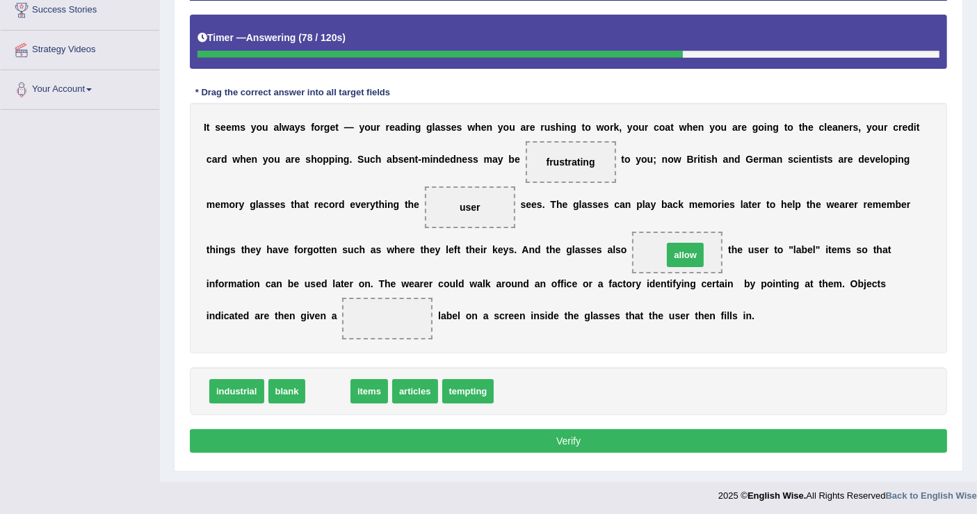
drag, startPoint x: 325, startPoint y: 389, endPoint x: 683, endPoint y: 252, distance: 382.8
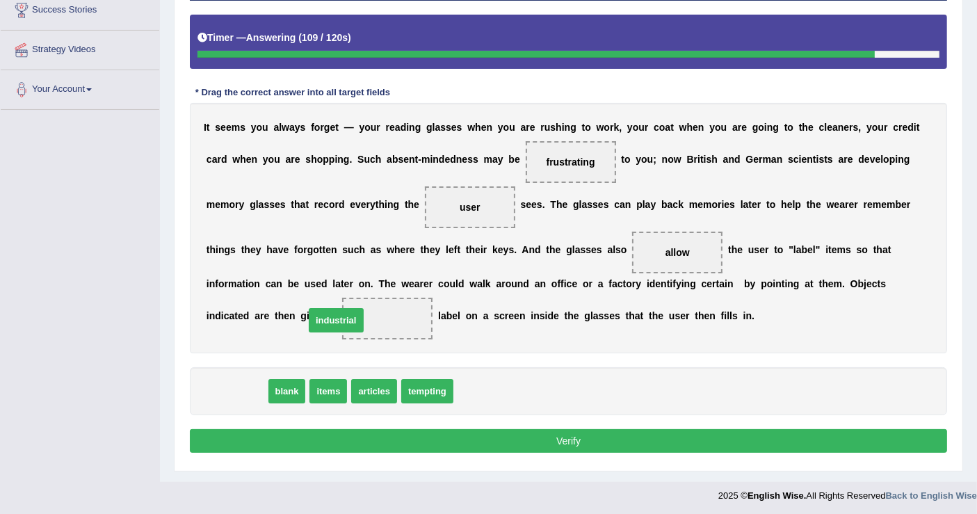
drag, startPoint x: 238, startPoint y: 387, endPoint x: 337, endPoint y: 316, distance: 122.1
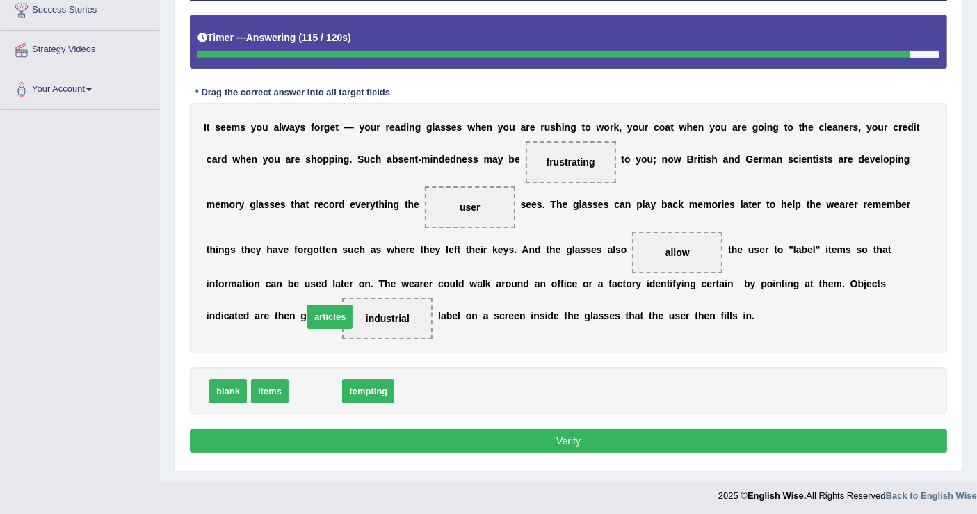
drag, startPoint x: 313, startPoint y: 392, endPoint x: 334, endPoint y: 318, distance: 76.6
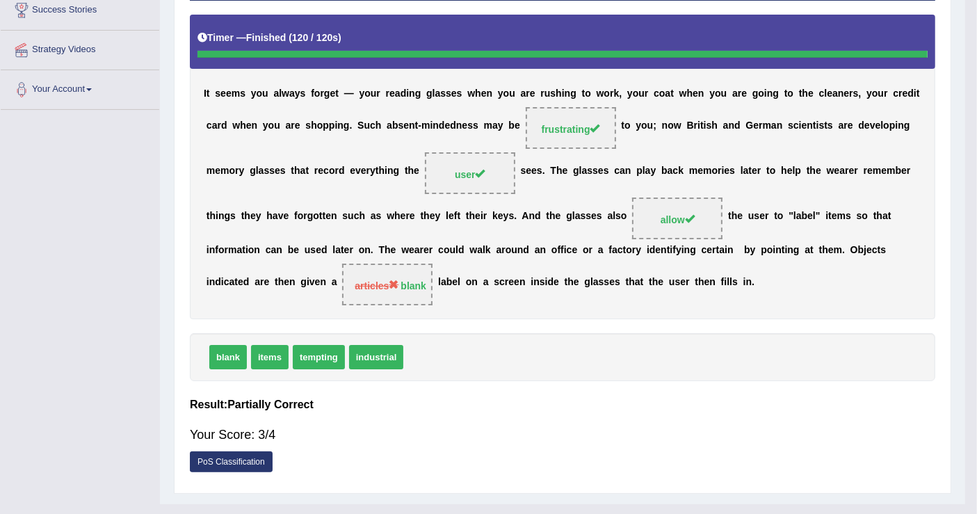
scroll to position [216, 0]
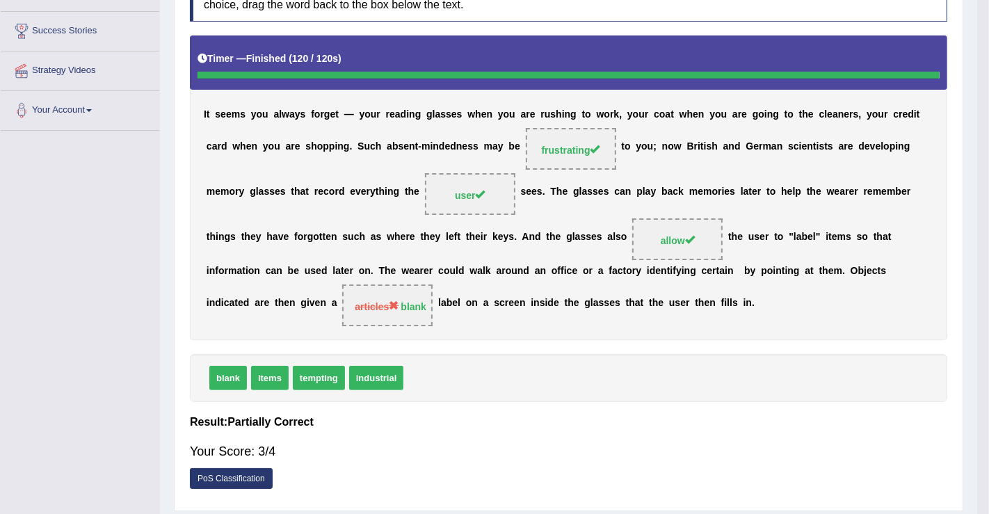
drag, startPoint x: 360, startPoint y: 387, endPoint x: 348, endPoint y: 310, distance: 77.4
click at [348, 298] on body "Toggle navigation Home Practice Questions Speaking Practice Read Aloud Repeat S…" at bounding box center [494, 41] width 989 height 514
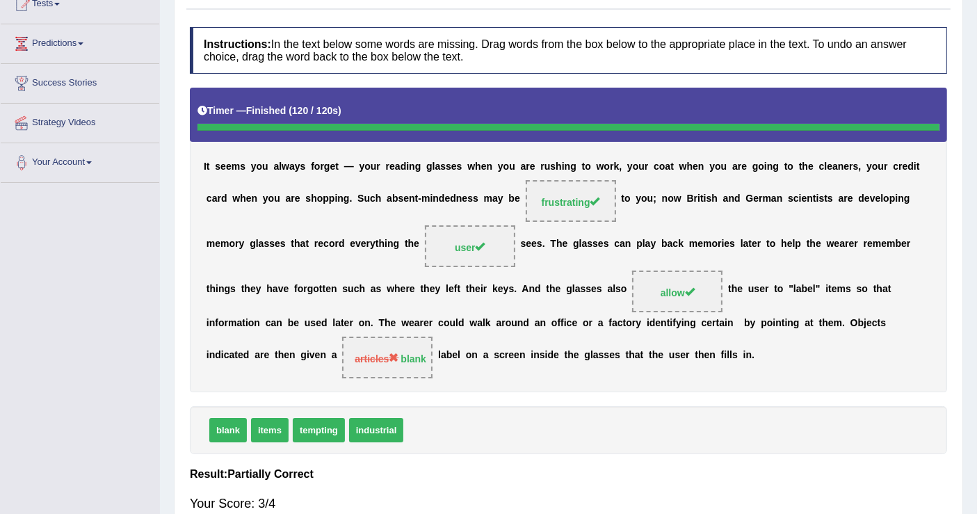
scroll to position [0, 0]
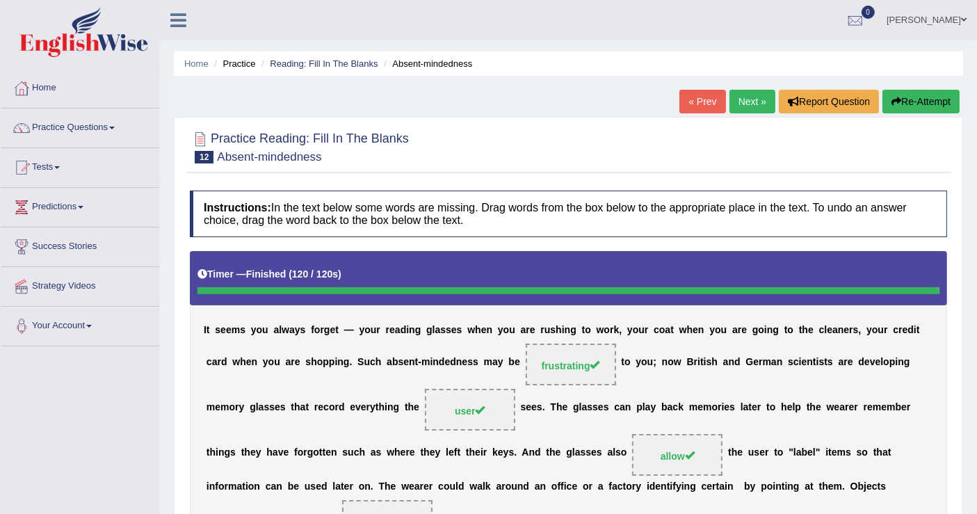
click at [745, 100] on link "Next »" at bounding box center [752, 102] width 46 height 24
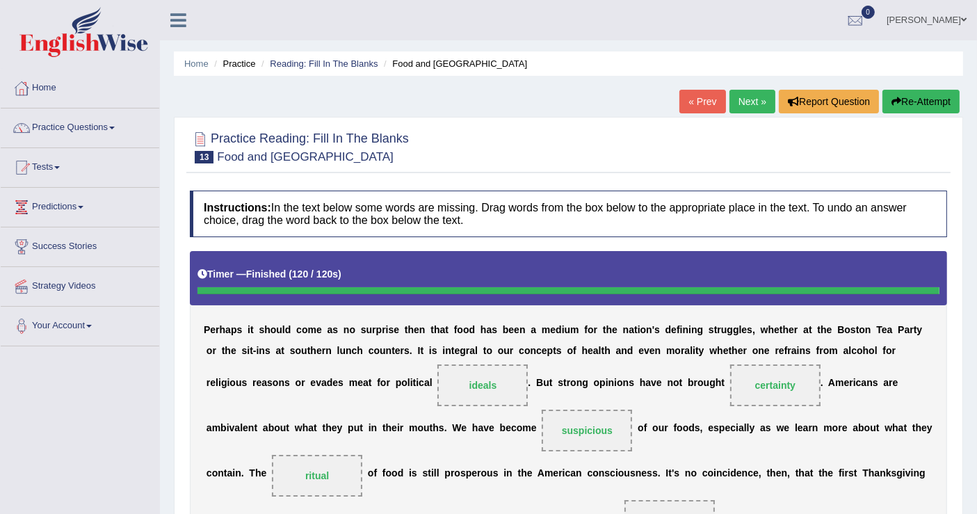
click at [910, 102] on button "Re-Attempt" at bounding box center [920, 102] width 77 height 24
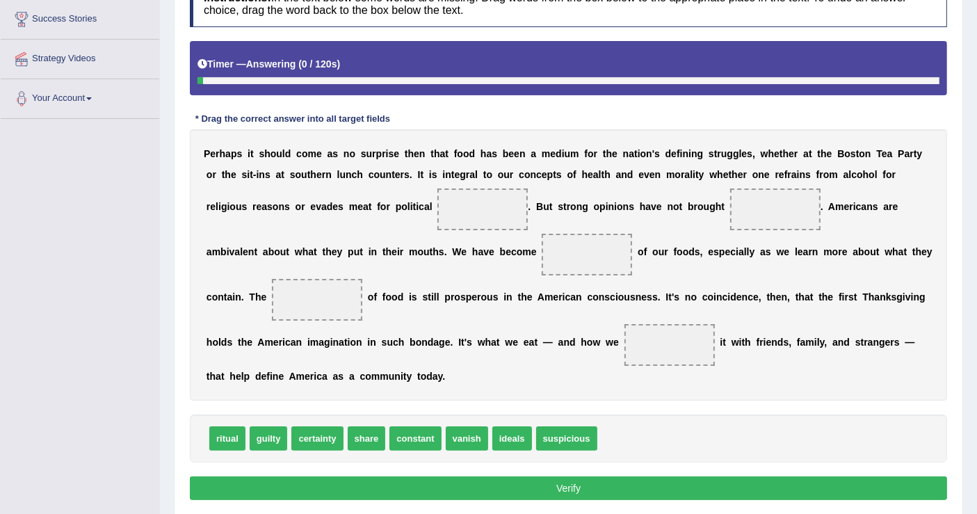
scroll to position [232, 0]
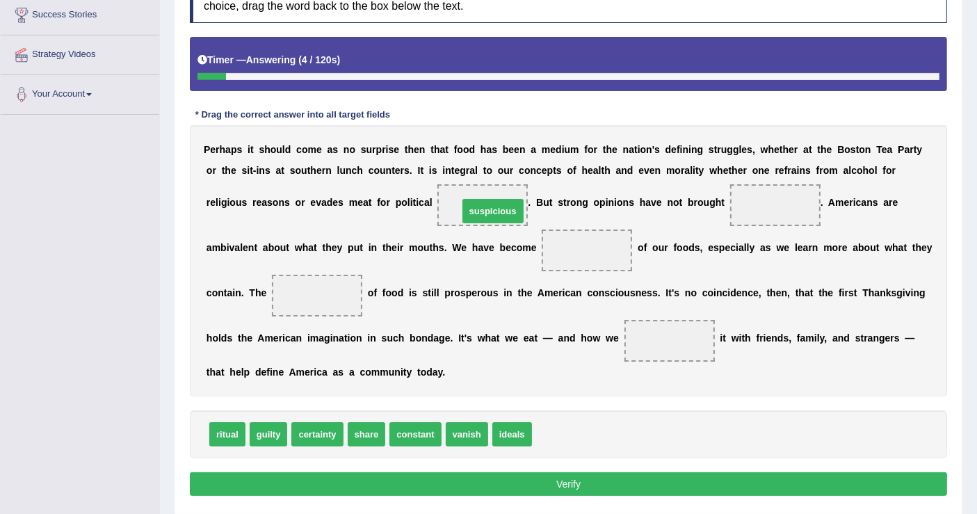
drag, startPoint x: 553, startPoint y: 431, endPoint x: 480, endPoint y: 207, distance: 235.5
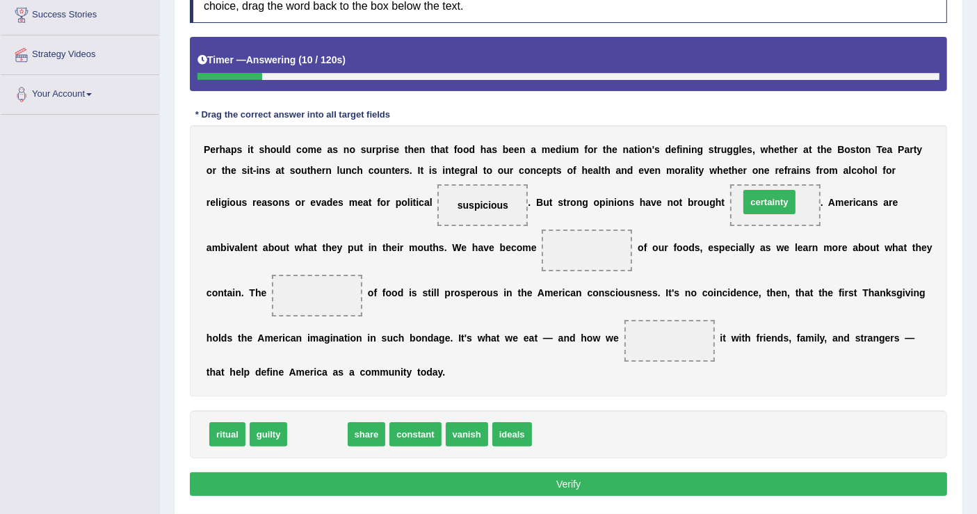
drag, startPoint x: 307, startPoint y: 432, endPoint x: 759, endPoint y: 200, distance: 508.2
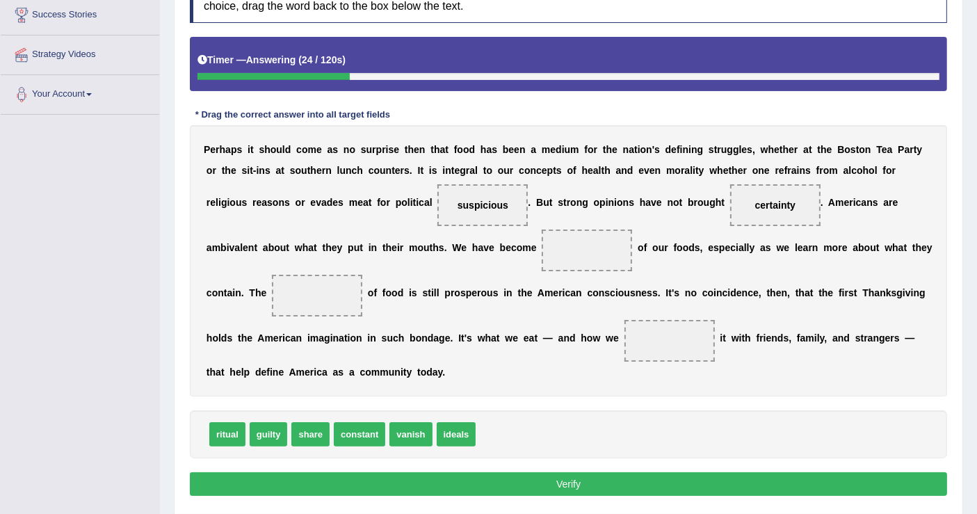
click at [453, 432] on span "ideals" at bounding box center [457, 434] width 40 height 24
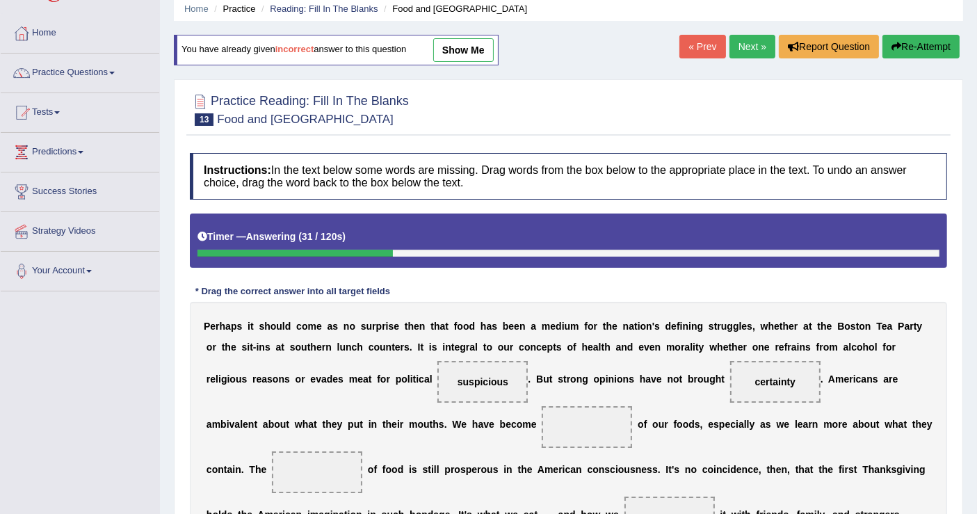
scroll to position [0, 0]
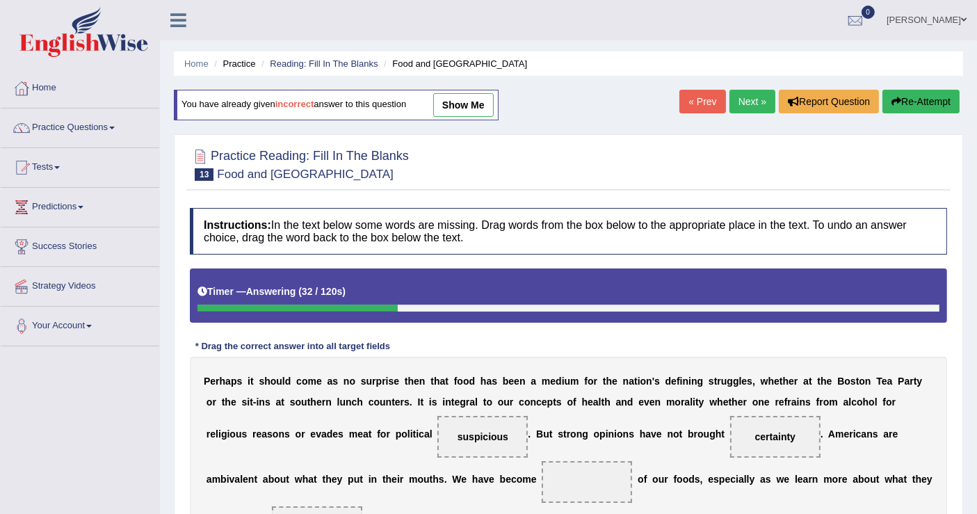
click at [750, 98] on link "Next »" at bounding box center [752, 102] width 46 height 24
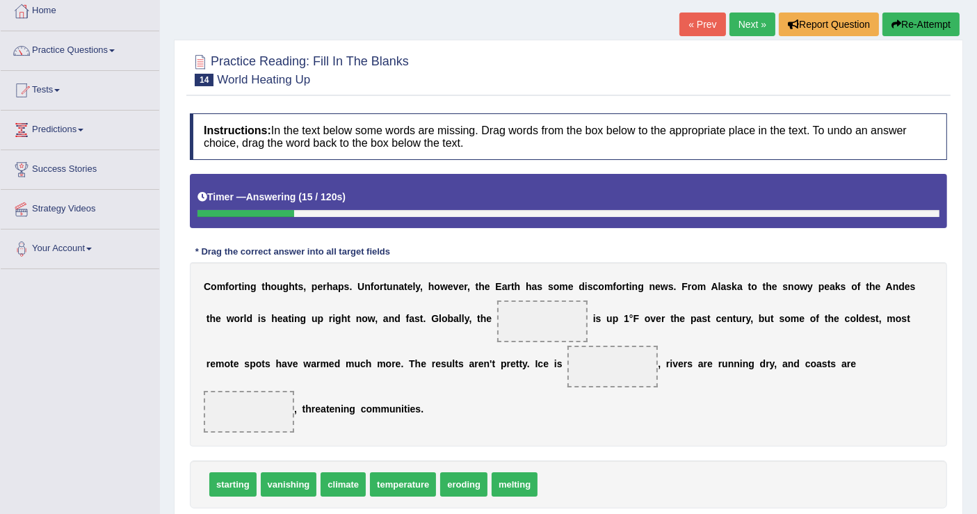
scroll to position [154, 0]
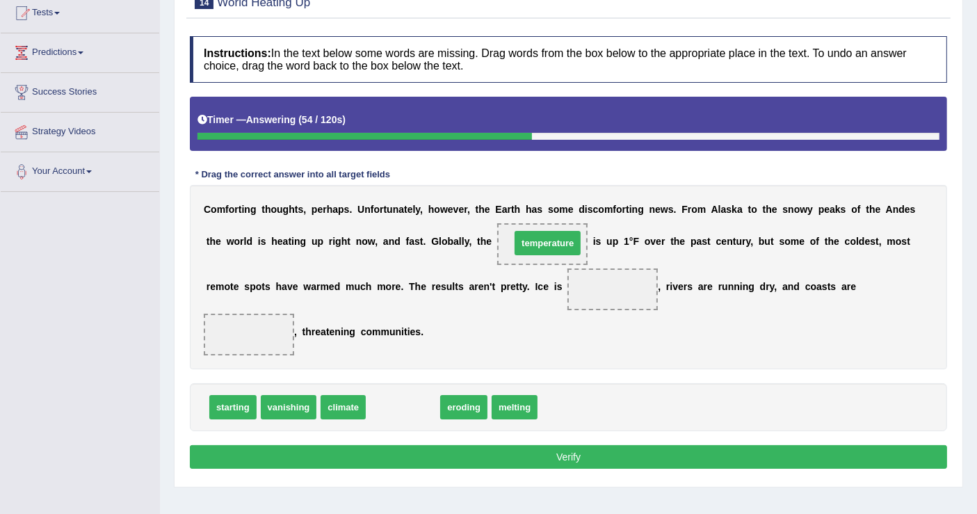
drag, startPoint x: 411, startPoint y: 405, endPoint x: 556, endPoint y: 242, distance: 218.2
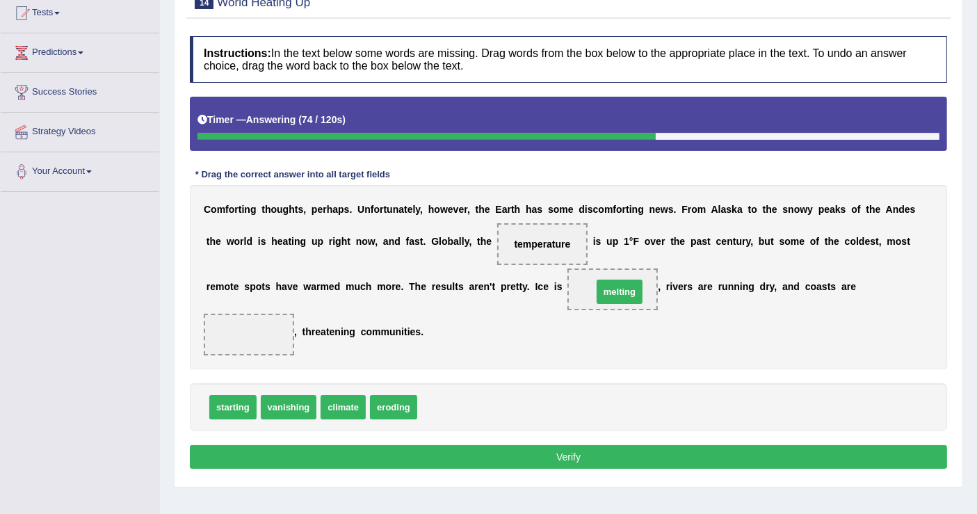
drag, startPoint x: 441, startPoint y: 407, endPoint x: 616, endPoint y: 291, distance: 209.8
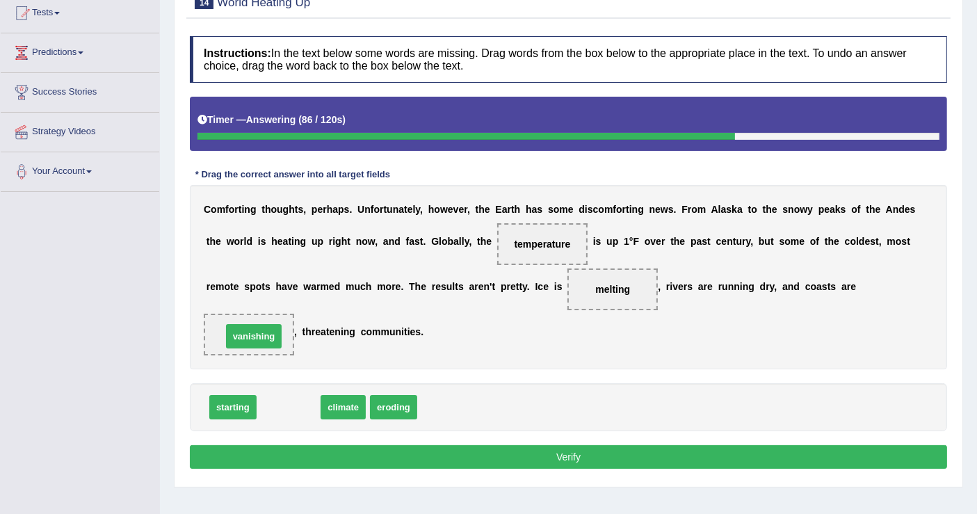
drag, startPoint x: 286, startPoint y: 404, endPoint x: 251, endPoint y: 333, distance: 79.0
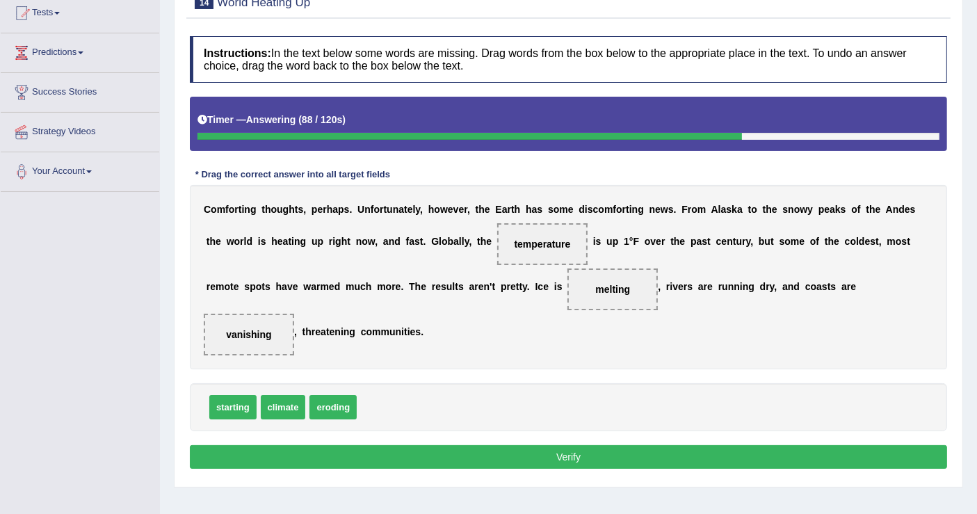
click at [576, 452] on button "Verify" at bounding box center [568, 457] width 757 height 24
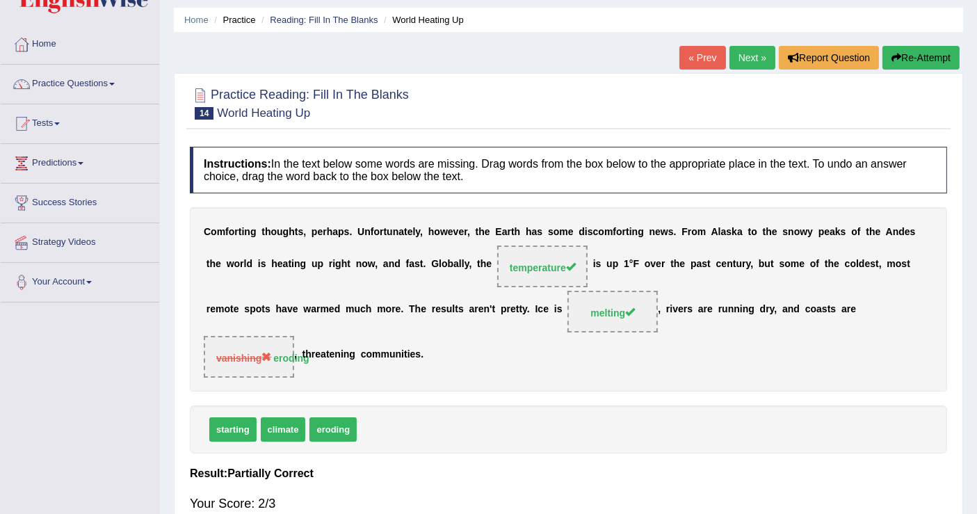
scroll to position [0, 0]
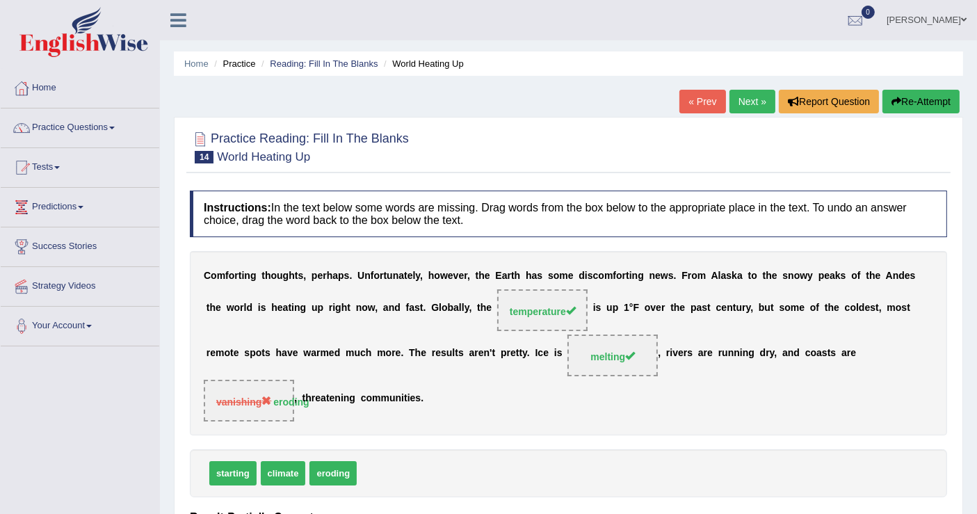
click at [741, 100] on link "Next »" at bounding box center [752, 102] width 46 height 24
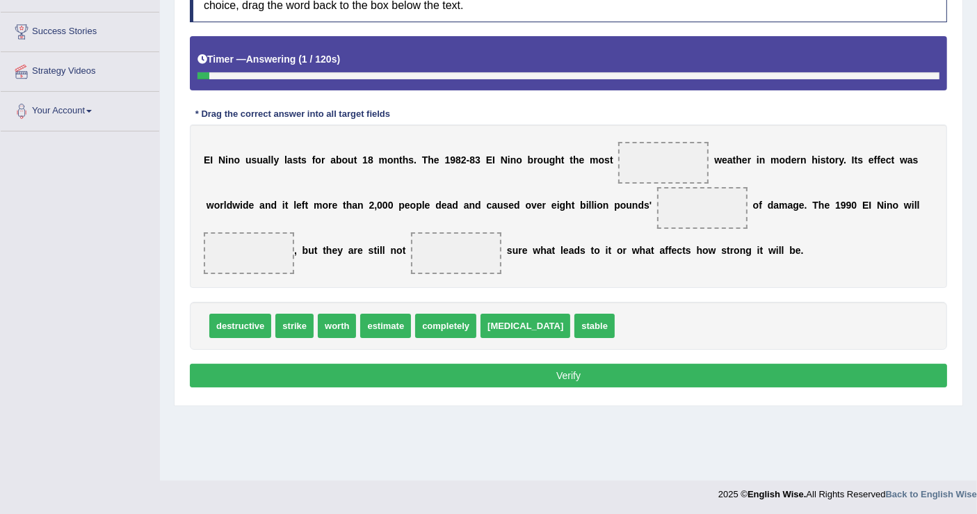
scroll to position [216, 0]
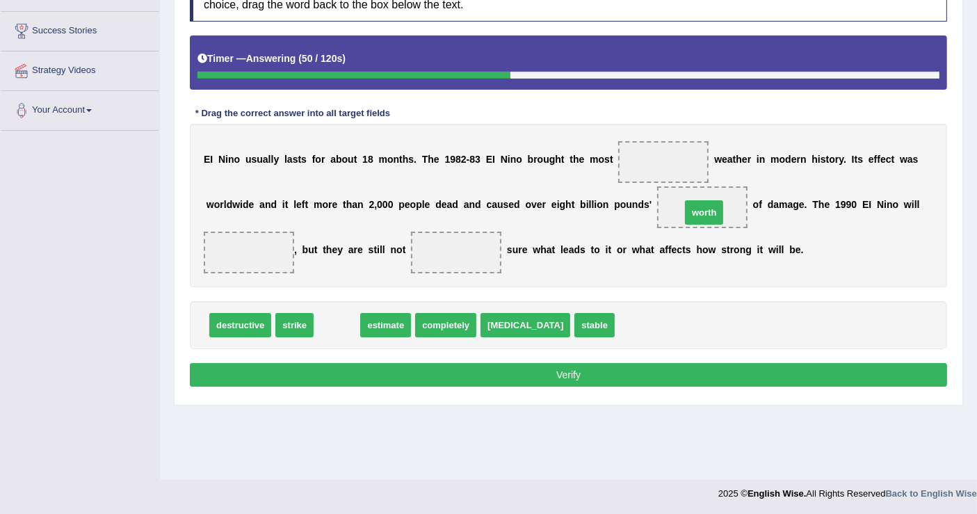
drag, startPoint x: 330, startPoint y: 321, endPoint x: 697, endPoint y: 209, distance: 383.9
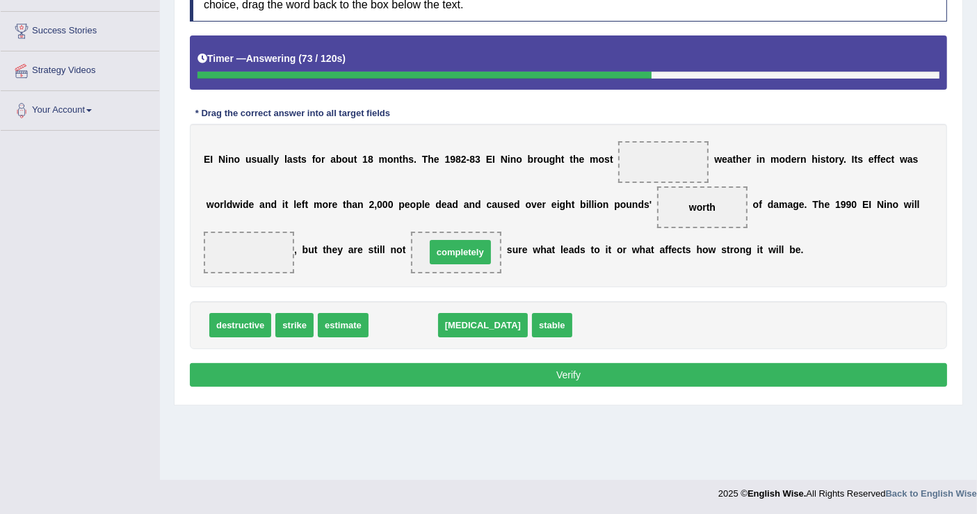
drag, startPoint x: 400, startPoint y: 323, endPoint x: 457, endPoint y: 250, distance: 92.6
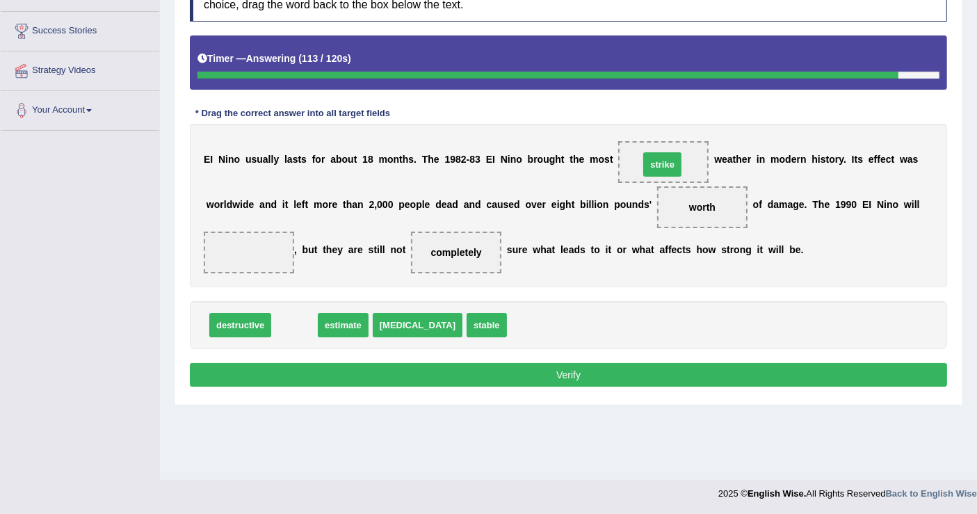
drag, startPoint x: 292, startPoint y: 321, endPoint x: 660, endPoint y: 160, distance: 401.4
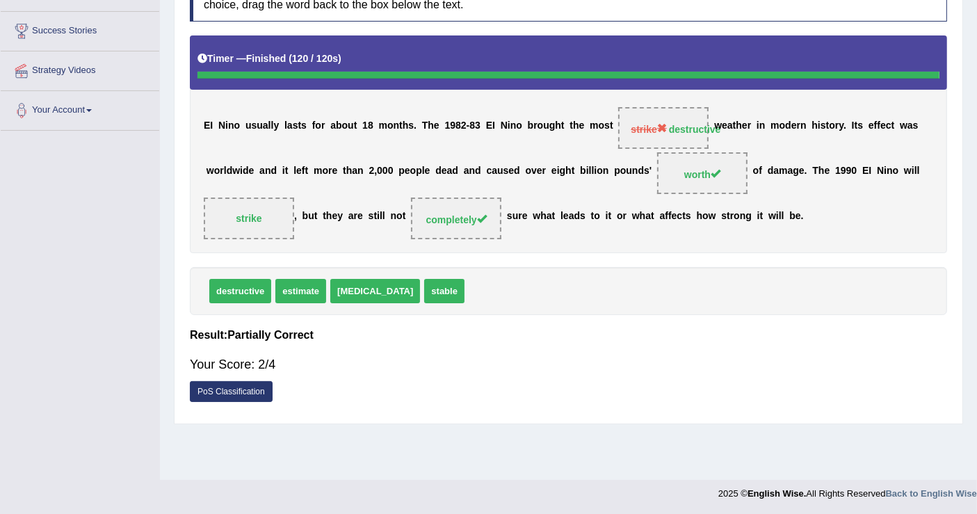
click at [605, 329] on h4 "Result:" at bounding box center [568, 335] width 757 height 13
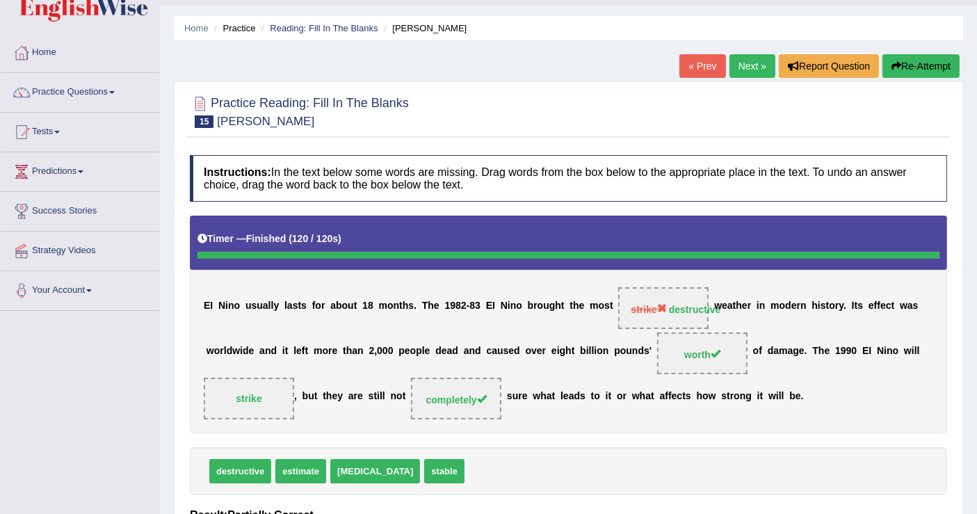
scroll to position [0, 0]
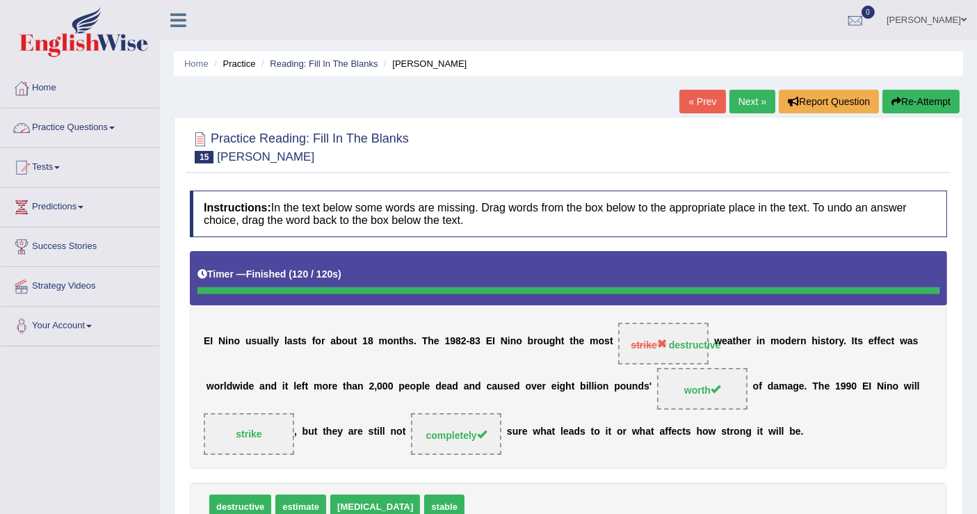
click at [77, 126] on link "Practice Questions" at bounding box center [80, 125] width 159 height 35
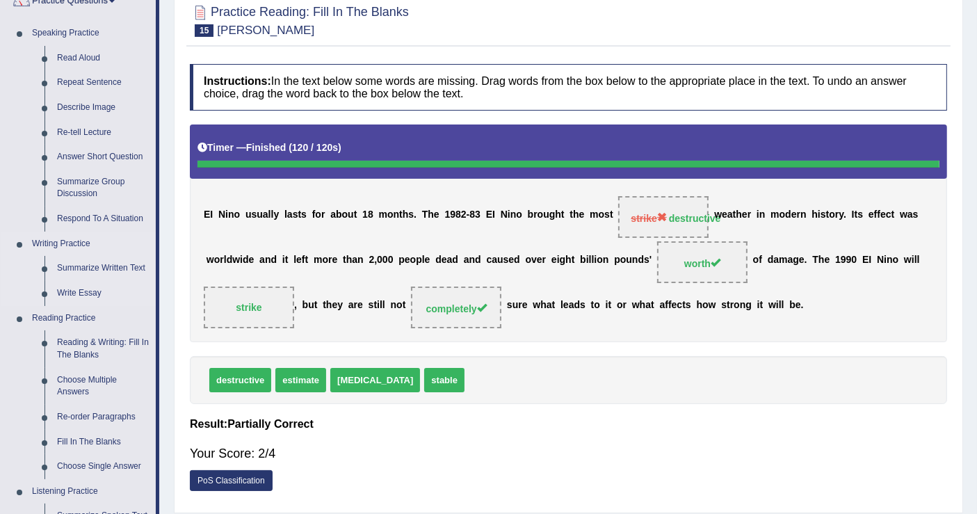
scroll to position [232, 0]
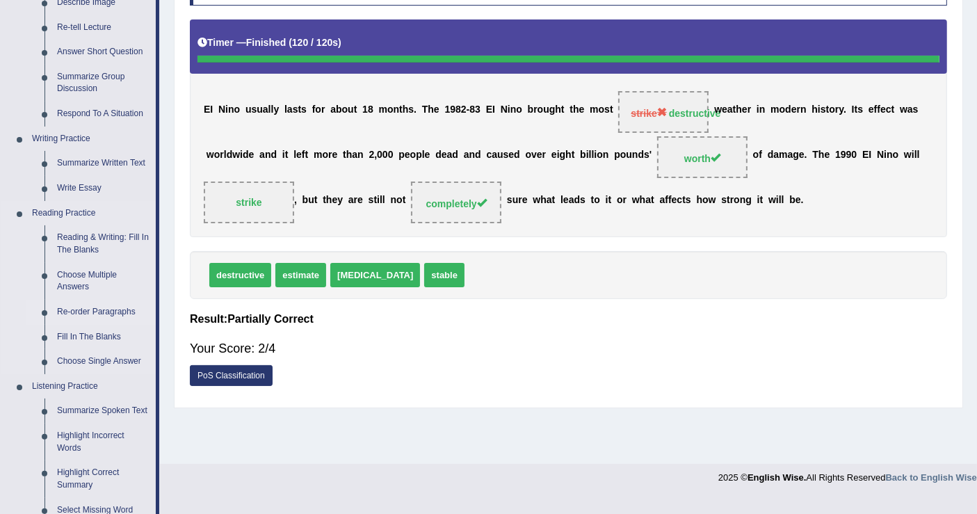
click at [90, 313] on link "Re-order Paragraphs" at bounding box center [103, 312] width 105 height 25
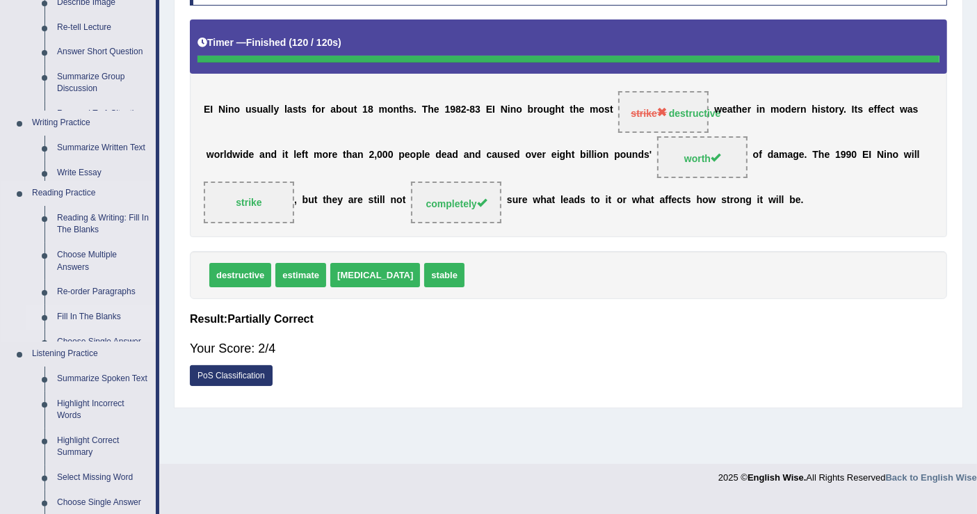
scroll to position [216, 0]
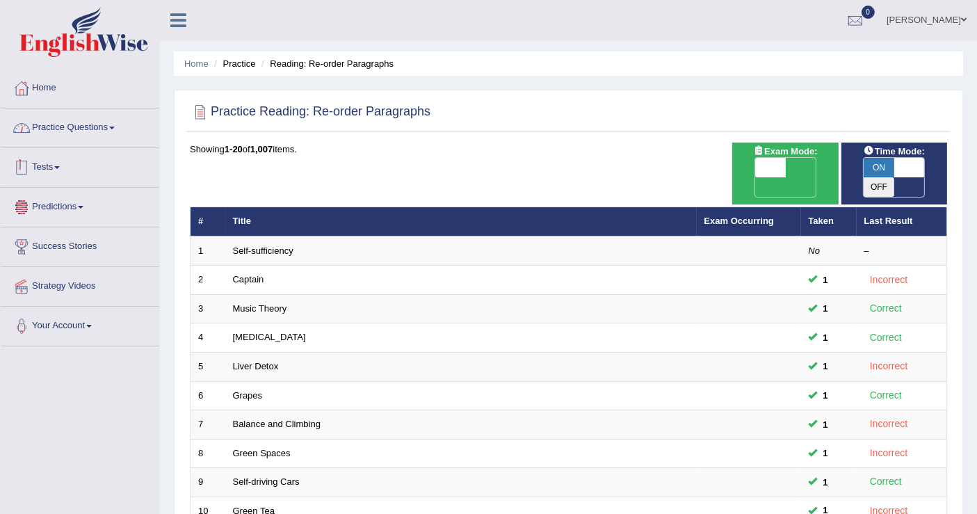
click at [68, 134] on link "Practice Questions" at bounding box center [80, 125] width 159 height 35
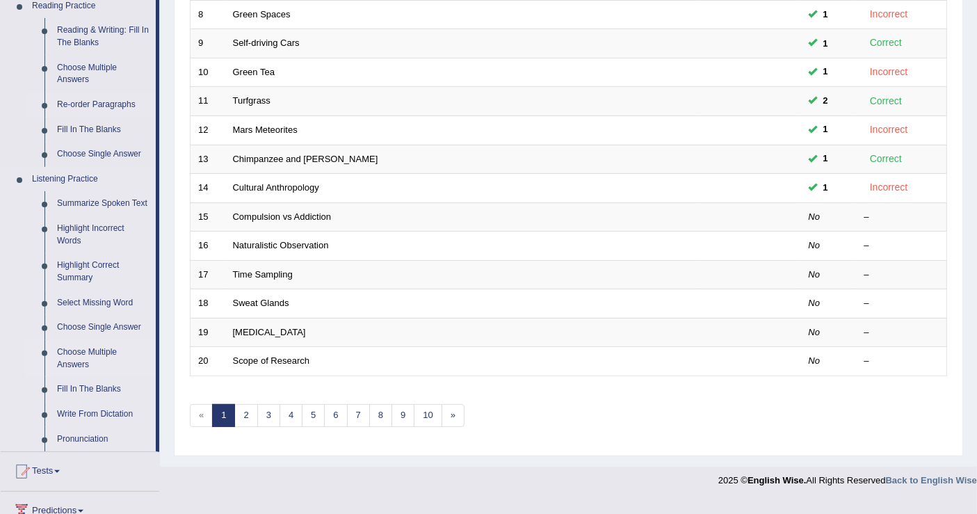
scroll to position [463, 0]
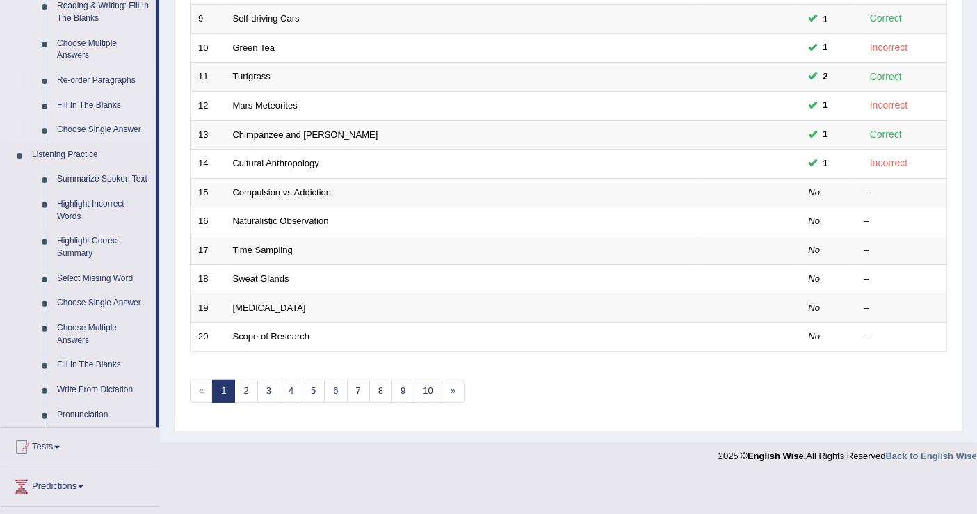
click at [91, 126] on link "Choose Single Answer" at bounding box center [103, 130] width 105 height 25
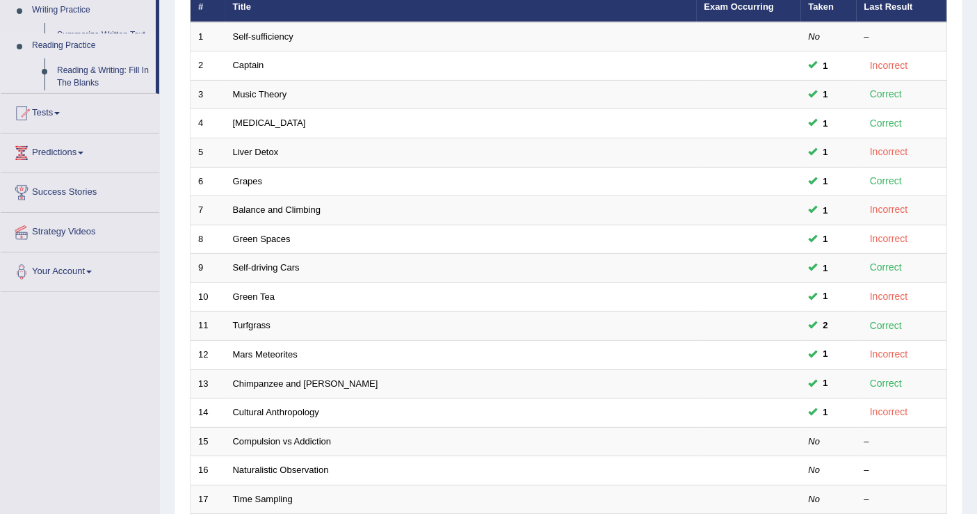
scroll to position [179, 0]
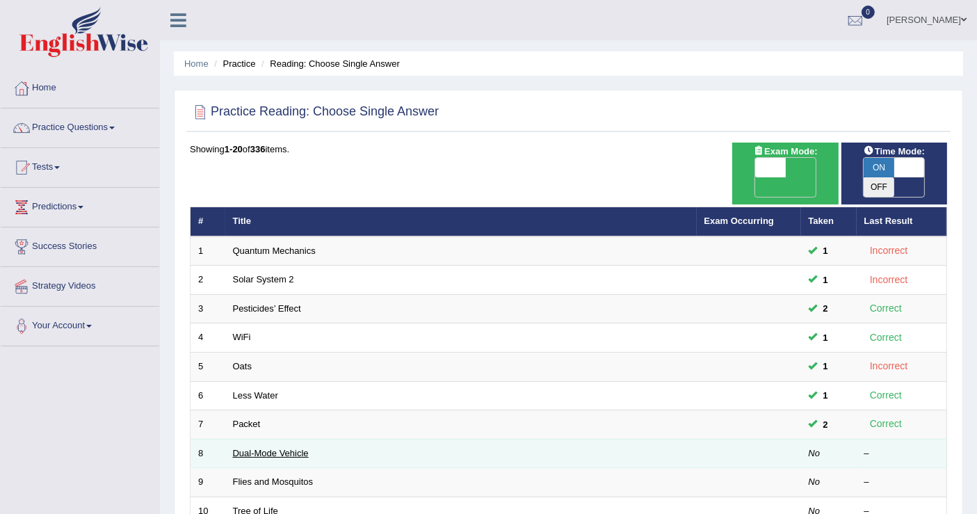
click at [276, 448] on link "Dual-Mode Vehicle" at bounding box center [271, 453] width 76 height 10
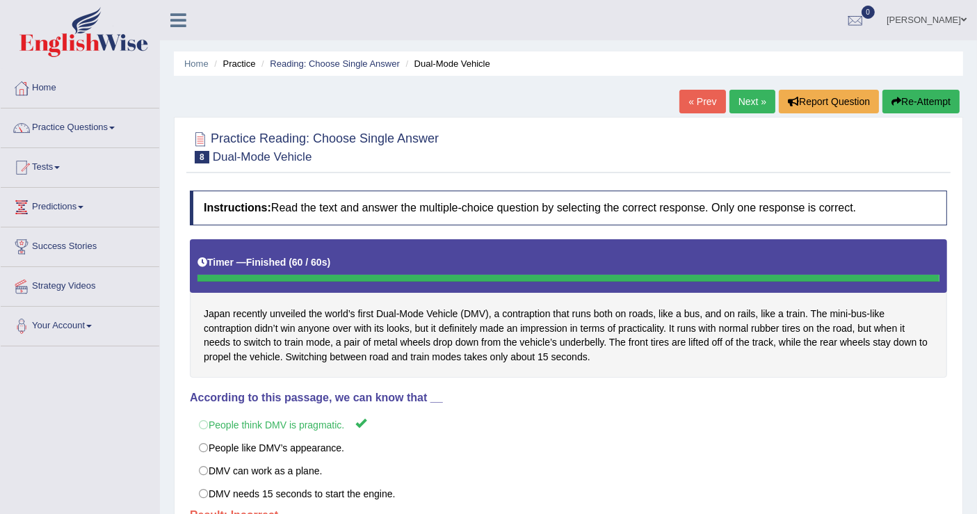
click at [747, 98] on link "Next »" at bounding box center [752, 102] width 46 height 24
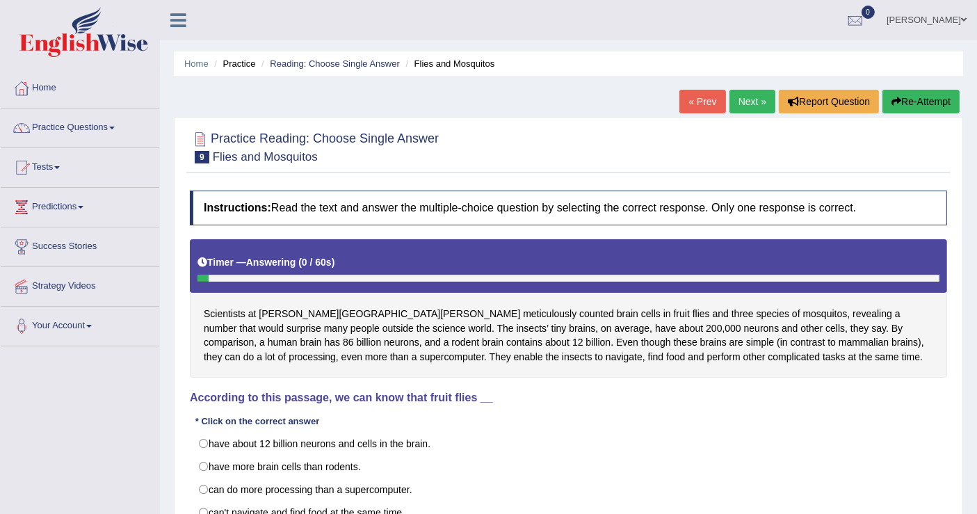
scroll to position [77, 0]
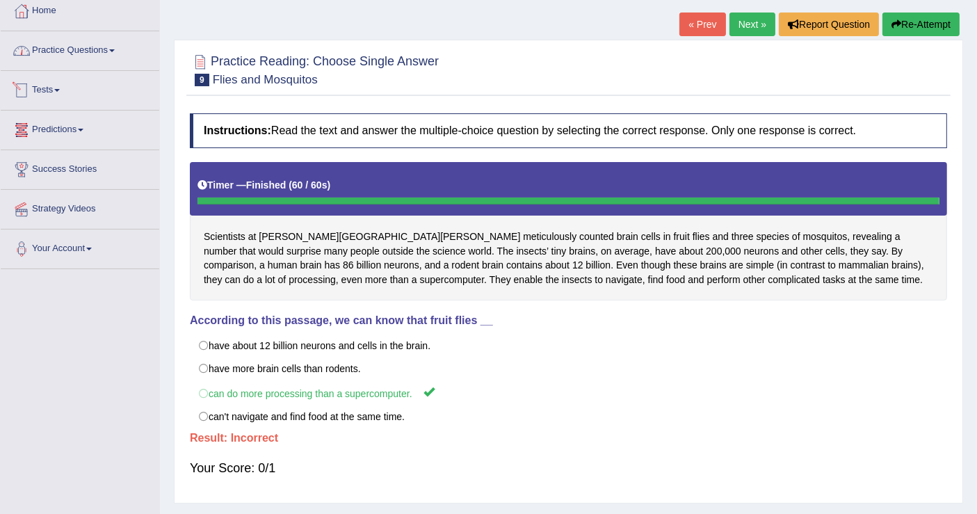
click at [83, 42] on link "Practice Questions" at bounding box center [80, 48] width 159 height 35
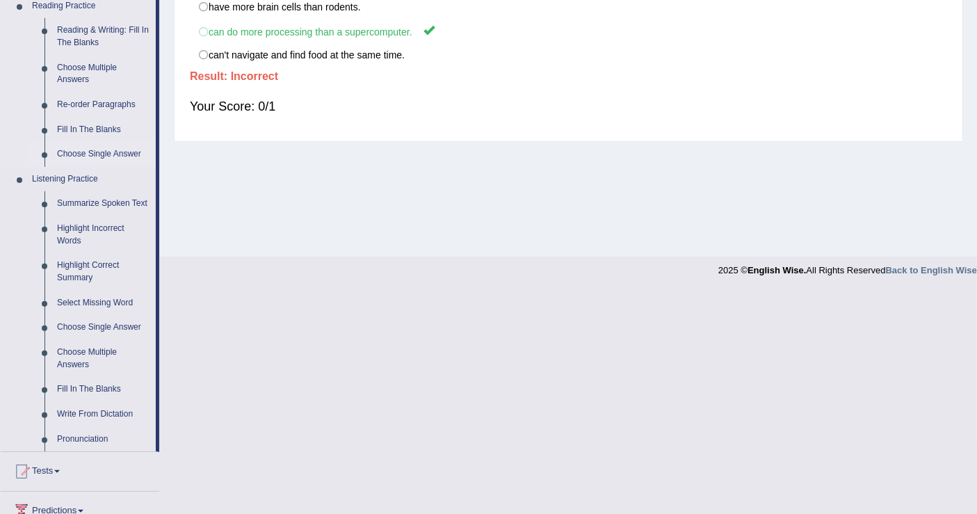
scroll to position [463, 0]
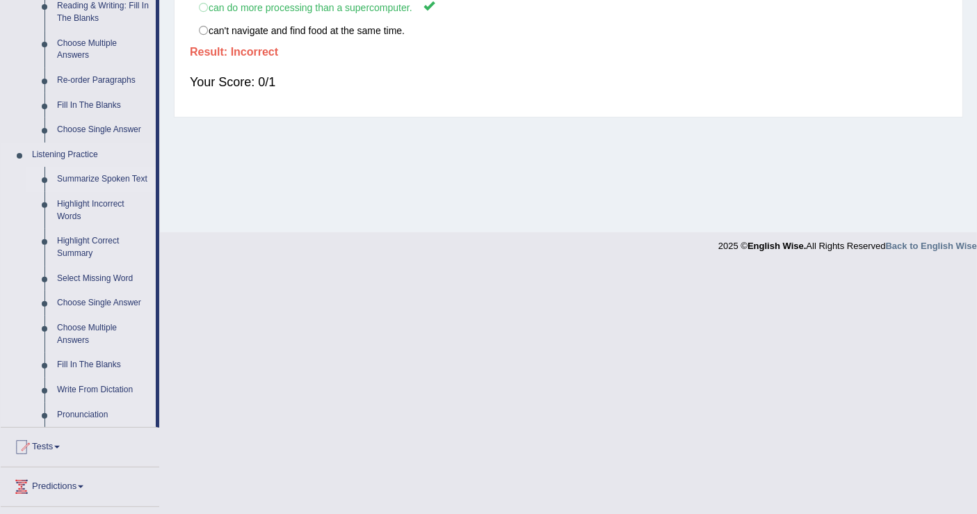
click at [84, 179] on link "Summarize Spoken Text" at bounding box center [103, 179] width 105 height 25
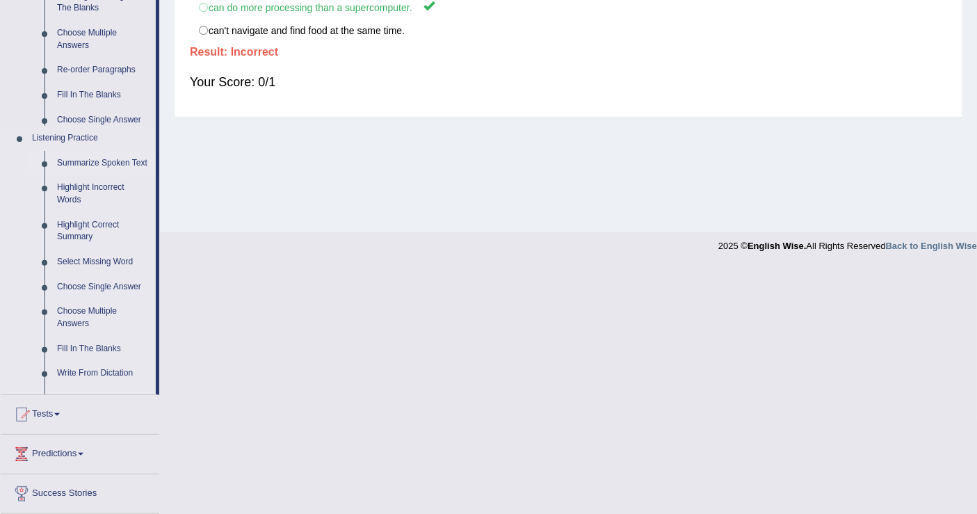
scroll to position [216, 0]
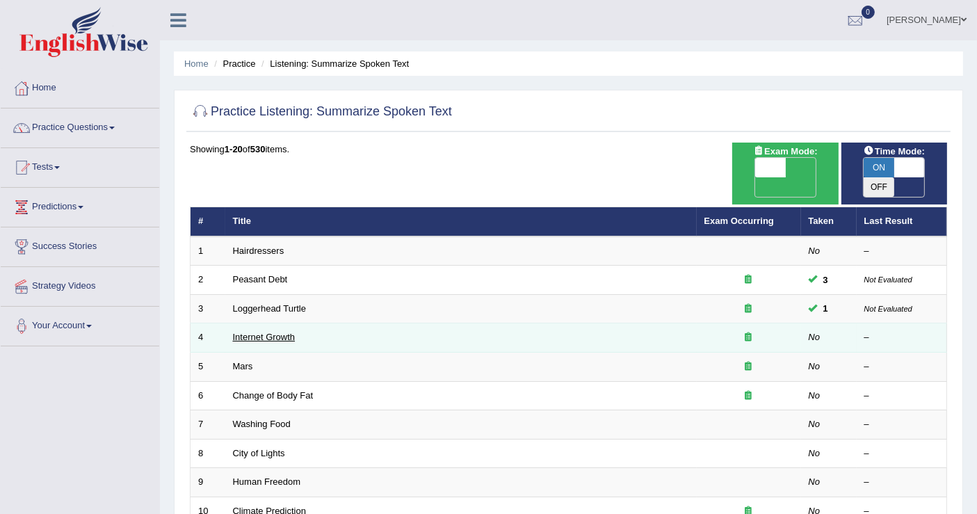
click at [245, 332] on link "Internet Growth" at bounding box center [264, 337] width 63 height 10
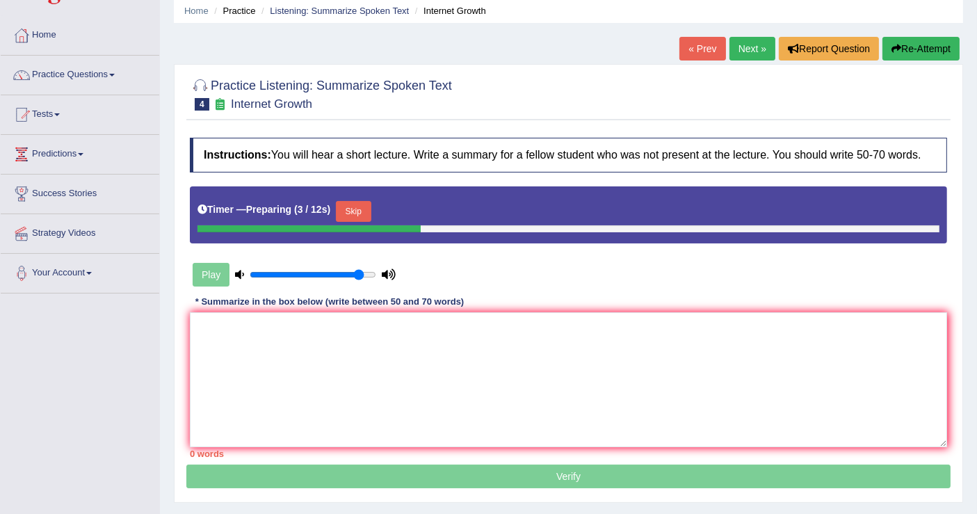
scroll to position [77, 0]
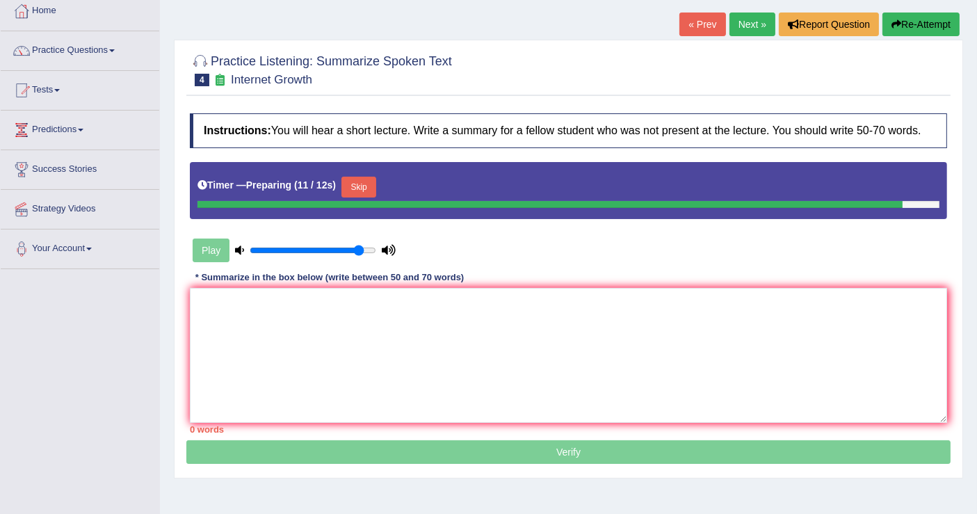
click at [213, 252] on div "Play" at bounding box center [294, 250] width 209 height 35
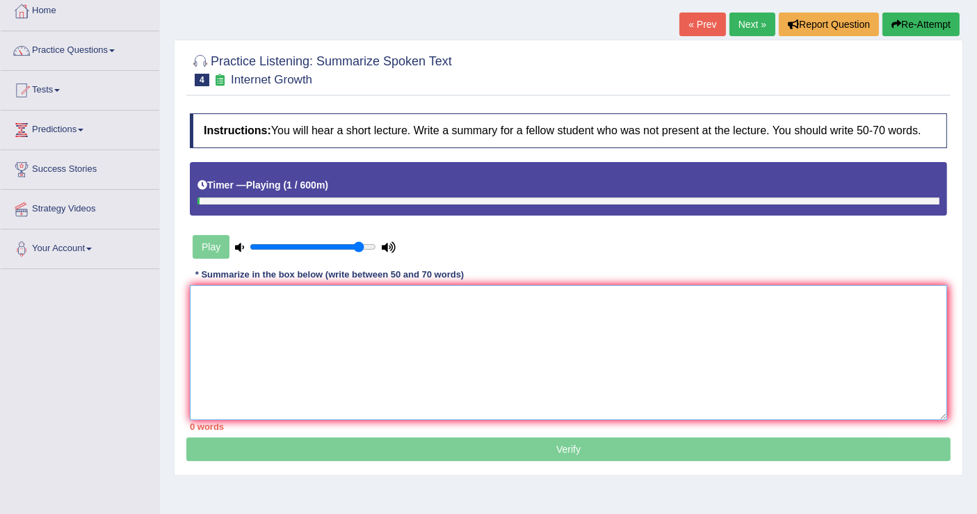
click at [243, 295] on textarea at bounding box center [568, 352] width 757 height 135
drag, startPoint x: 213, startPoint y: 200, endPoint x: 193, endPoint y: 202, distance: 20.3
click at [193, 202] on div "Timer — Playing ( 13 / 600m )" at bounding box center [568, 189] width 757 height 54
click at [212, 245] on div "Play" at bounding box center [294, 246] width 209 height 35
click at [560, 248] on div "Play" at bounding box center [376, 246] width 386 height 35
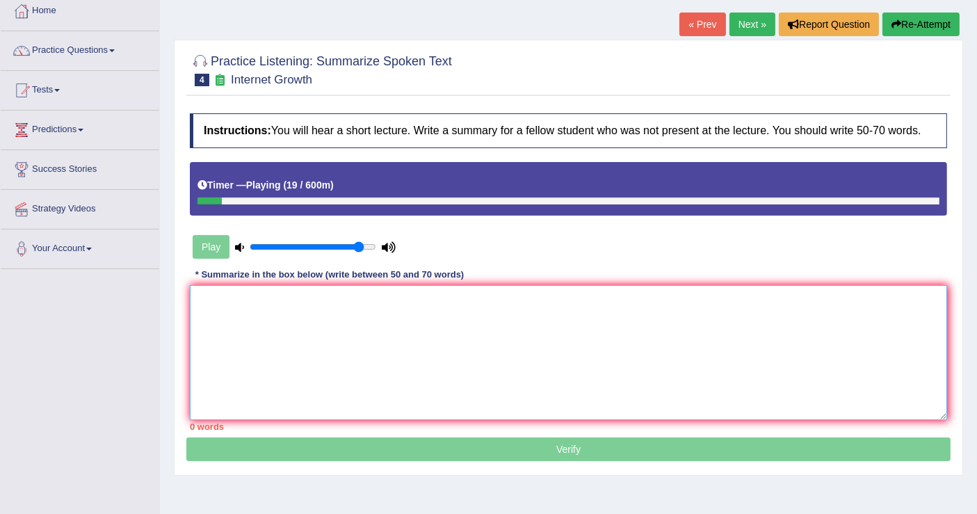
click at [487, 305] on textarea at bounding box center [568, 352] width 757 height 135
click at [699, 24] on link "« Prev" at bounding box center [702, 25] width 46 height 24
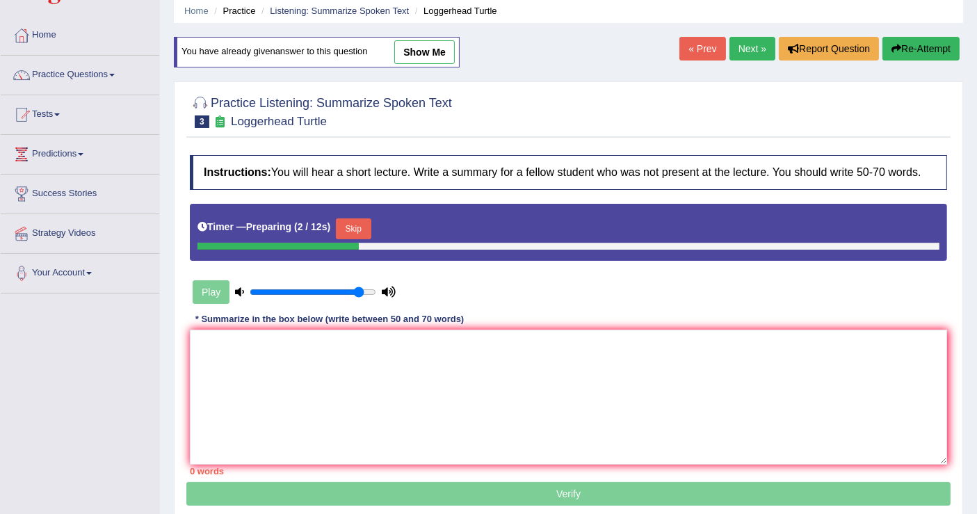
scroll to position [77, 0]
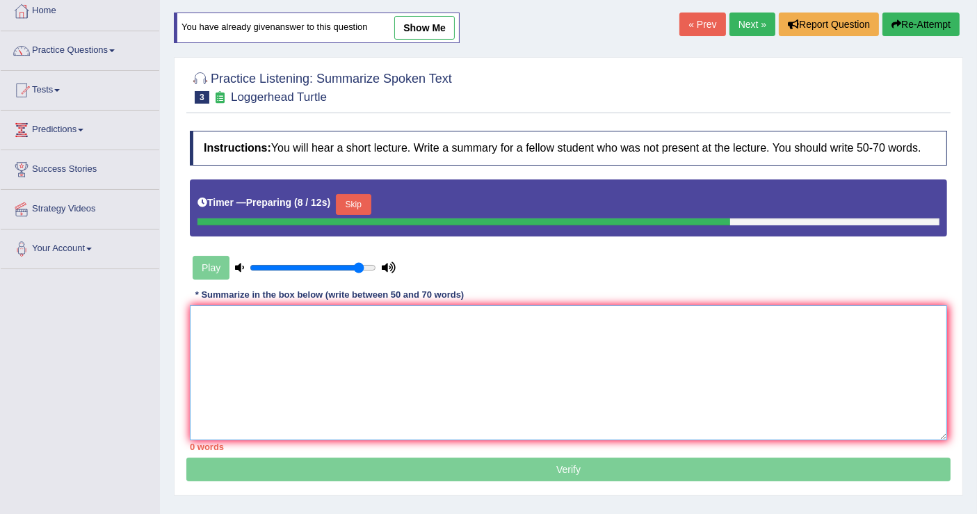
click at [616, 328] on textarea at bounding box center [568, 372] width 757 height 135
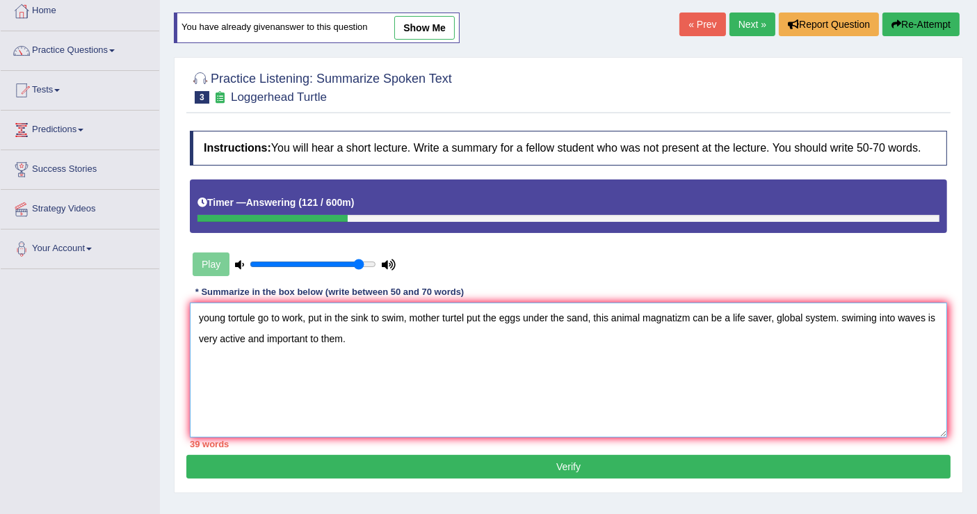
click at [198, 317] on textarea "young tortule go to work, put in the sink to swim, mother turtel put the eggs u…" at bounding box center [568, 369] width 757 height 135
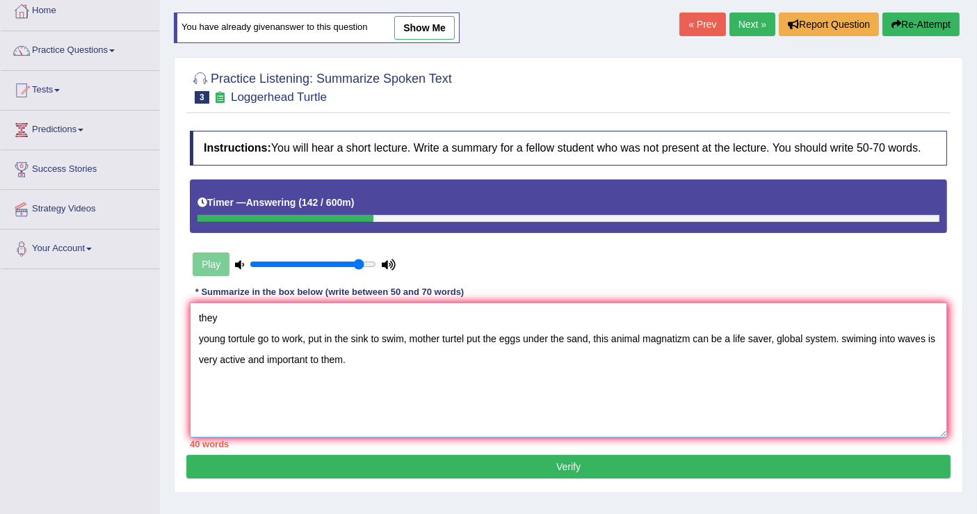
drag, startPoint x: 202, startPoint y: 314, endPoint x: 206, endPoint y: 321, distance: 7.8
click at [204, 314] on textarea "they young tortule go to work, put in the sink to swim, mother turtel put the e…" at bounding box center [568, 369] width 757 height 135
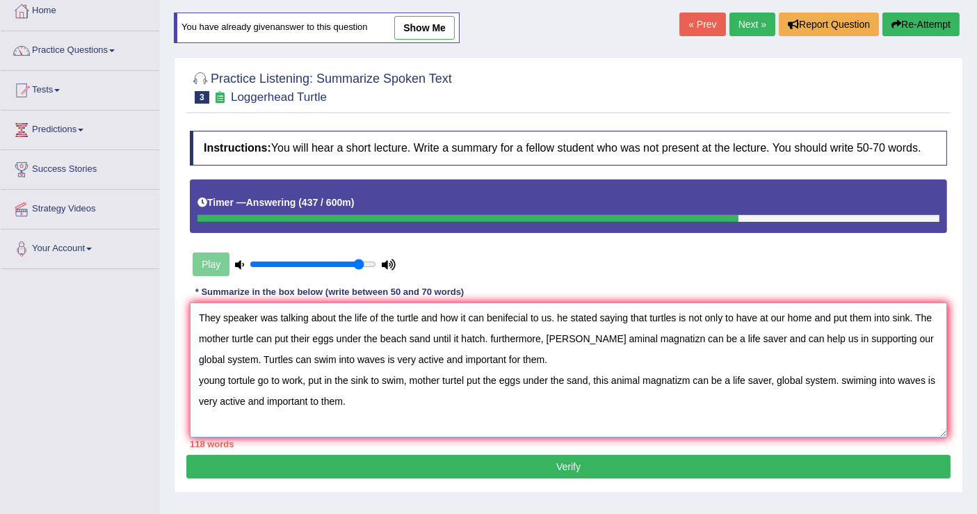
drag, startPoint x: 351, startPoint y: 399, endPoint x: 195, endPoint y: 385, distance: 157.1
click at [195, 385] on textarea "They speaker was talking about the life of the turtle and how it can benifecial…" at bounding box center [568, 369] width 757 height 135
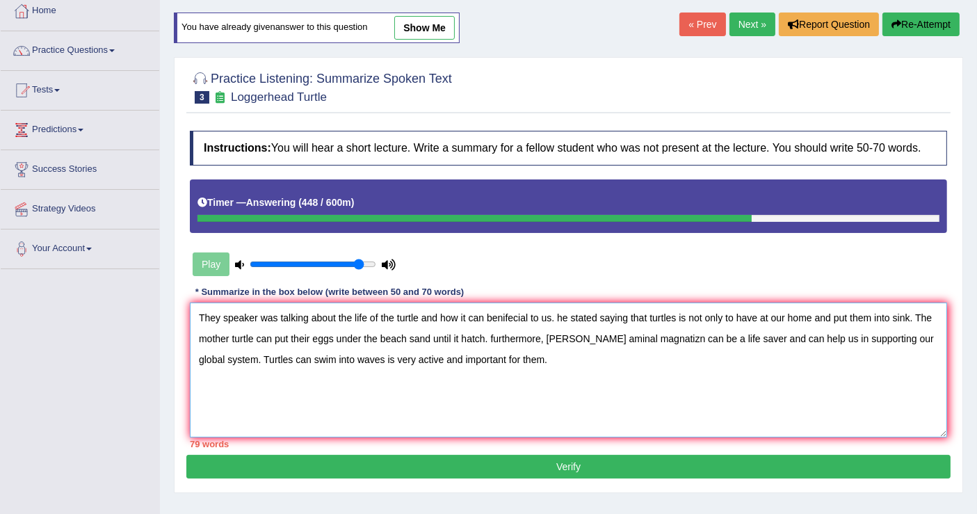
type textarea "They speaker was talking about the life of the turtle and how it can benifecial…"
click at [565, 462] on button "Verify" at bounding box center [568, 467] width 764 height 24
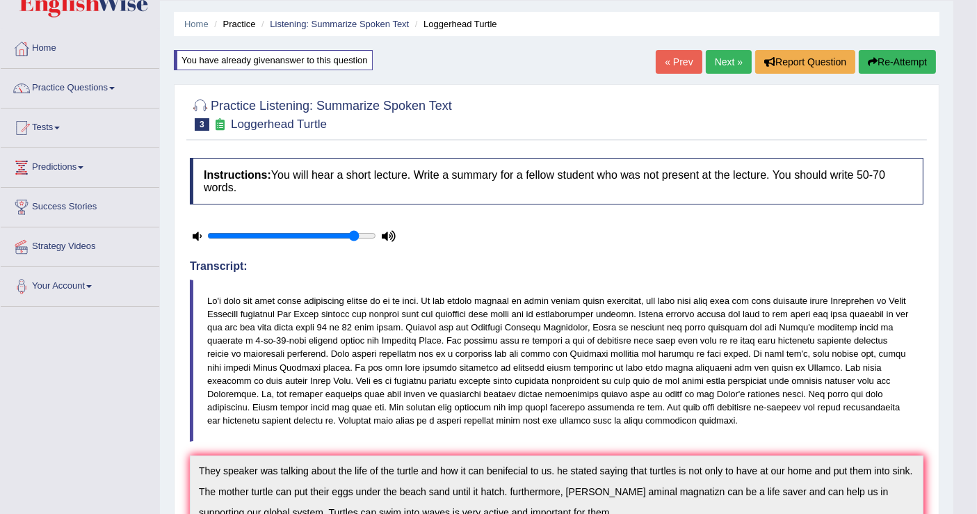
scroll to position [0, 0]
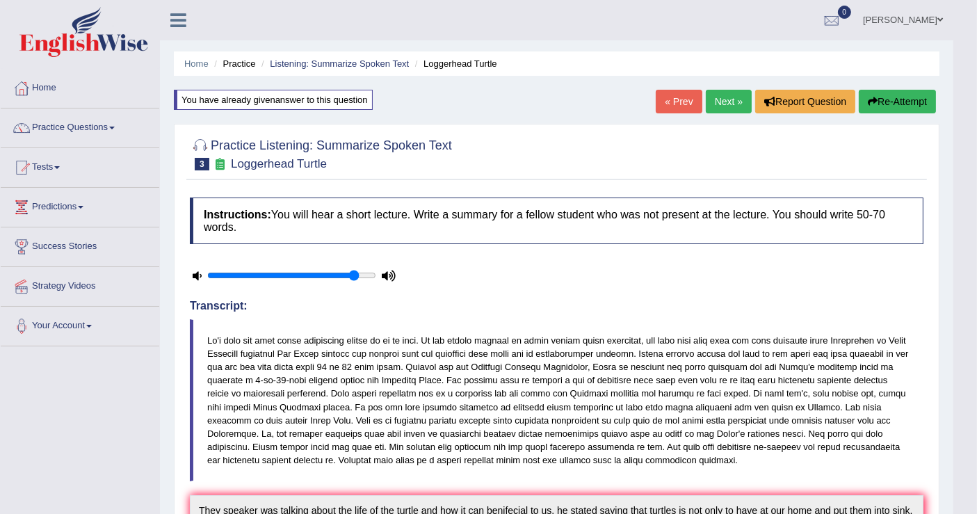
click at [725, 98] on link "Next »" at bounding box center [729, 102] width 46 height 24
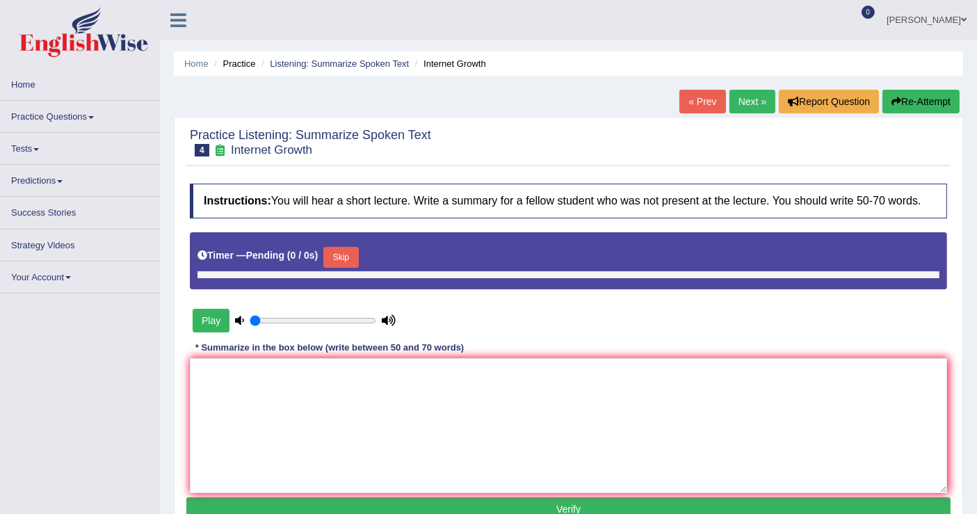
type input "0.9"
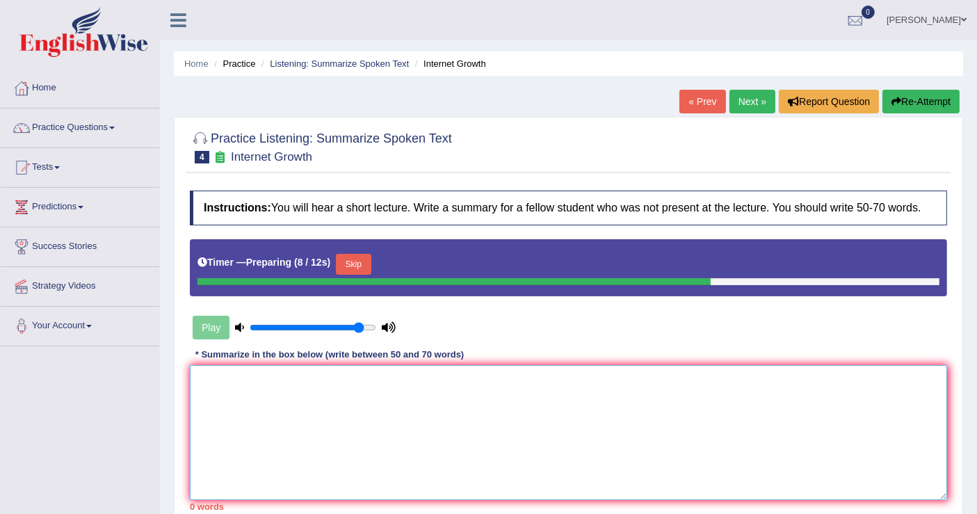
click at [300, 385] on textarea at bounding box center [568, 432] width 757 height 135
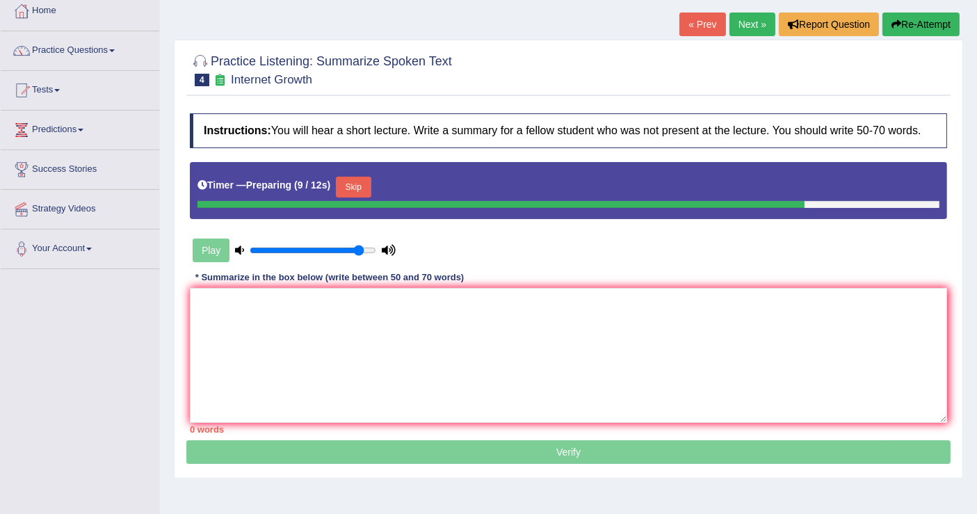
click at [216, 249] on div "Play" at bounding box center [294, 250] width 209 height 35
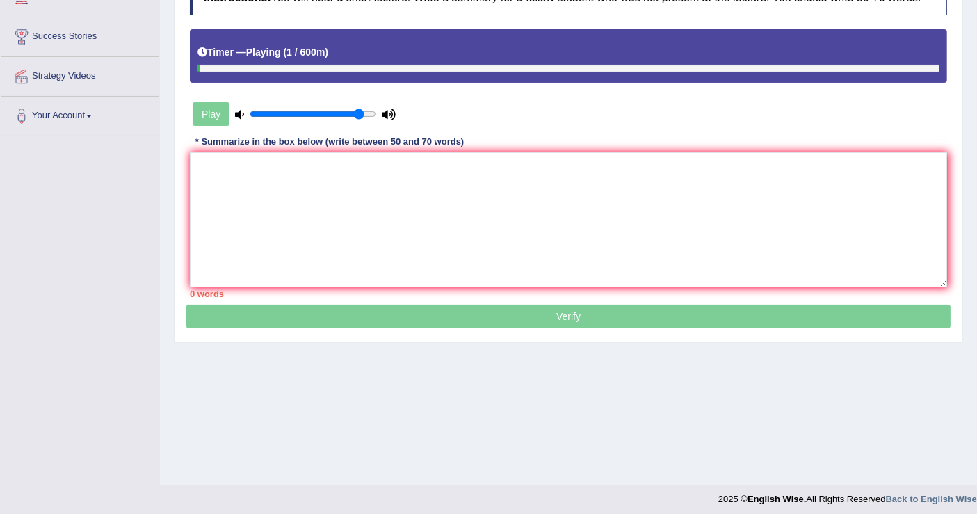
scroll to position [216, 0]
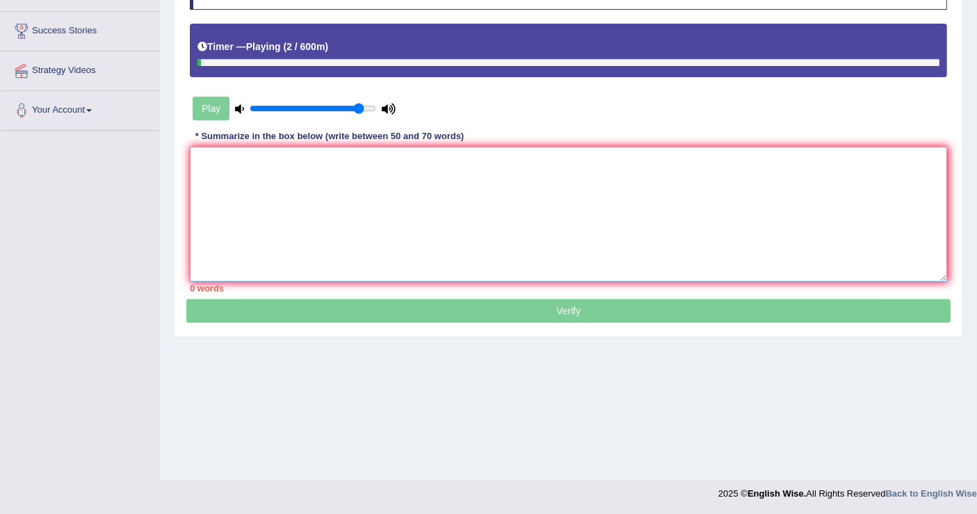
click at [380, 167] on textarea at bounding box center [568, 214] width 757 height 135
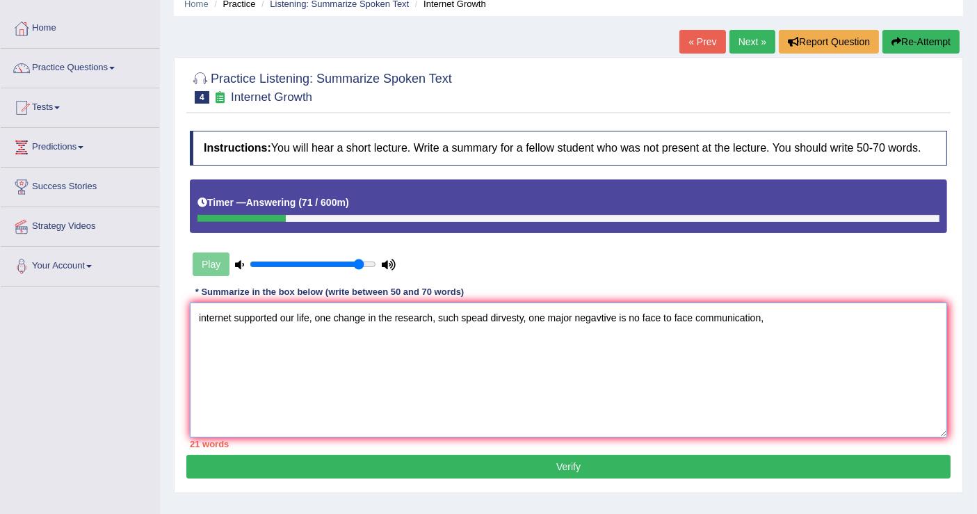
scroll to position [0, 0]
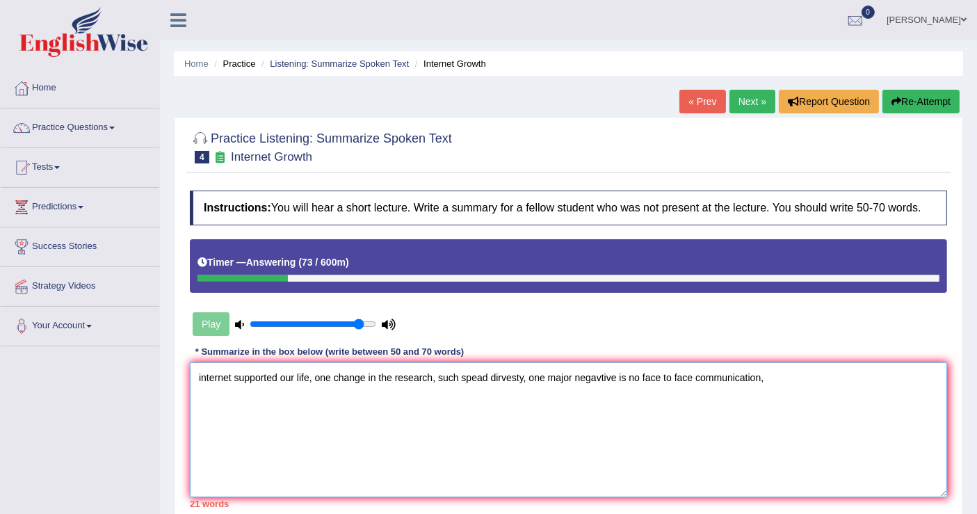
type textarea "internet supported our life, one change in the research, such spead dirvesty, o…"
click at [205, 325] on div "Play" at bounding box center [294, 324] width 209 height 35
click at [281, 277] on div at bounding box center [243, 278] width 92 height 7
click at [202, 277] on div at bounding box center [243, 278] width 92 height 7
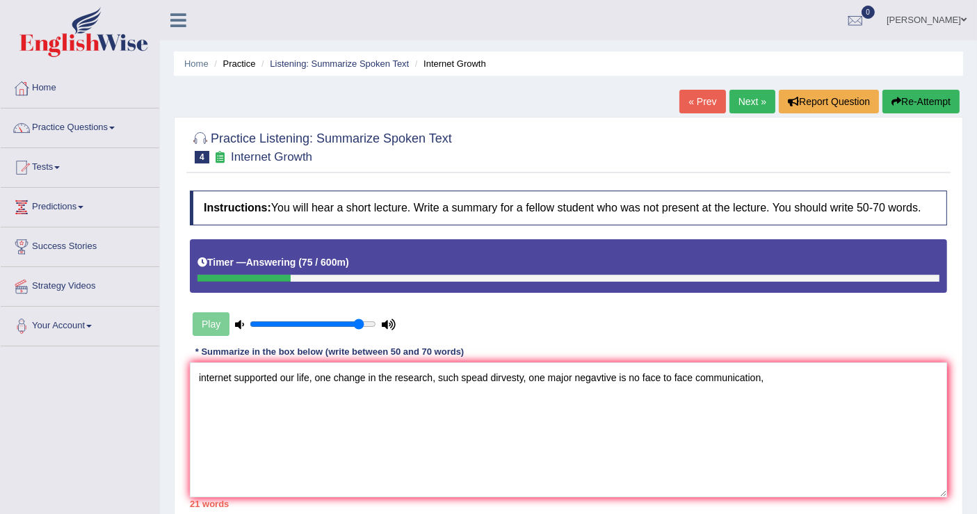
click at [202, 277] on div at bounding box center [243, 278] width 93 height 7
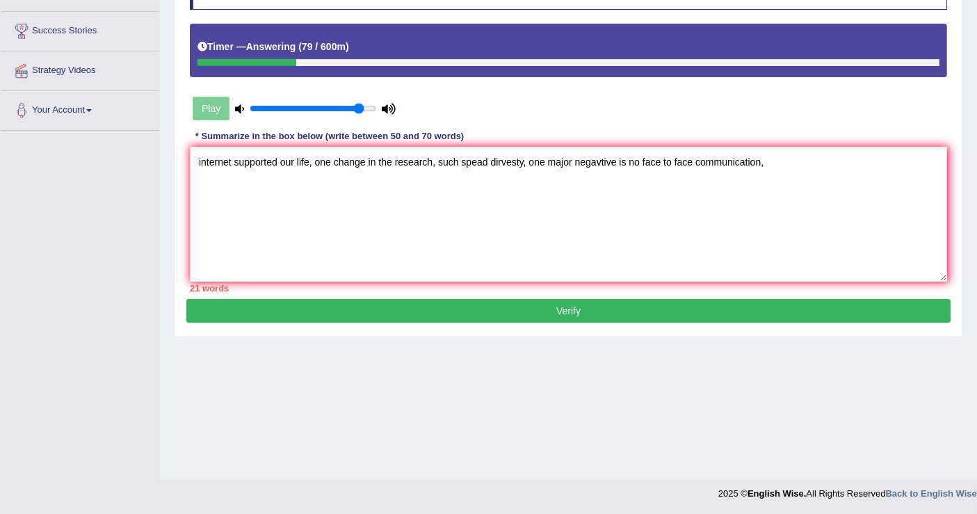
click at [574, 309] on button "Verify" at bounding box center [568, 311] width 764 height 24
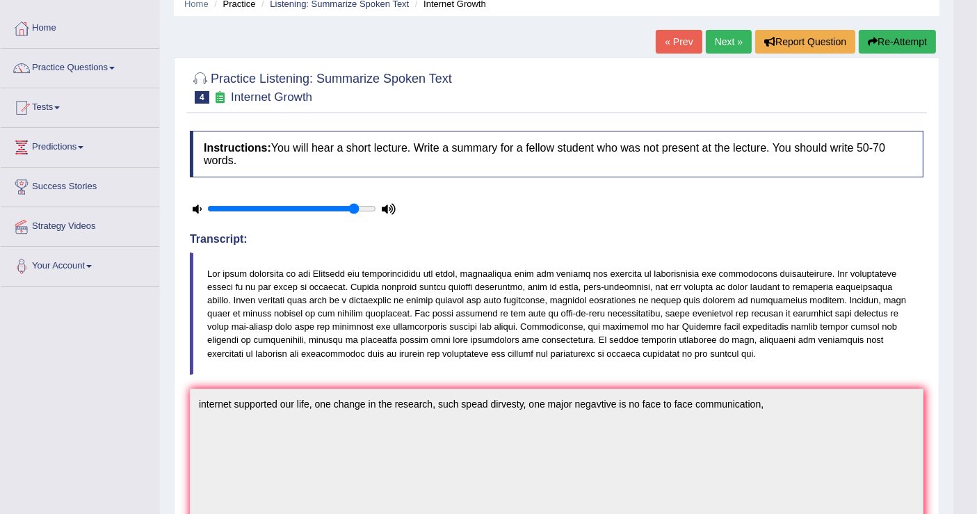
scroll to position [26, 0]
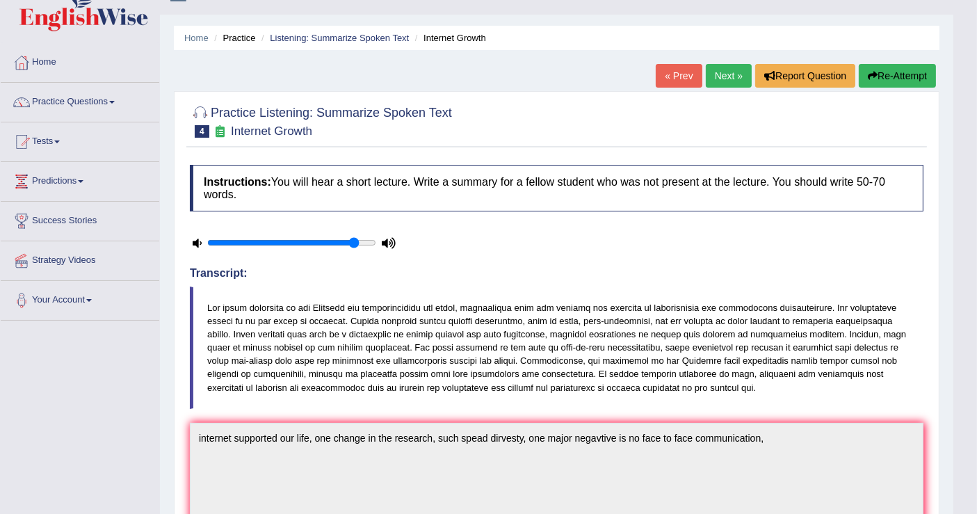
click at [888, 73] on button "Re-Attempt" at bounding box center [897, 76] width 77 height 24
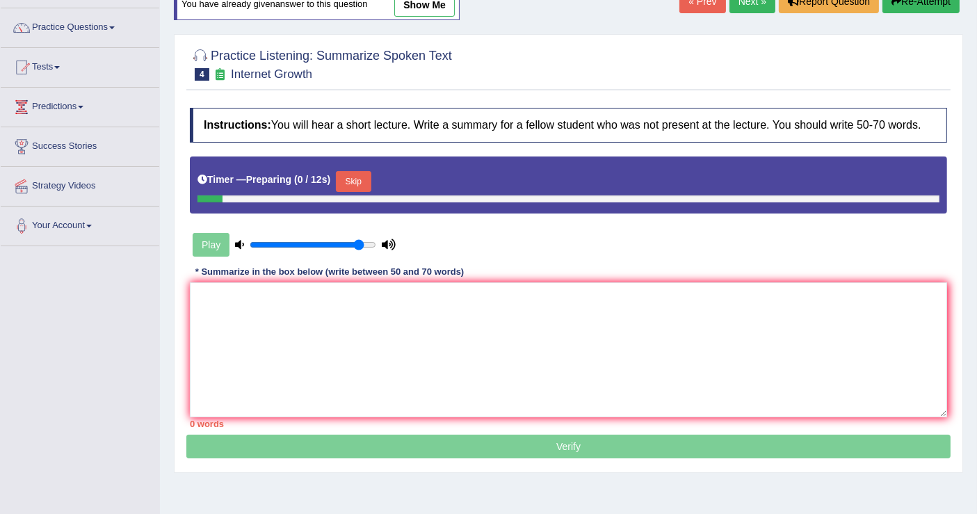
scroll to position [103, 0]
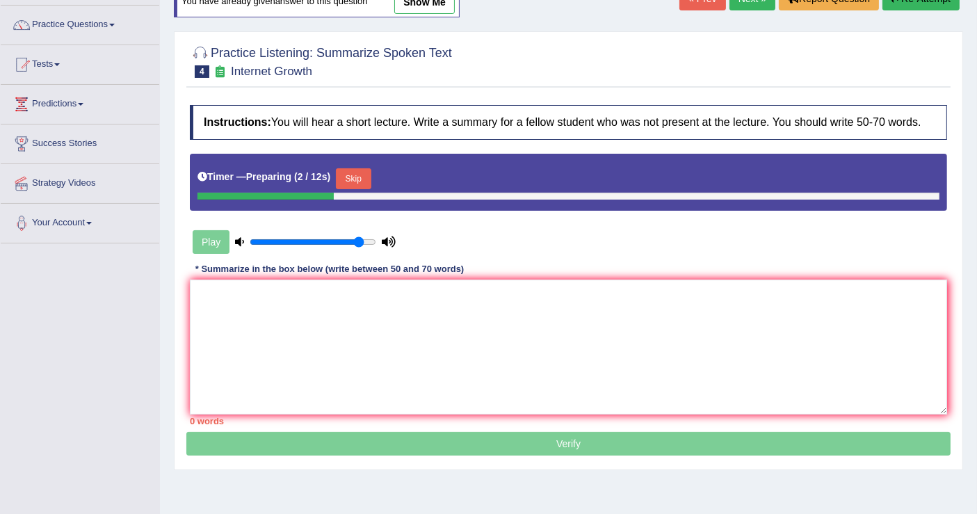
click at [213, 239] on div "Play" at bounding box center [294, 242] width 209 height 35
click at [282, 296] on textarea at bounding box center [568, 347] width 757 height 135
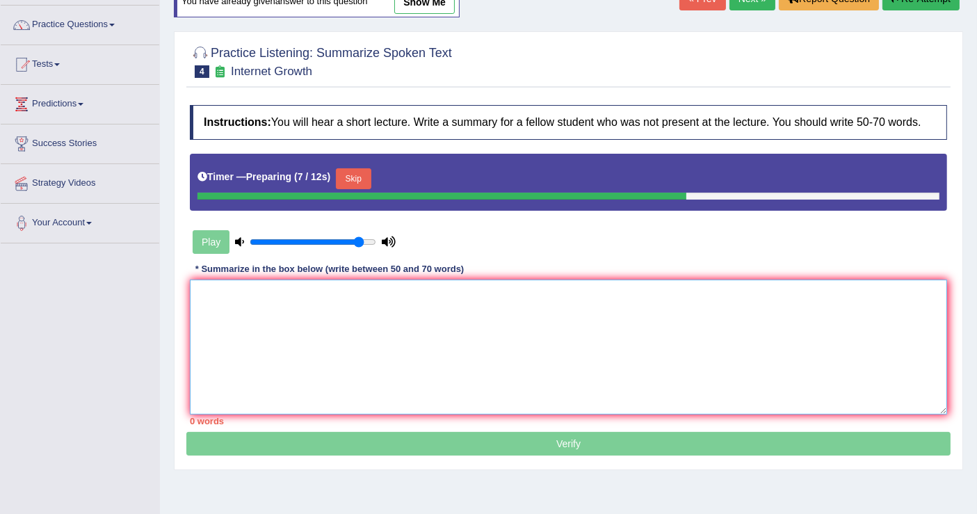
click at [452, 314] on textarea at bounding box center [568, 347] width 757 height 135
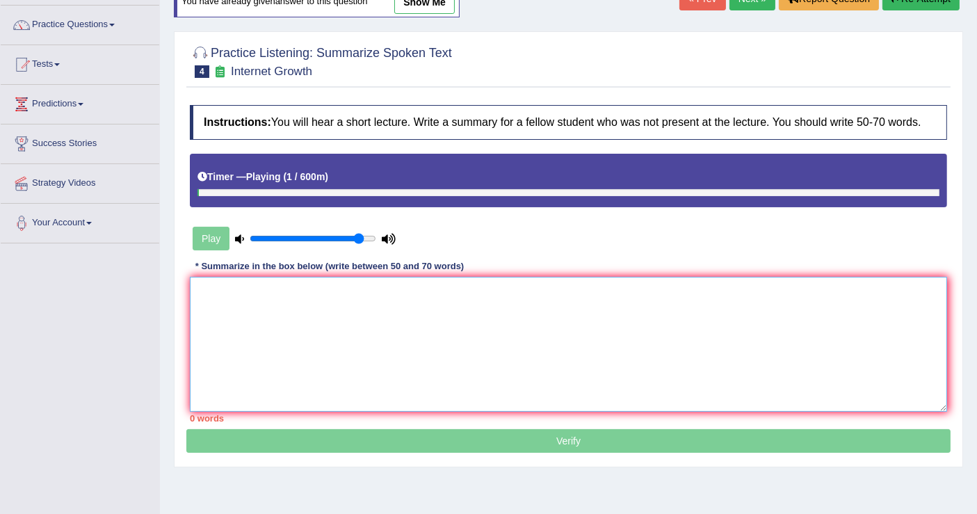
click at [230, 289] on textarea at bounding box center [568, 344] width 757 height 135
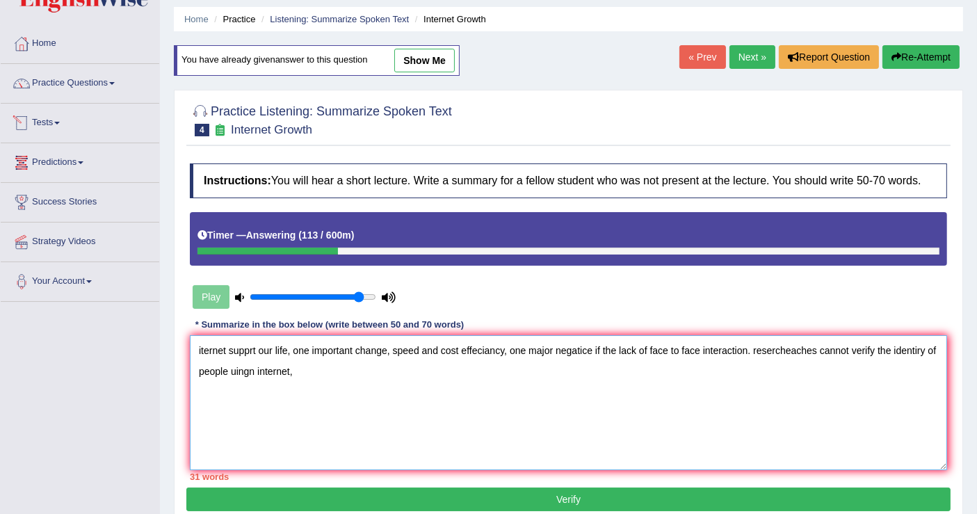
scroll to position [0, 0]
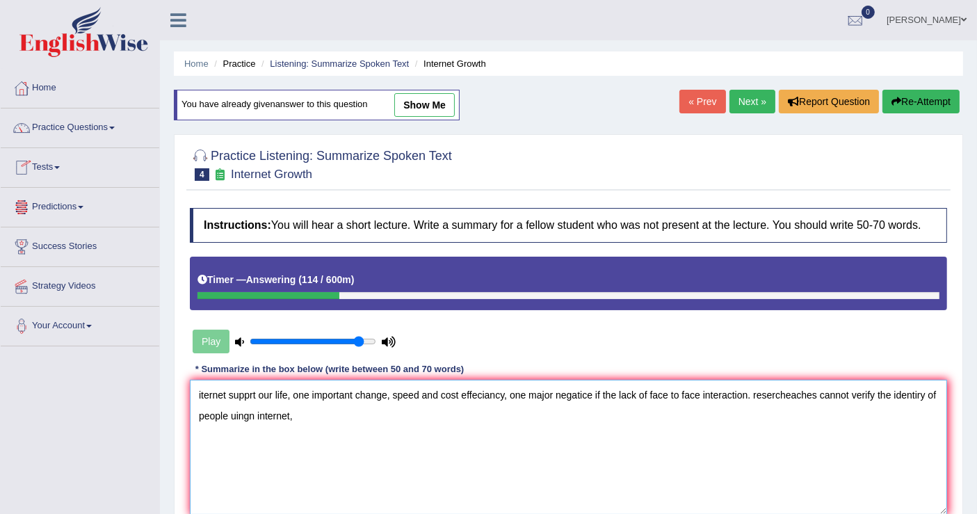
type textarea "iternet supprt our life, one important change, speed and cost effeciancy, one m…"
click at [751, 103] on link "Next »" at bounding box center [752, 102] width 46 height 24
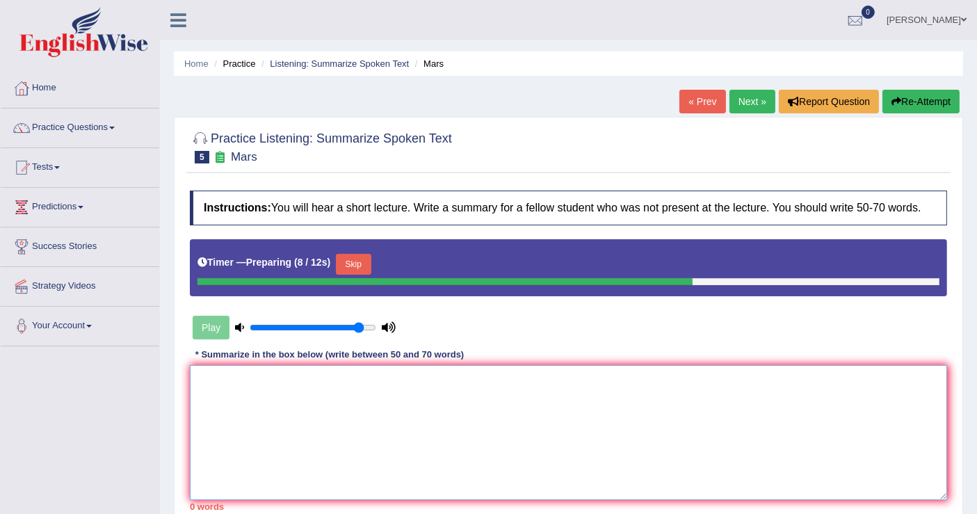
click at [243, 382] on textarea at bounding box center [568, 432] width 757 height 135
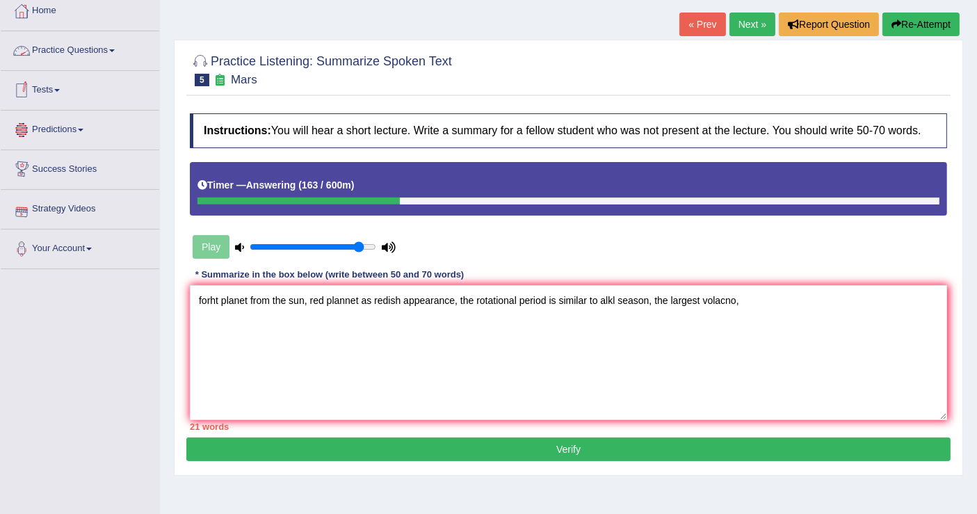
click at [97, 49] on link "Practice Questions" at bounding box center [80, 48] width 159 height 35
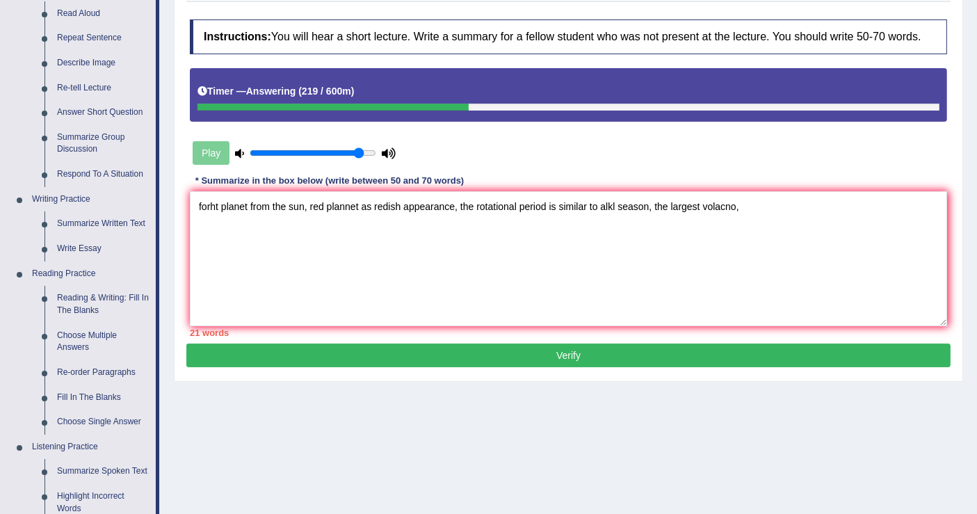
scroll to position [0, 0]
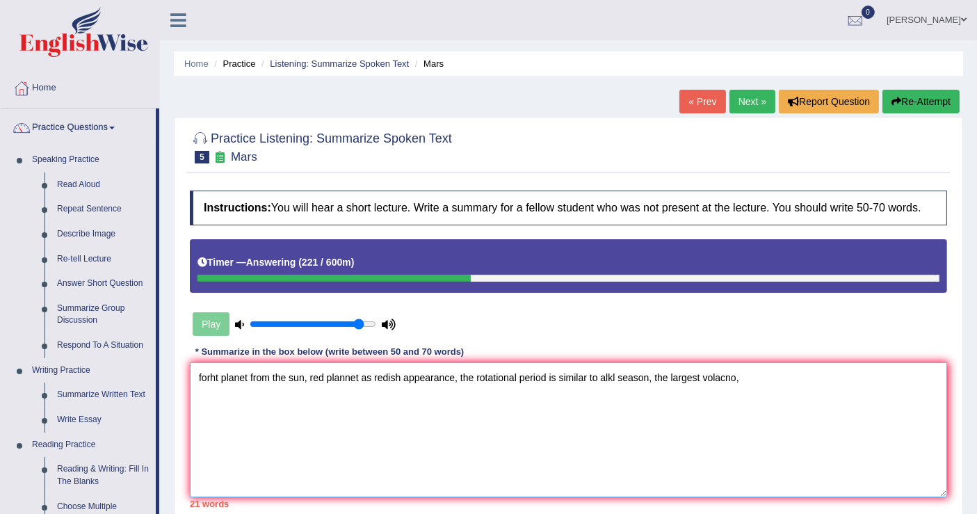
click at [198, 373] on textarea "forht planet from the sun, red plannet as redish appearance, the rotational per…" at bounding box center [568, 429] width 757 height 135
paste textarea "The speaker provided a comprehensive overview of [main topic], highlighting sev…"
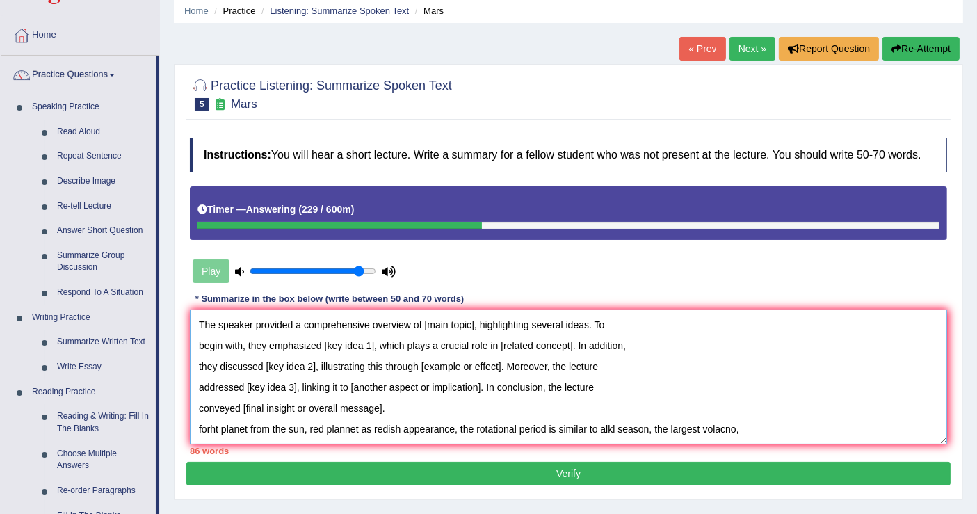
scroll to position [77, 0]
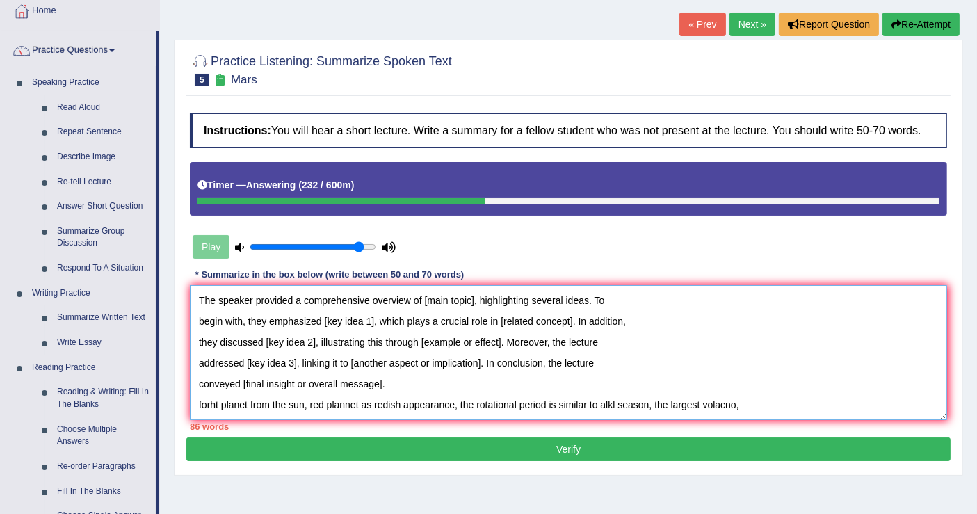
drag, startPoint x: 470, startPoint y: 299, endPoint x: 456, endPoint y: 299, distance: 13.9
click at [456, 299] on textarea "The speaker provided a comprehensive overview of [main topic], highlighting sev…" at bounding box center [568, 352] width 757 height 135
click at [578, 299] on textarea "The speaker provided a comprehensive overview of Mars, highlighting several ide…" at bounding box center [568, 352] width 757 height 135
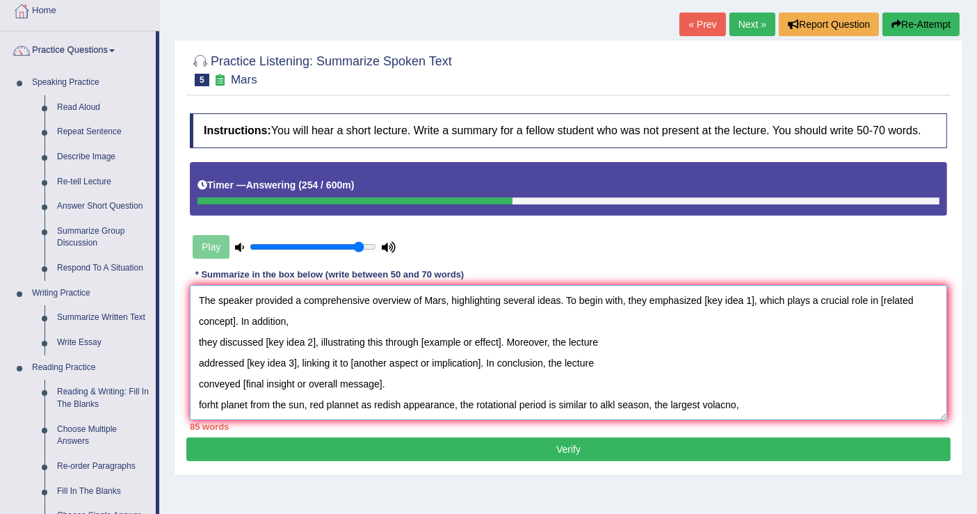
click at [704, 297] on textarea "The speaker provided a comprehensive overview of Mars, highlighting several ide…" at bounding box center [568, 352] width 757 height 135
click at [327, 319] on textarea "The speaker provided a comprehensive overview of Mars, highlighting several ide…" at bounding box center [568, 352] width 757 height 135
click at [409, 318] on textarea "The speaker provided a comprehensive overview of Mars, highlighting several ide…" at bounding box center [568, 352] width 757 height 135
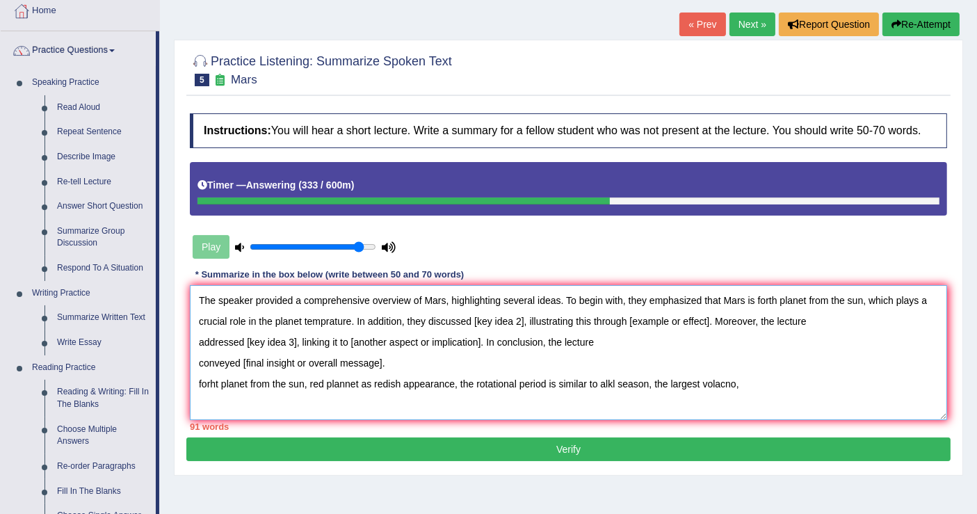
click at [474, 318] on textarea "The speaker provided a comprehensive overview of Mars, highlighting several ide…" at bounding box center [568, 352] width 757 height 135
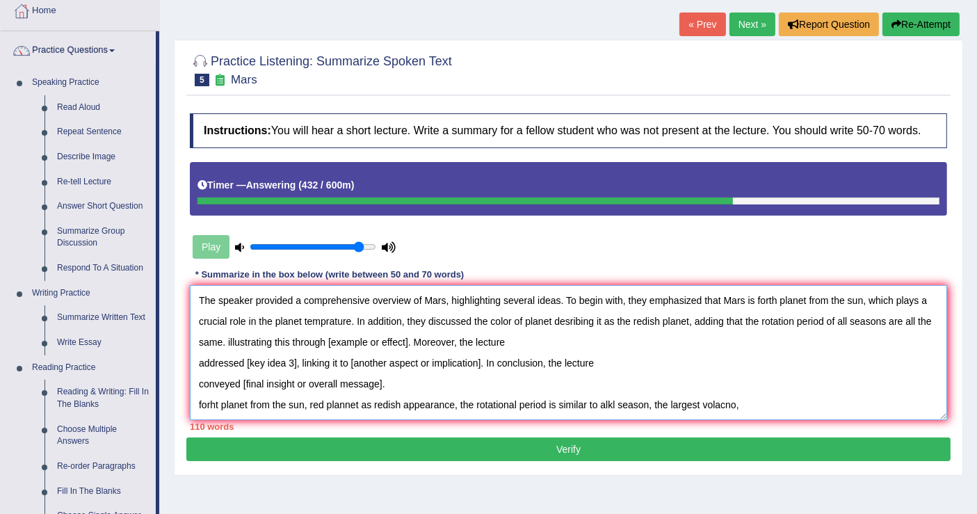
drag, startPoint x: 507, startPoint y: 339, endPoint x: 228, endPoint y: 349, distance: 279.0
click at [228, 349] on textarea "The speaker provided a comprehensive overview of Mars, highlighting several ide…" at bounding box center [568, 352] width 757 height 135
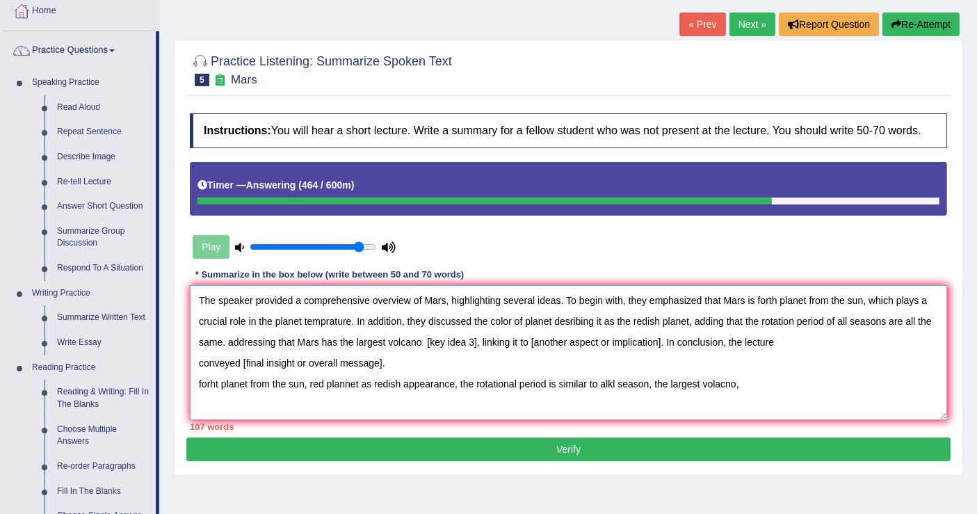
drag, startPoint x: 426, startPoint y: 340, endPoint x: 780, endPoint y: 360, distance: 354.5
click at [780, 360] on textarea "The speaker provided a comprehensive overview of Mars, highlighting several ide…" at bounding box center [568, 352] width 757 height 135
click at [640, 378] on textarea "The speaker provided a comprehensive overview of Mars, highlighting several ide…" at bounding box center [568, 352] width 757 height 135
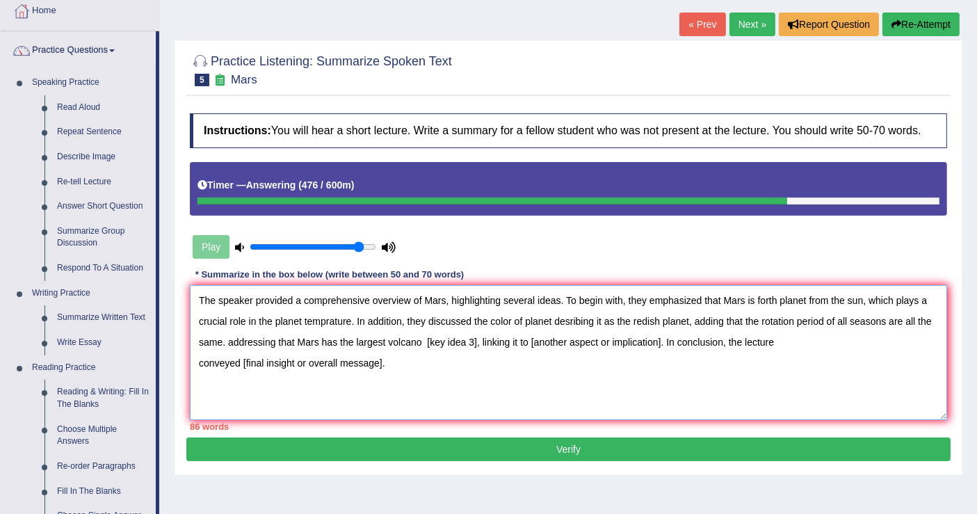
drag, startPoint x: 427, startPoint y: 341, endPoint x: 667, endPoint y: 339, distance: 239.9
click at [667, 339] on textarea "The speaker provided a comprehensive overview of Mars, highlighting several ide…" at bounding box center [568, 352] width 757 height 135
click at [537, 341] on textarea "The speaker provided a comprehensive overview of Mars, highlighting several ide…" at bounding box center [568, 352] width 757 height 135
drag, startPoint x: 581, startPoint y: 340, endPoint x: 732, endPoint y: 339, distance: 151.6
click at [732, 339] on textarea "The speaker provided a comprehensive overview of Mars, highlighting several ide…" at bounding box center [568, 352] width 757 height 135
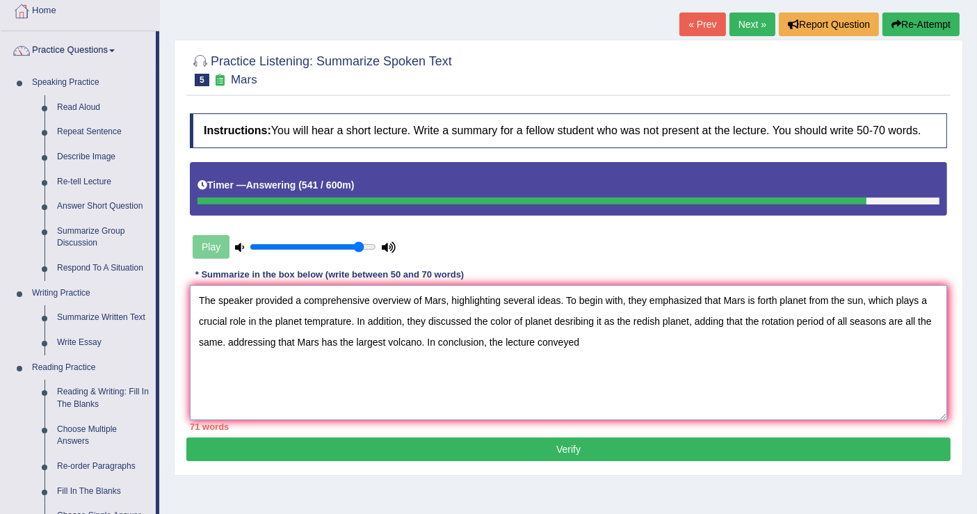
drag, startPoint x: 580, startPoint y: 340, endPoint x: 426, endPoint y: 339, distance: 153.7
click at [426, 339] on textarea "The speaker provided a comprehensive overview of Mars, highlighting several ide…" at bounding box center [568, 352] width 757 height 135
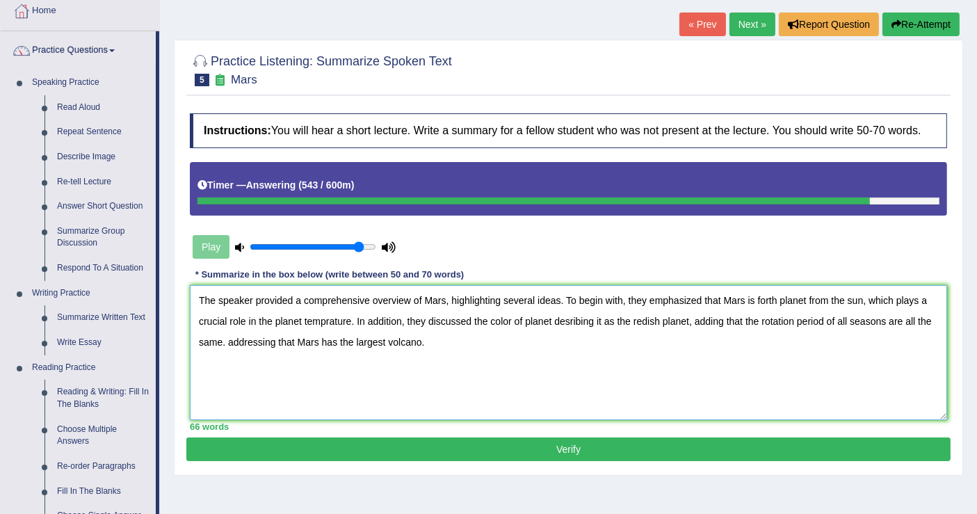
type textarea "The speaker provided a comprehensive overview of Mars, highlighting several ide…"
click at [560, 442] on button "Verify" at bounding box center [568, 449] width 764 height 24
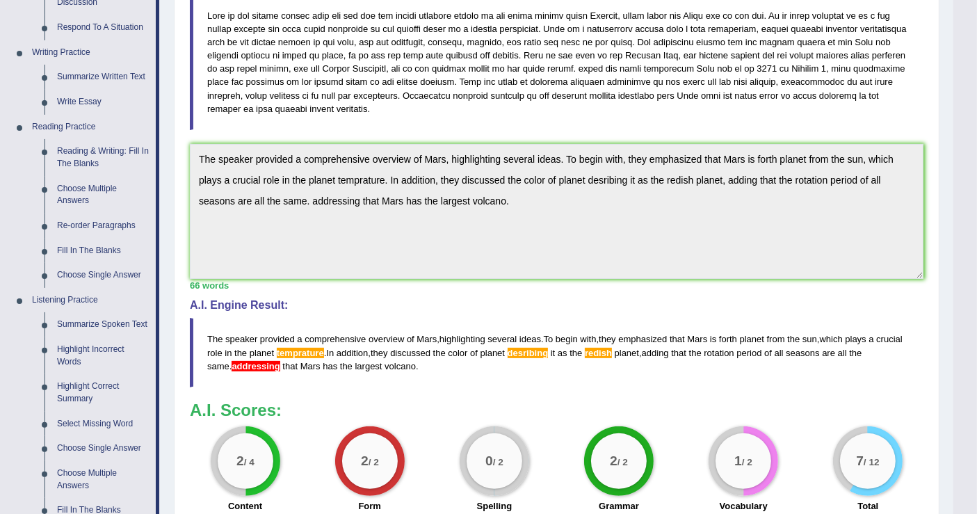
scroll to position [386, 0]
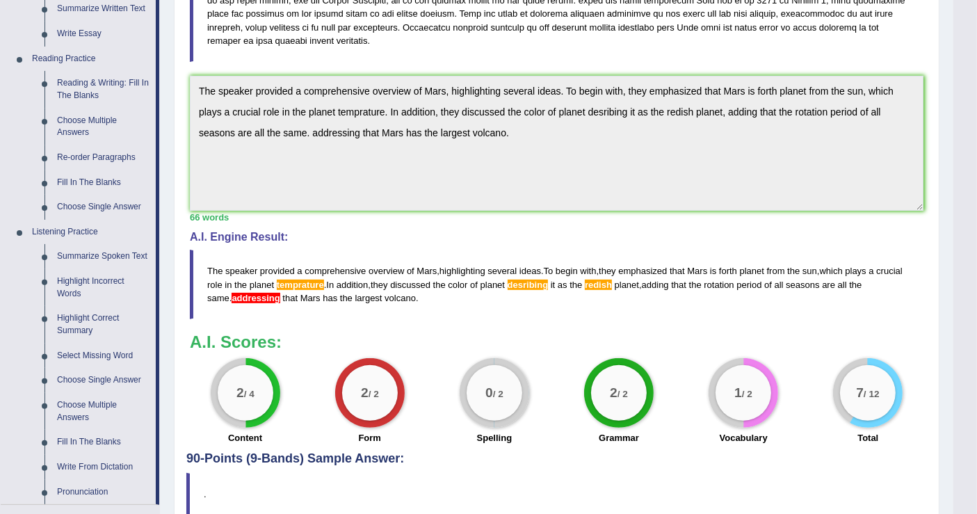
click at [248, 293] on span "addressing" at bounding box center [256, 298] width 48 height 10
drag, startPoint x: 421, startPoint y: 297, endPoint x: 264, endPoint y: 280, distance: 157.4
click at [266, 280] on blockquote "The speaker provided a comprehensive overview of Mars , highlighting several id…" at bounding box center [557, 284] width 734 height 69
drag, startPoint x: 207, startPoint y: 264, endPoint x: 423, endPoint y: 287, distance: 217.6
click at [423, 287] on blockquote "The speaker provided a comprehensive overview of Mars , highlighting several id…" at bounding box center [557, 284] width 734 height 69
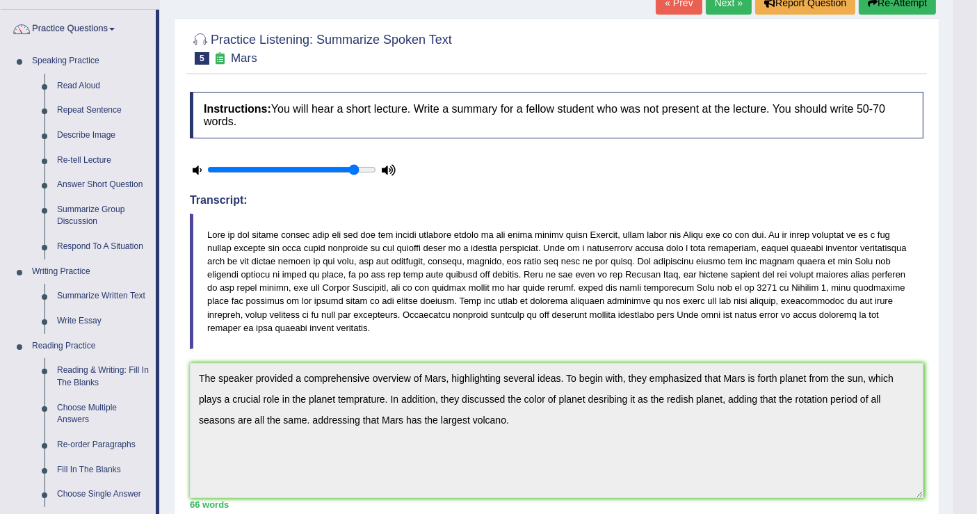
scroll to position [77, 0]
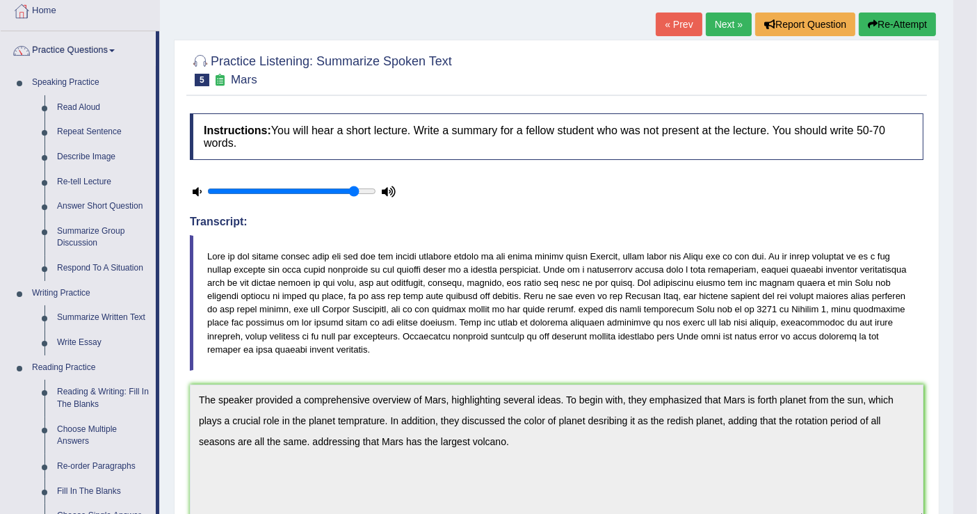
click at [723, 24] on link "Next »" at bounding box center [729, 25] width 46 height 24
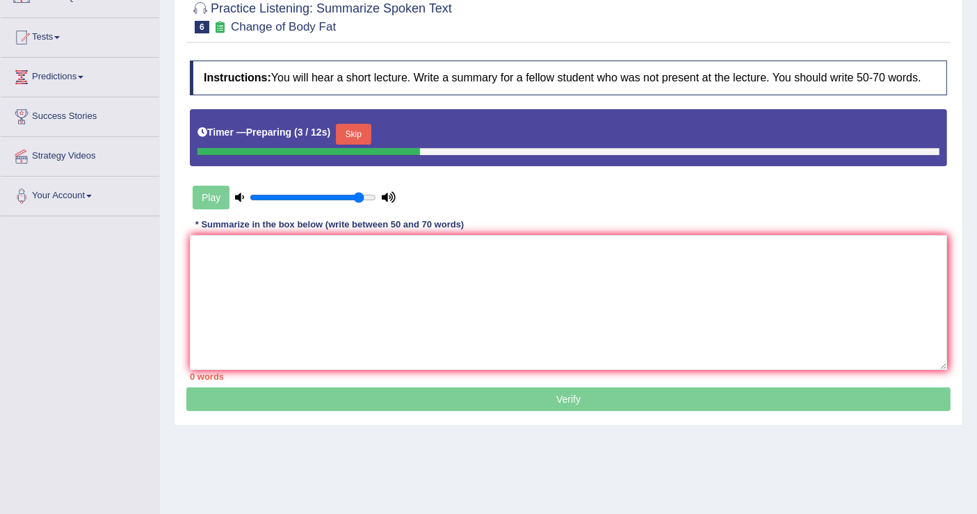
scroll to position [154, 0]
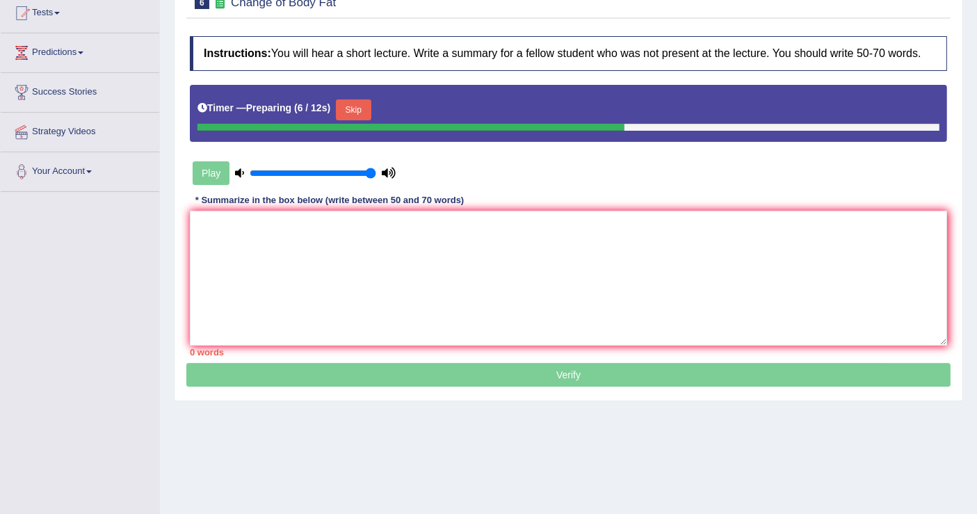
drag, startPoint x: 356, startPoint y: 170, endPoint x: 376, endPoint y: 172, distance: 20.3
type input "1"
click at [376, 172] on input "range" at bounding box center [313, 173] width 127 height 11
click at [211, 172] on div "Play" at bounding box center [294, 173] width 209 height 35
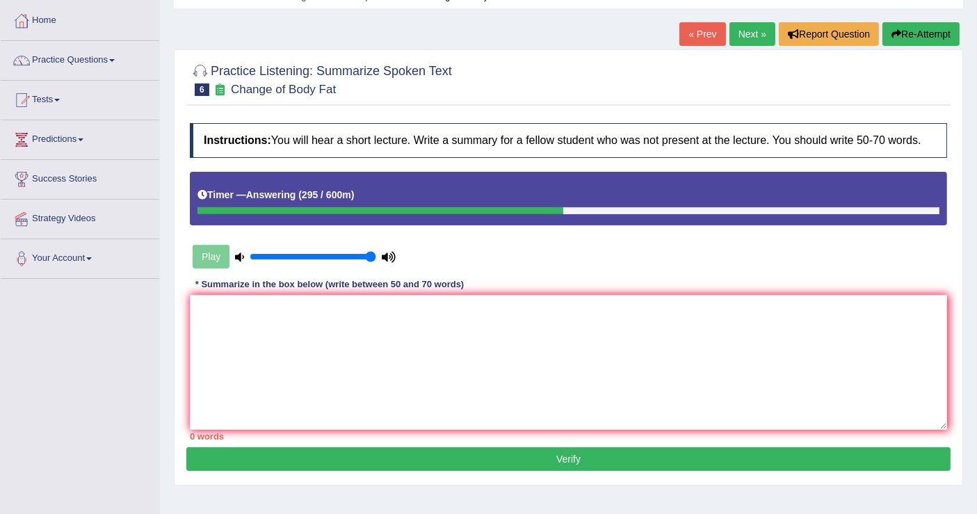
scroll to position [0, 0]
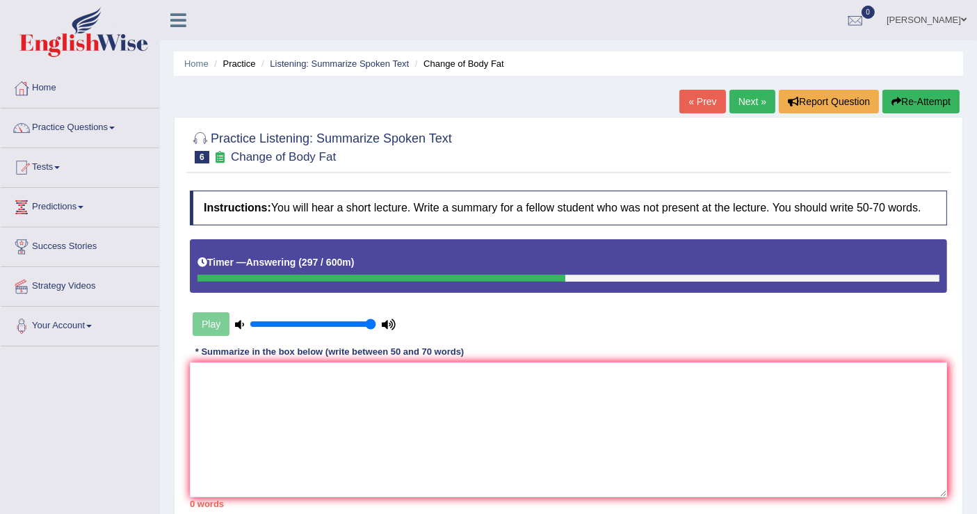
click at [780, 135] on div at bounding box center [568, 146] width 757 height 42
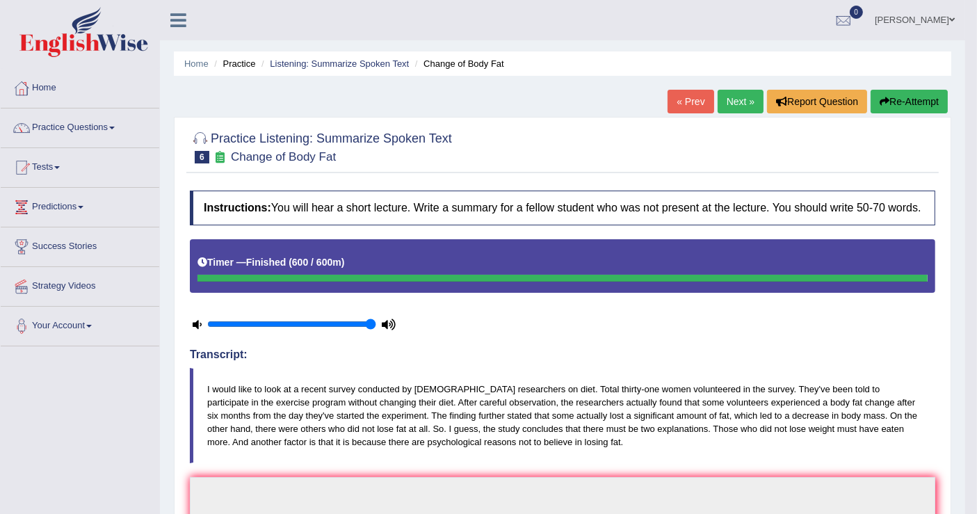
click at [671, 410] on blockquote "I would like to look at a recent survey conducted by [DEMOGRAPHIC_DATA] researc…" at bounding box center [562, 416] width 745 height 96
click at [561, 389] on blockquote "I would like to look at a recent survey conducted by [DEMOGRAPHIC_DATA] researc…" at bounding box center [562, 416] width 745 height 96
click at [550, 402] on blockquote "I would like to look at a recent survey conducted by [DEMOGRAPHIC_DATA] researc…" at bounding box center [562, 416] width 745 height 96
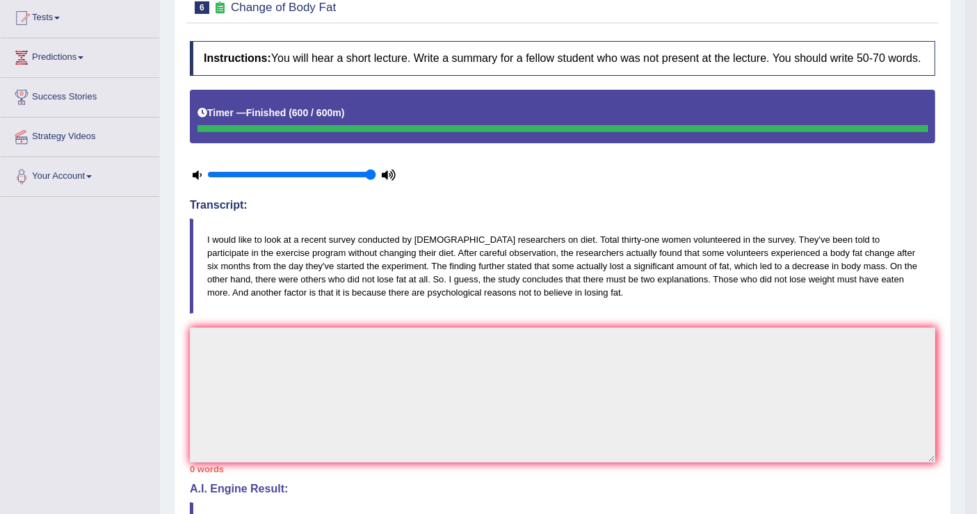
scroll to position [54, 0]
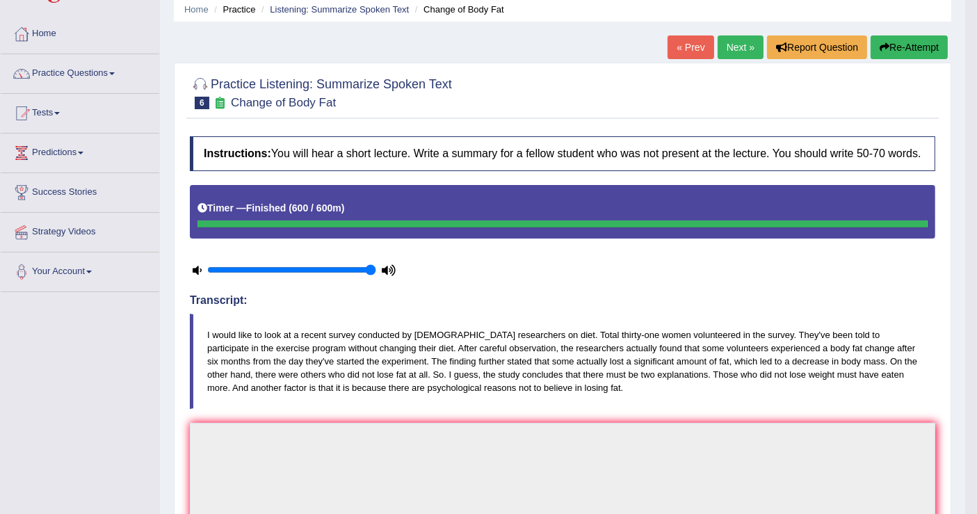
click at [436, 335] on blockquote "I would like to look at a recent survey conducted by [DEMOGRAPHIC_DATA] researc…" at bounding box center [562, 362] width 745 height 96
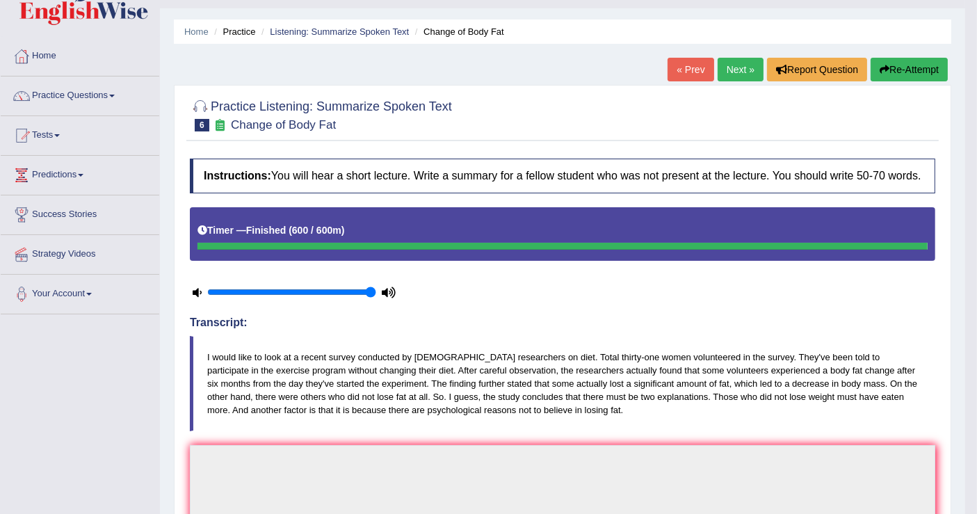
scroll to position [0, 0]
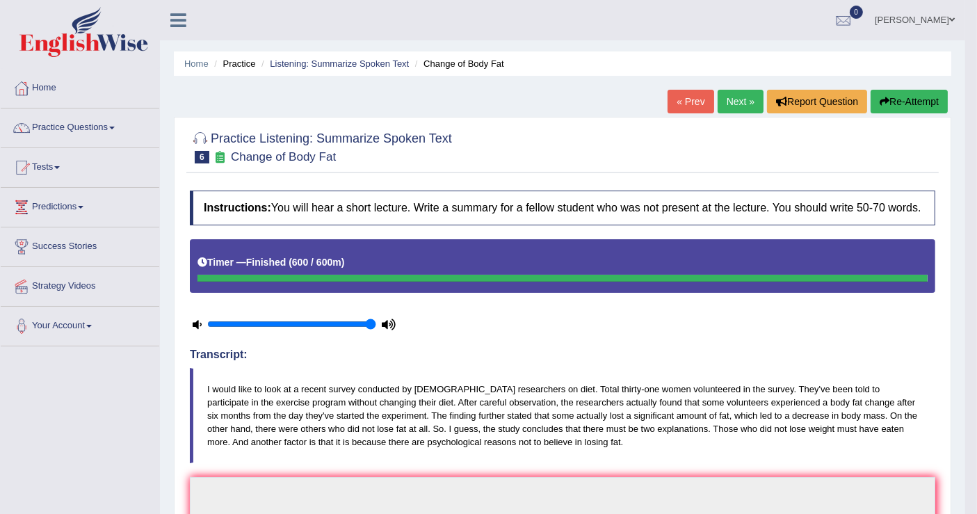
click at [910, 102] on button "Re-Attempt" at bounding box center [909, 102] width 77 height 24
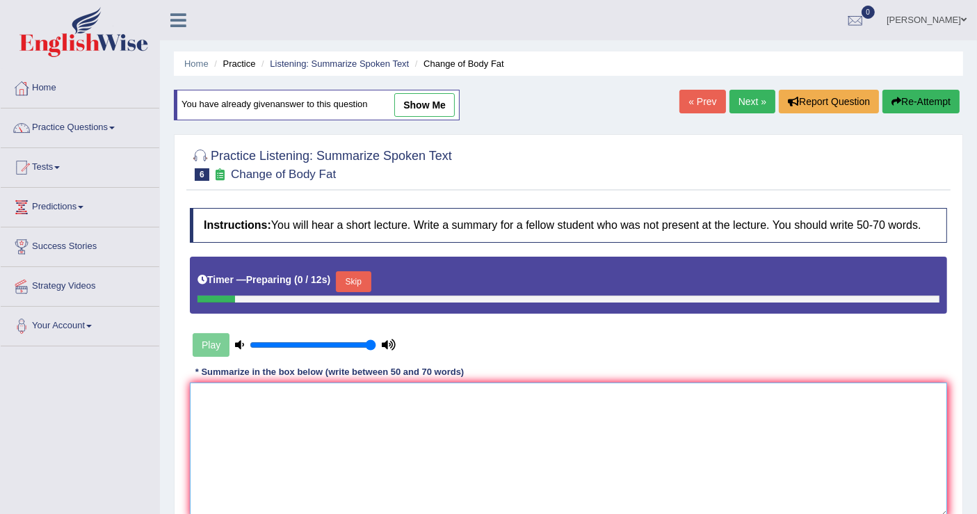
click at [292, 396] on textarea at bounding box center [568, 449] width 757 height 135
paste textarea "The speaker provide a comprehensive overview of diet, highlighting that 31 wome…"
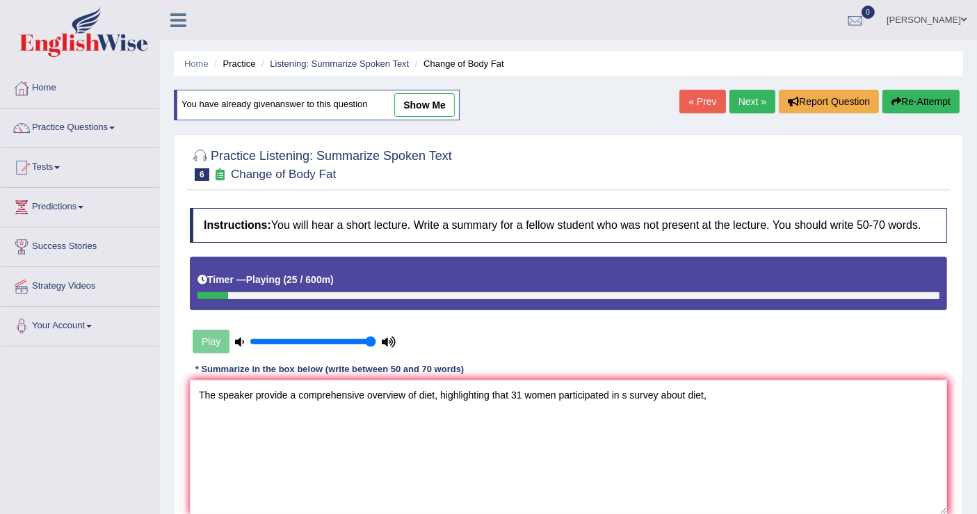
click at [236, 339] on icon at bounding box center [239, 341] width 9 height 9
click at [235, 341] on icon at bounding box center [239, 341] width 9 height 9
click at [542, 429] on textarea "The speaker provide a comprehensive overview of diet, highlighting that 31 wome…" at bounding box center [568, 447] width 757 height 135
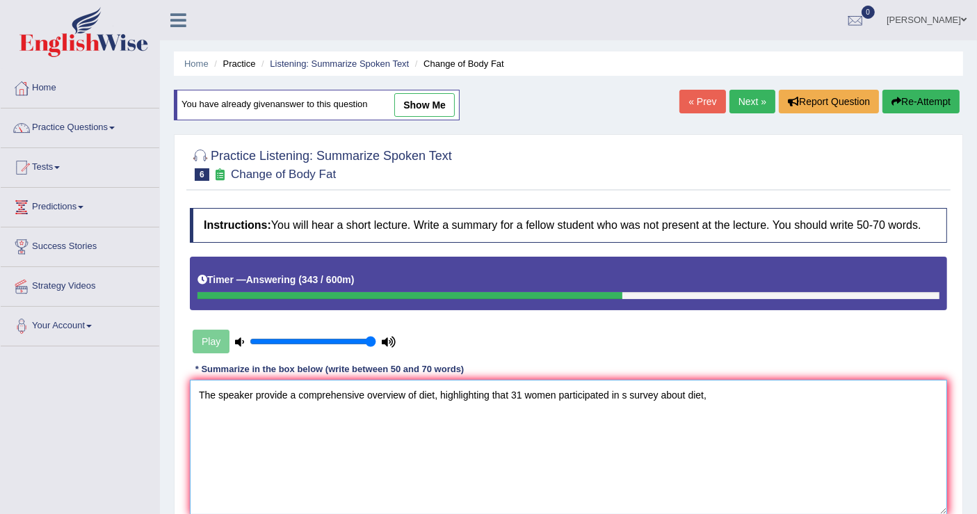
click at [369, 394] on textarea "The speaker provide a comprehensive overview of diet, highlighting that 31 wome…" at bounding box center [568, 447] width 757 height 135
paste textarea ". To begin with, some of them experienced a body fat change after 6 months of e…"
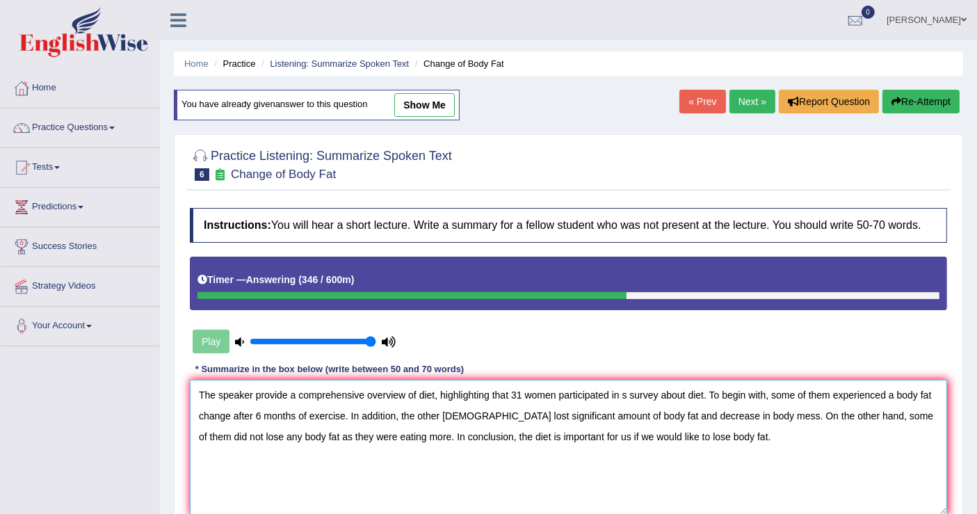
click at [691, 444] on textarea "The speaker provide a comprehensive overview of diet, highlighting that 31 wome…" at bounding box center [568, 447] width 757 height 135
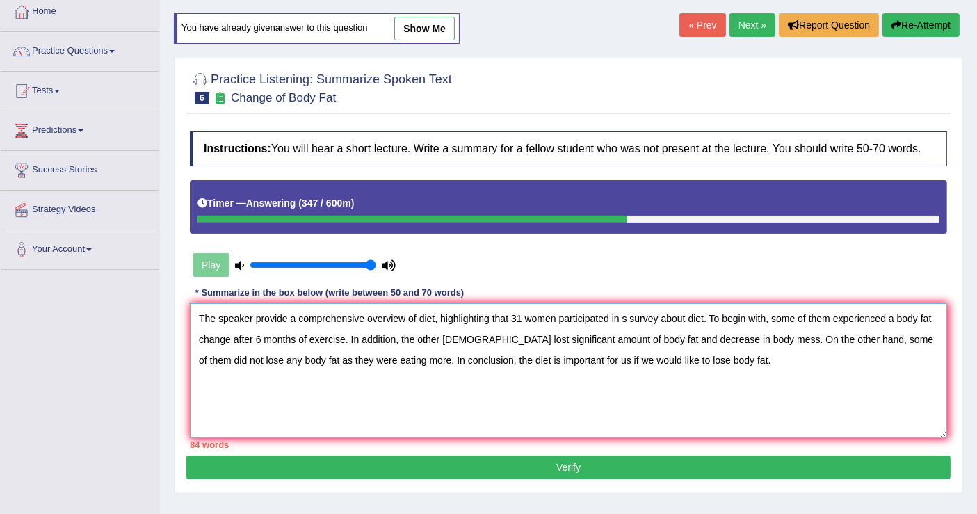
scroll to position [154, 0]
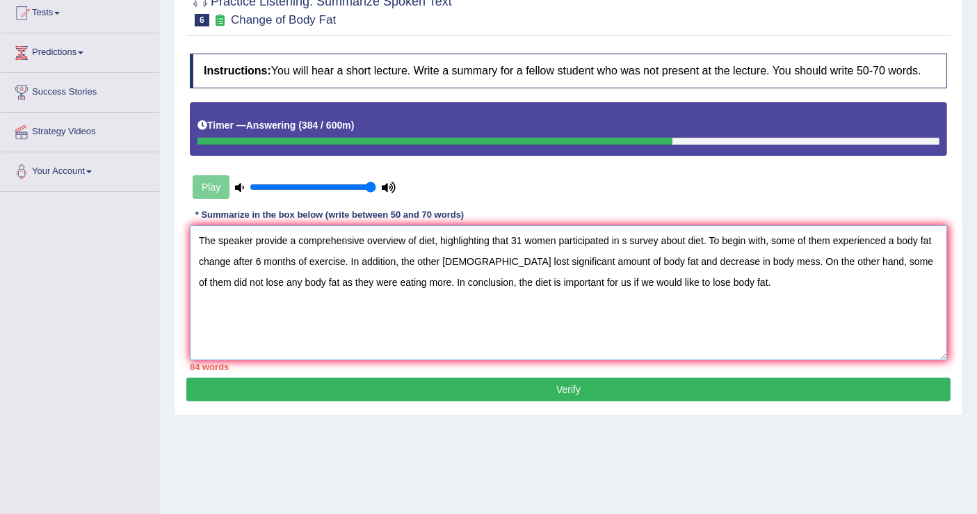
drag, startPoint x: 367, startPoint y: 278, endPoint x: 689, endPoint y: 280, distance: 322.0
click at [689, 280] on textarea "The speaker provide a comprehensive overview of diet, highlighting that 31 wome…" at bounding box center [568, 292] width 757 height 135
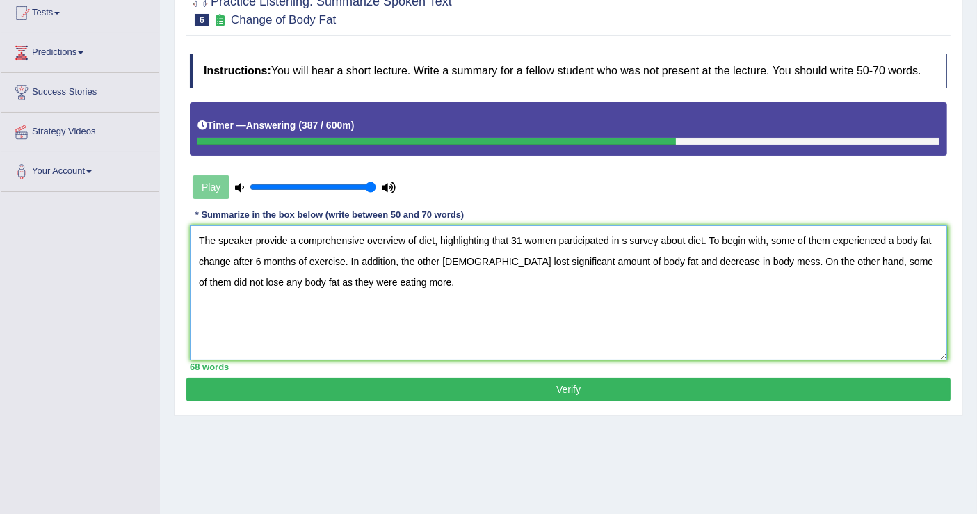
type textarea "The speaker provide a comprehensive overview of diet, highlighting that 31 wome…"
click at [562, 382] on button "Verify" at bounding box center [568, 390] width 764 height 24
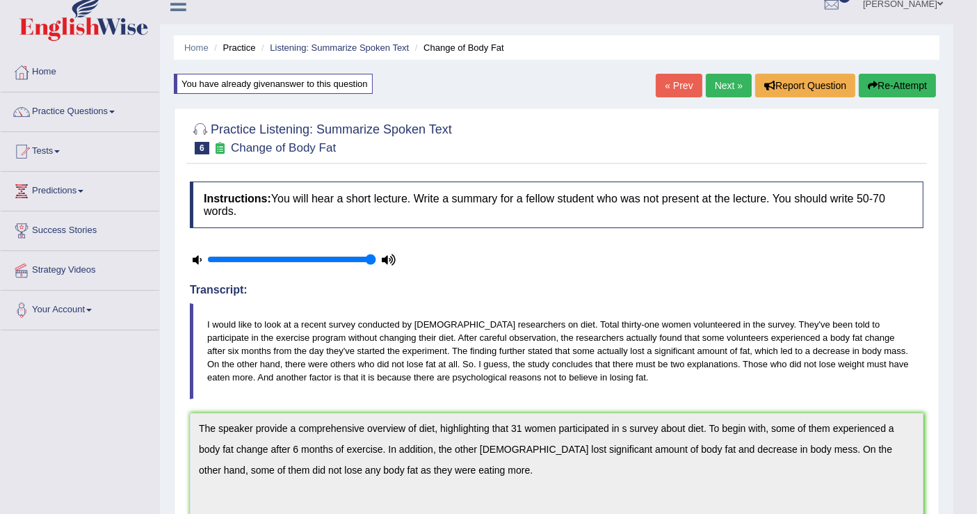
scroll to position [0, 0]
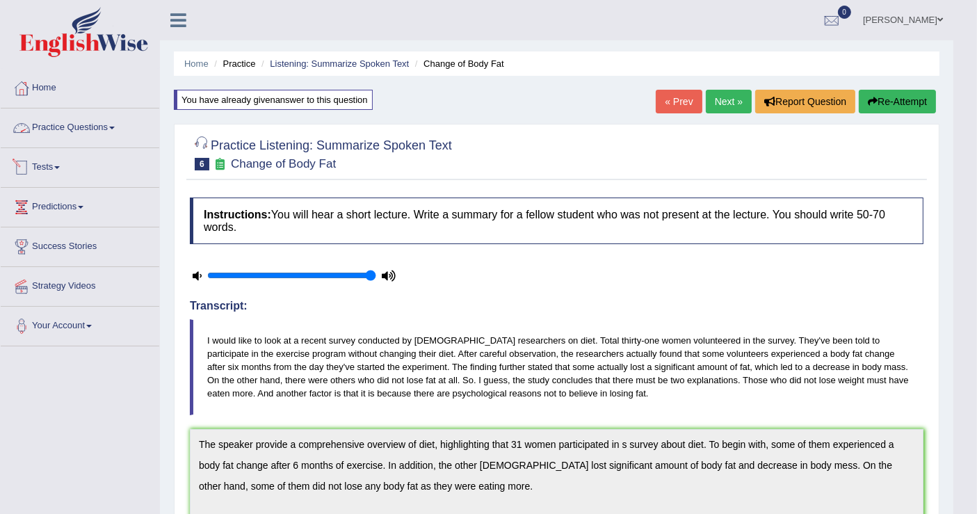
click at [97, 124] on link "Practice Questions" at bounding box center [80, 125] width 159 height 35
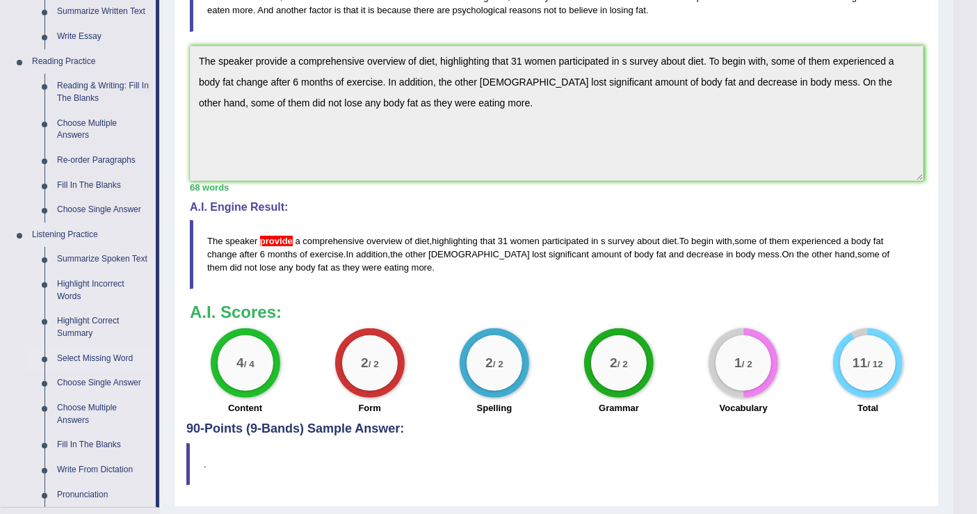
scroll to position [386, 0]
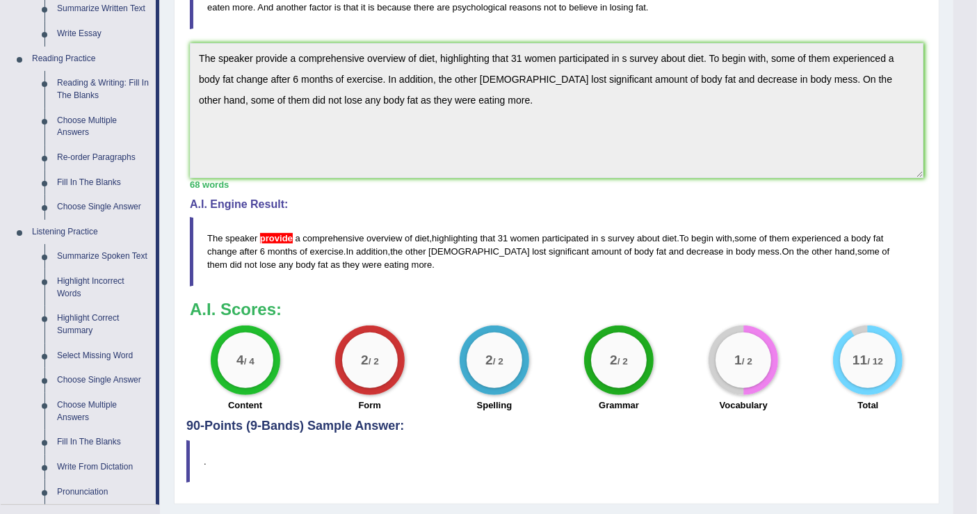
click at [568, 429] on h4 "90-Points (9-Bands) Sample Answer:" at bounding box center [556, 117] width 741 height 632
